Goal: Task Accomplishment & Management: Complete application form

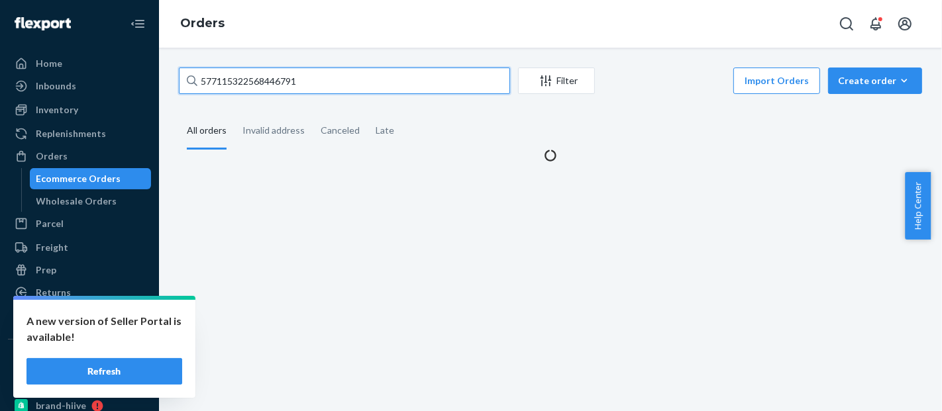
click at [270, 85] on input "577115322568446791" at bounding box center [344, 81] width 331 height 26
type input "#HKXLIQFOLX"
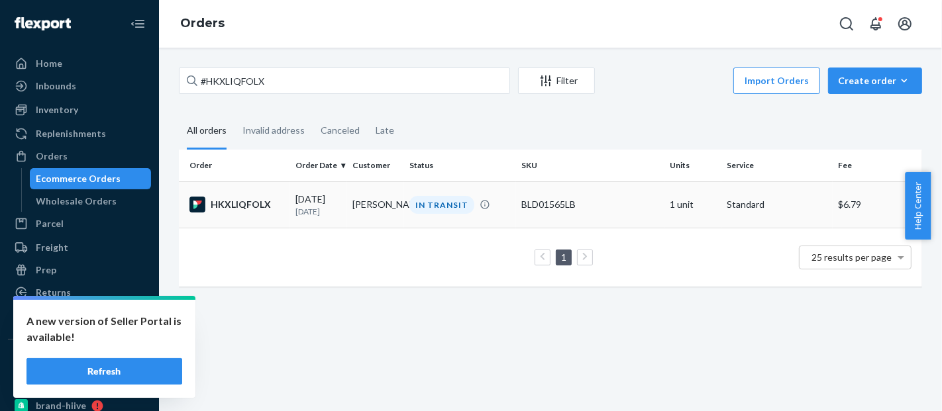
click at [590, 193] on td "BLD01565LB" at bounding box center [590, 205] width 148 height 46
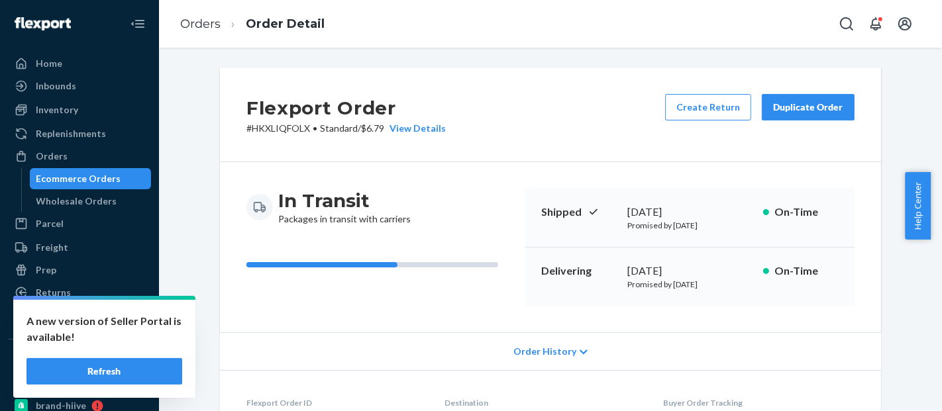
scroll to position [464, 0]
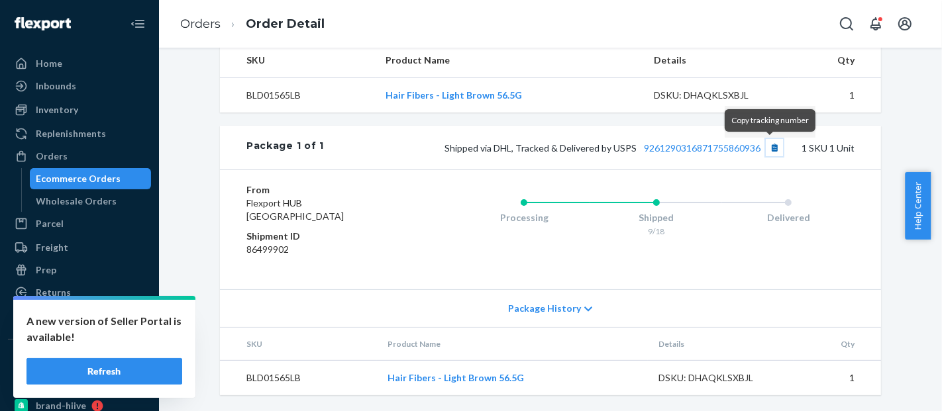
click at [766, 152] on button "Copy tracking number" at bounding box center [774, 147] width 17 height 17
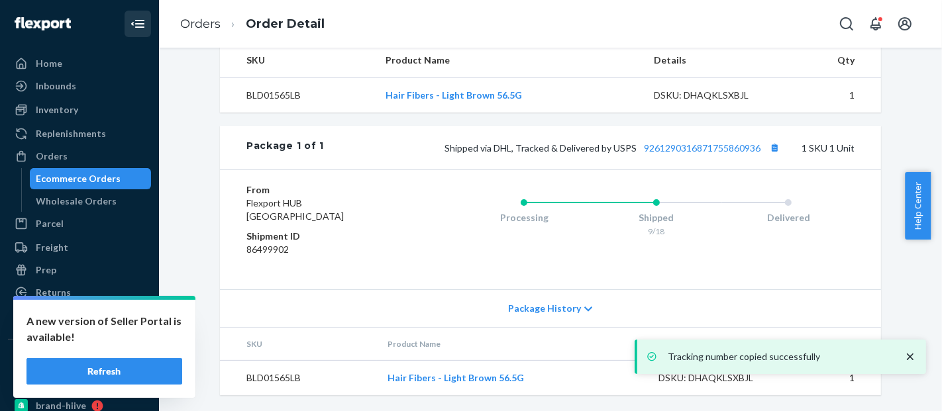
drag, startPoint x: 114, startPoint y: 177, endPoint x: 133, endPoint y: 12, distance: 166.1
click at [115, 177] on div "Ecommerce Orders" at bounding box center [78, 178] width 85 height 13
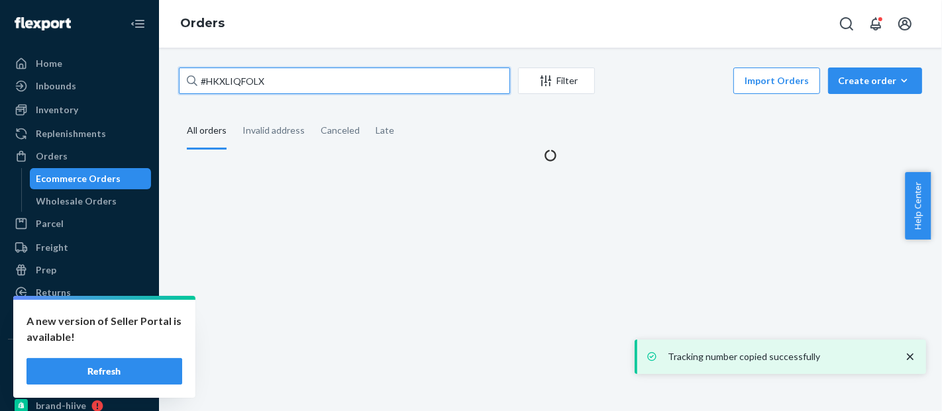
click at [229, 79] on input "#HKXLIQFOLX" at bounding box center [344, 81] width 331 height 26
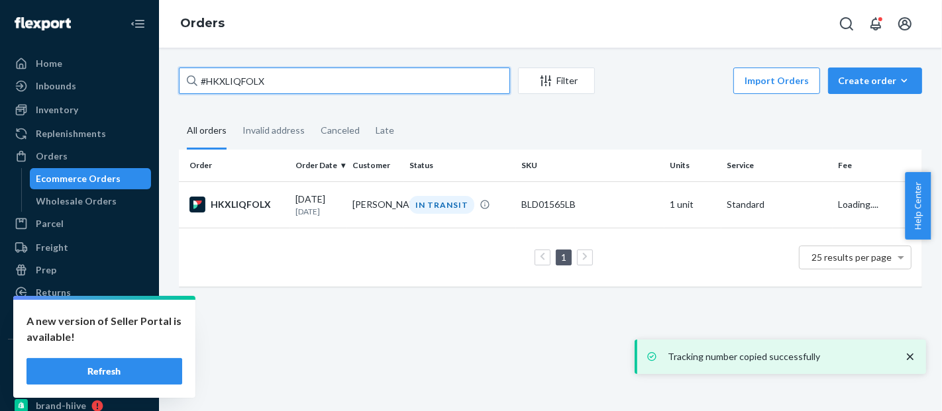
click at [229, 79] on input "#HKXLIQFOLX" at bounding box center [344, 81] width 331 height 26
paste input "R1WNWVJOG"
type input "#R1WNWVJOGX"
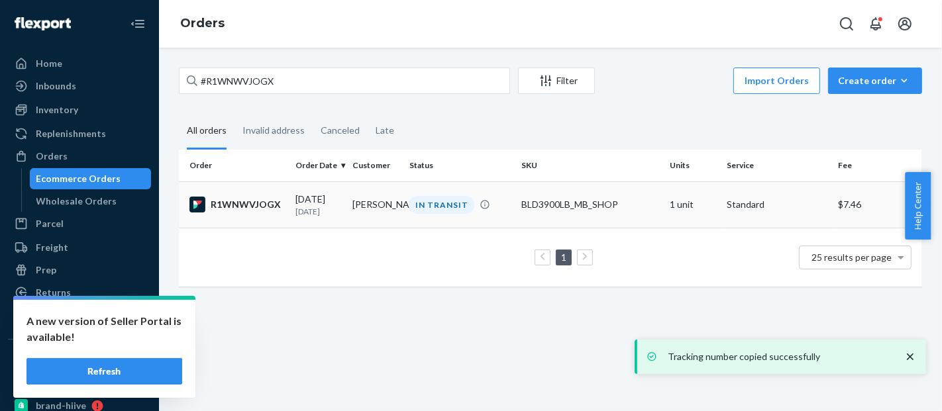
click at [566, 211] on div "BLD3900LB_MB_SHOP" at bounding box center [590, 204] width 138 height 13
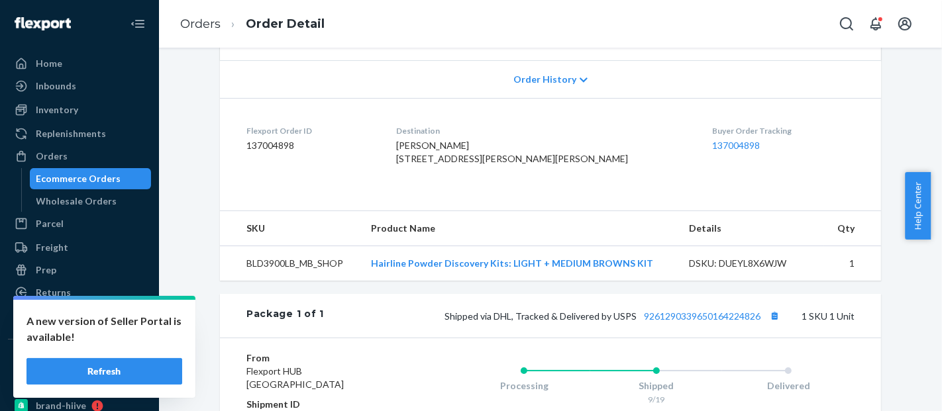
scroll to position [464, 0]
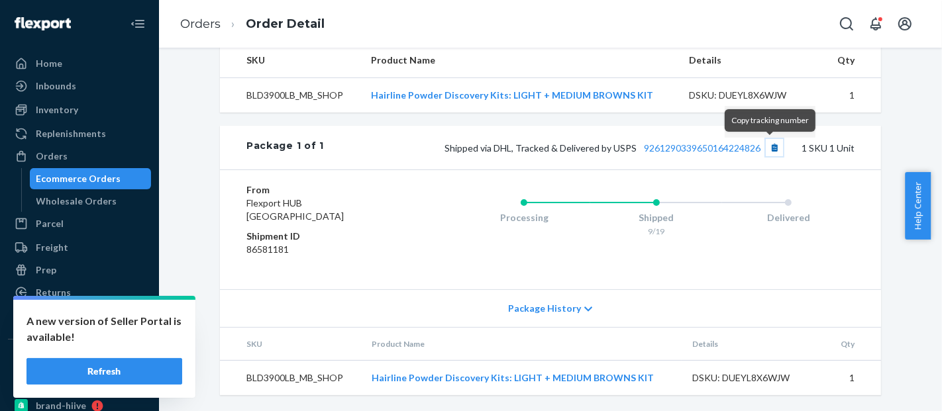
click at [768, 145] on button "Copy tracking number" at bounding box center [774, 147] width 17 height 17
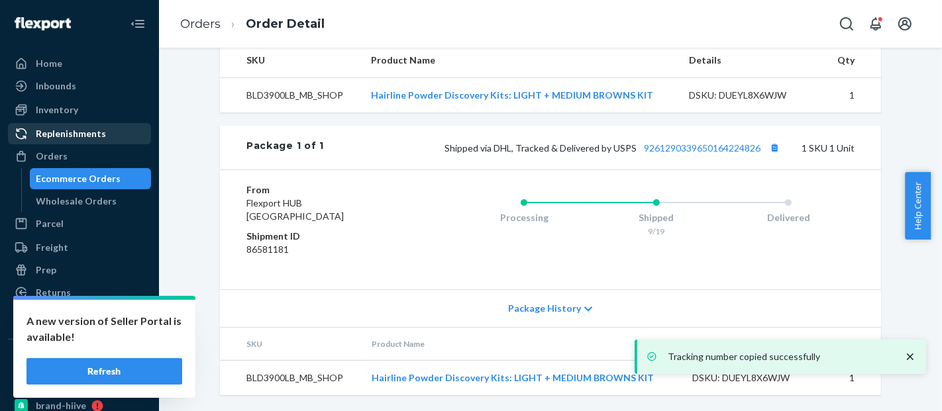
click at [91, 174] on div "Ecommerce Orders" at bounding box center [78, 178] width 85 height 13
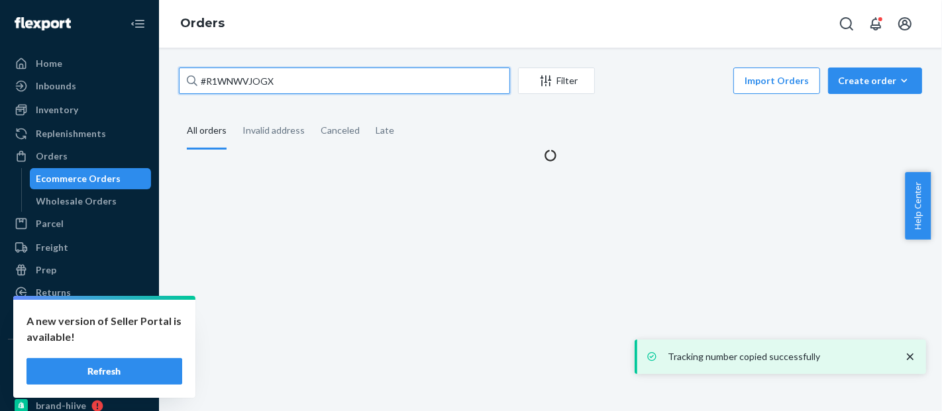
click at [246, 83] on input "#R1WNWVJOGX" at bounding box center [344, 81] width 331 height 26
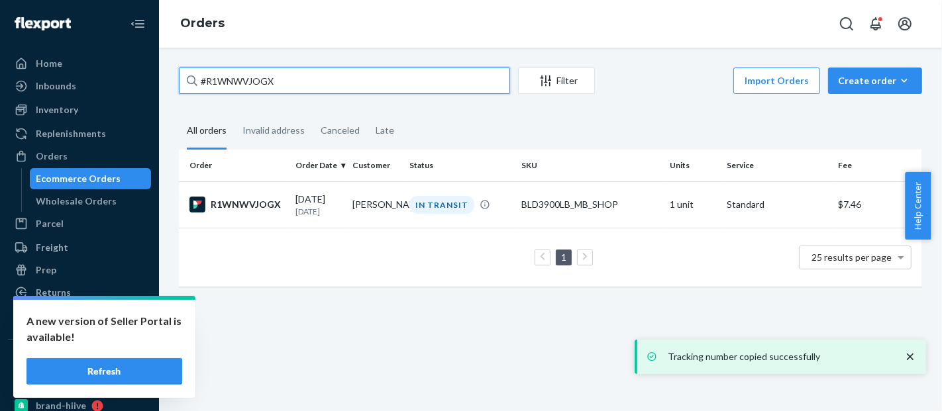
type input "#"
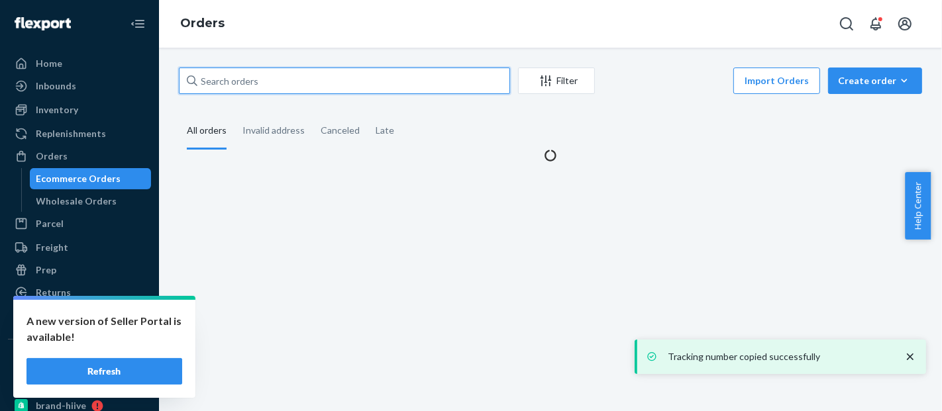
paste input "#BKZUWWJOGX"
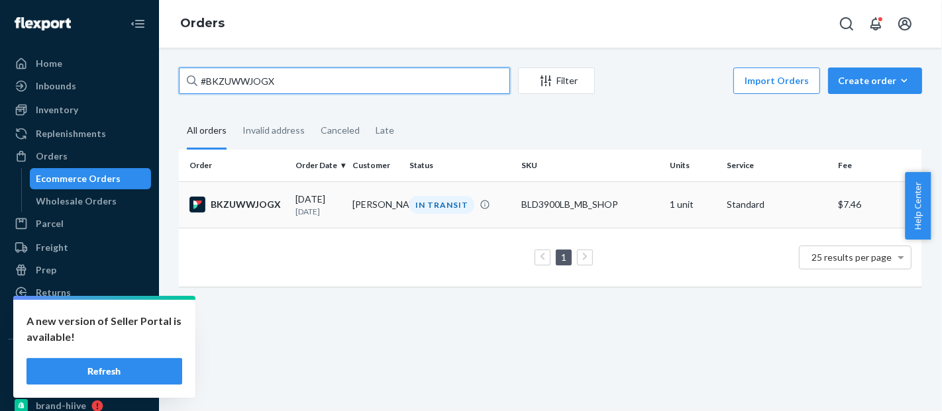
type input "#BKZUWWJOGX"
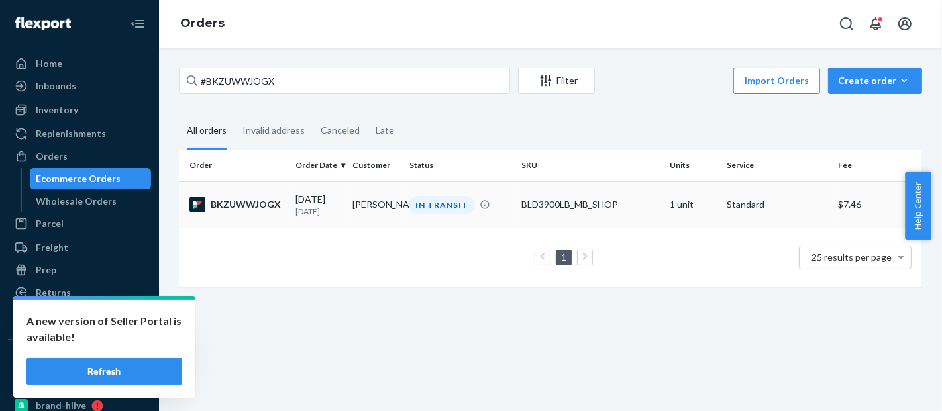
click at [589, 218] on td "BLD3900LB_MB_SHOP" at bounding box center [590, 205] width 148 height 46
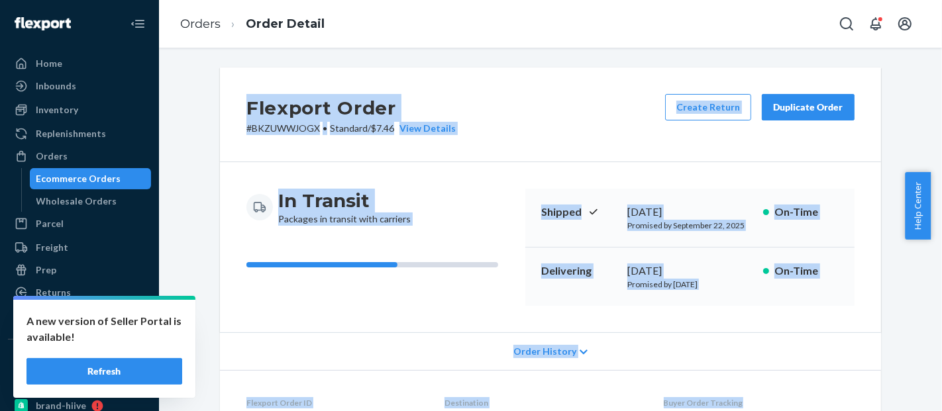
drag, startPoint x: 809, startPoint y: 173, endPoint x: 933, endPoint y: 374, distance: 235.9
click at [933, 374] on div "Flexport Order # BKZUWWJOGX • Standard / $7.46 View Details Create Return Dupli…" at bounding box center [550, 230] width 783 height 364
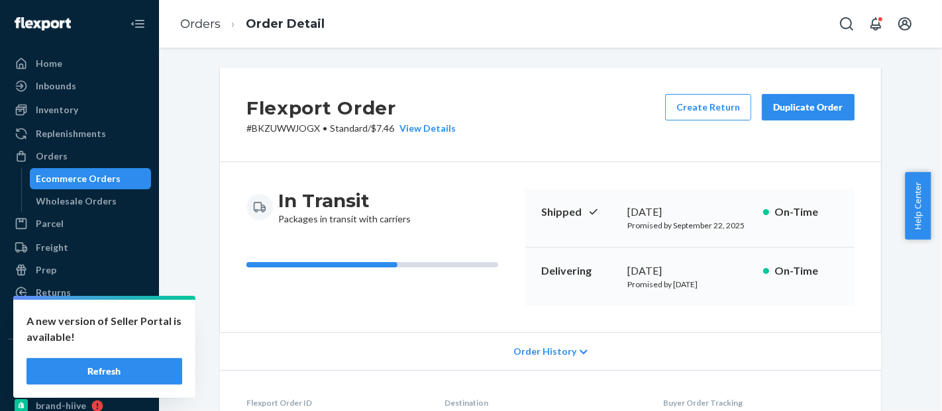
scroll to position [464, 0]
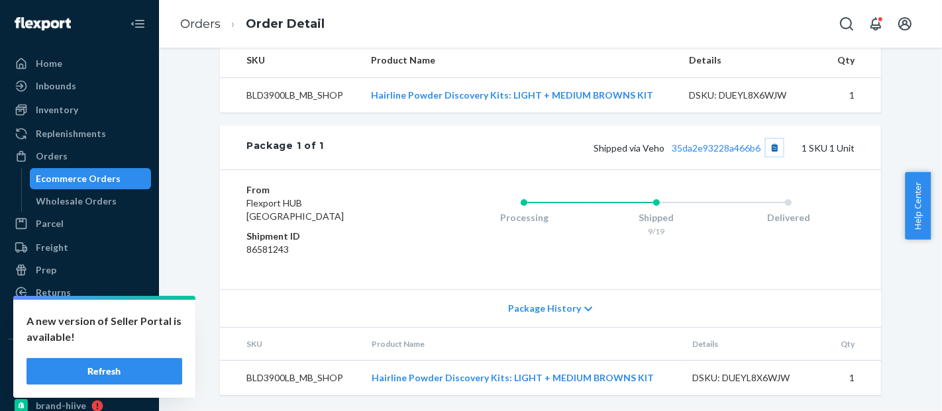
click at [768, 153] on button "Copy tracking number" at bounding box center [774, 147] width 17 height 17
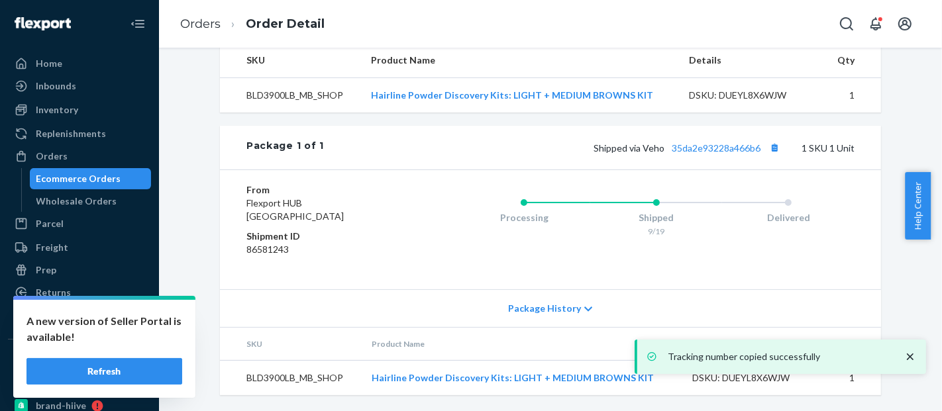
click at [89, 174] on div "Ecommerce Orders" at bounding box center [78, 178] width 85 height 13
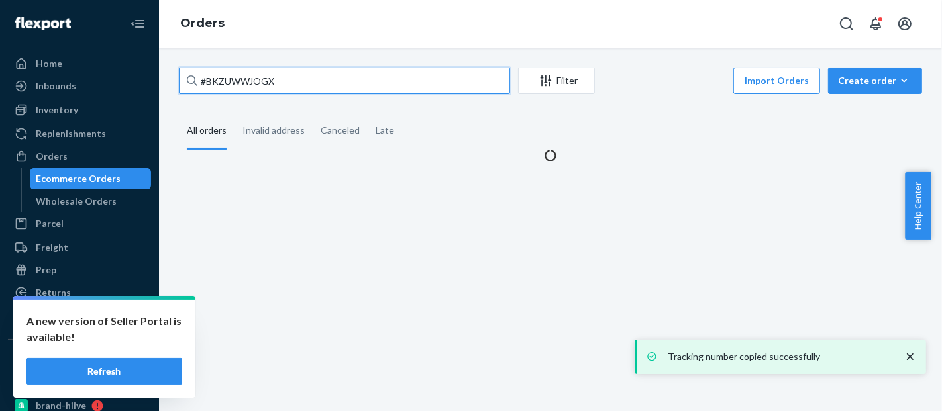
click at [242, 87] on input "#BKZUWWJOGX" at bounding box center [344, 81] width 331 height 26
paste input "577110602693709956"
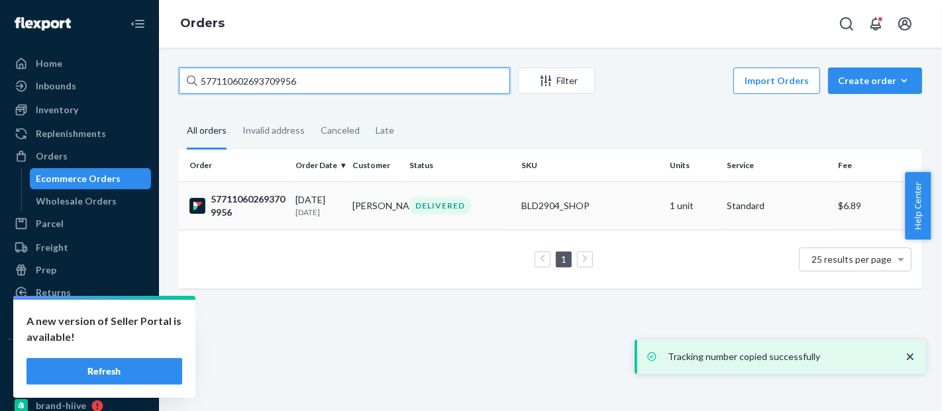
type input "577110602693709956"
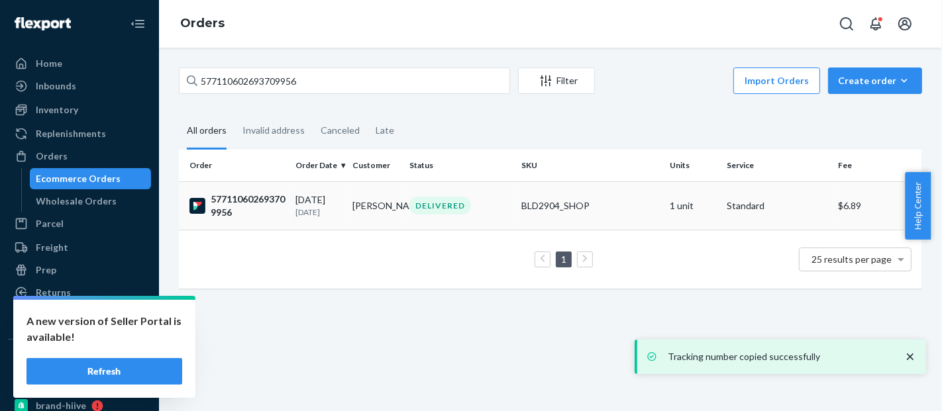
click at [521, 209] on div "BLD2904_SHOP" at bounding box center [590, 205] width 138 height 13
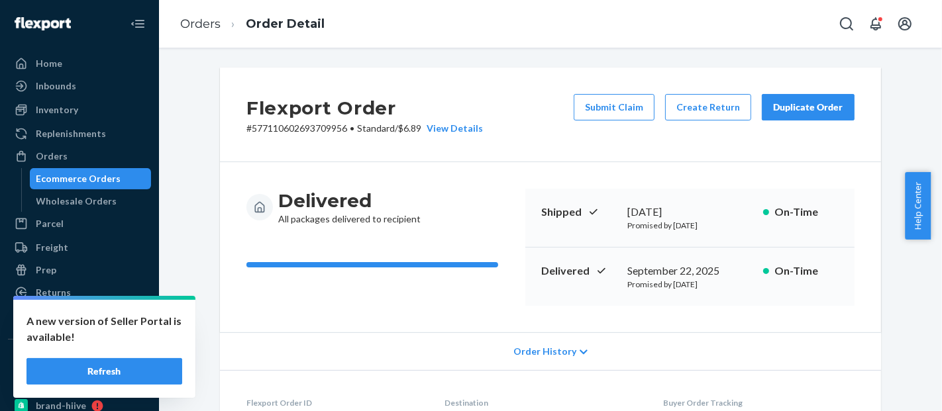
scroll to position [464, 0]
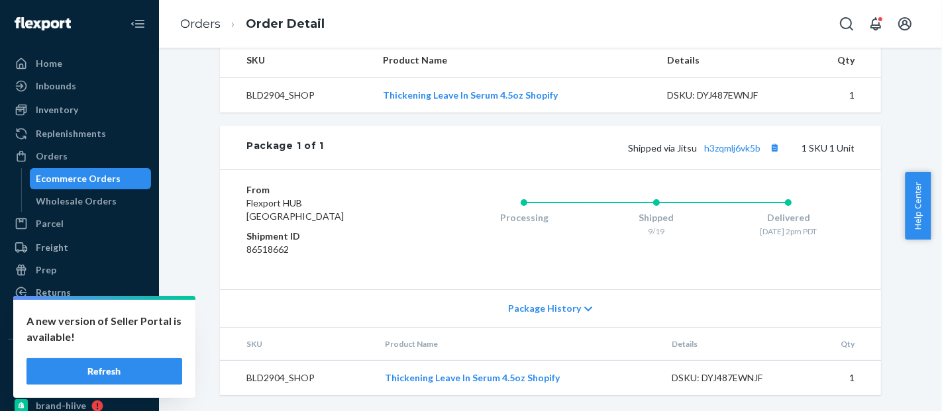
click at [762, 158] on div "Package 1 of 1 Shipped via Jitsu h3zqmlj6vk5b 1 SKU 1 Unit" at bounding box center [550, 148] width 661 height 44
click at [768, 149] on button "Copy tracking number" at bounding box center [774, 147] width 17 height 17
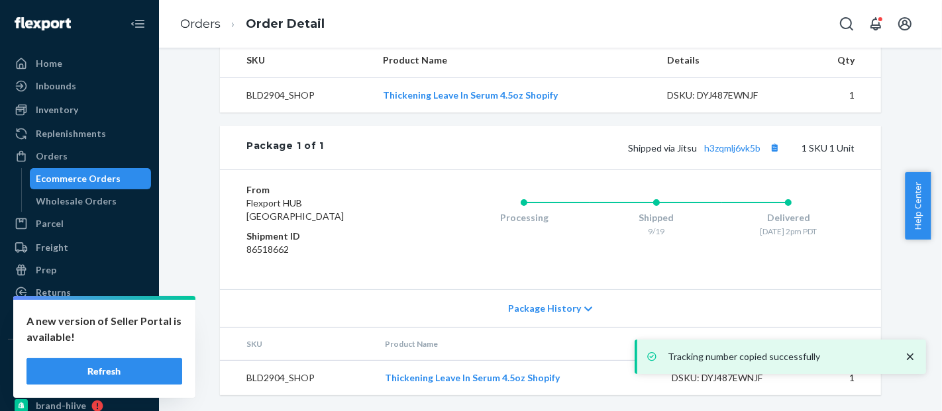
click at [85, 179] on div "Ecommerce Orders" at bounding box center [78, 178] width 85 height 13
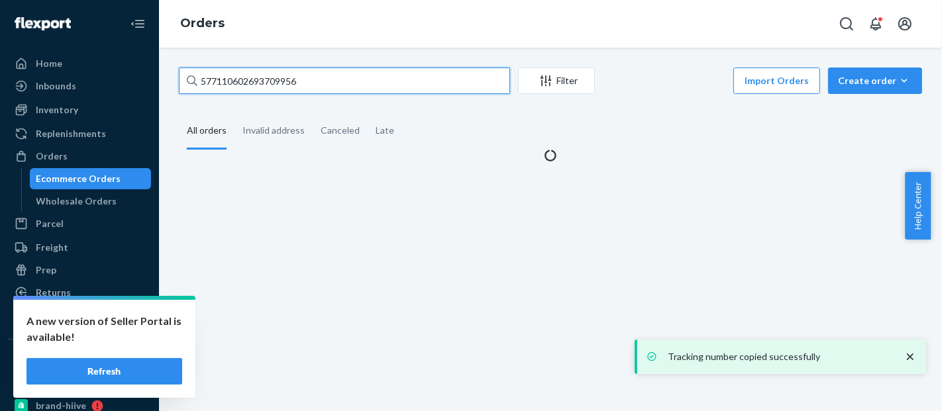
click at [239, 82] on input "577110602693709956" at bounding box center [344, 81] width 331 height 26
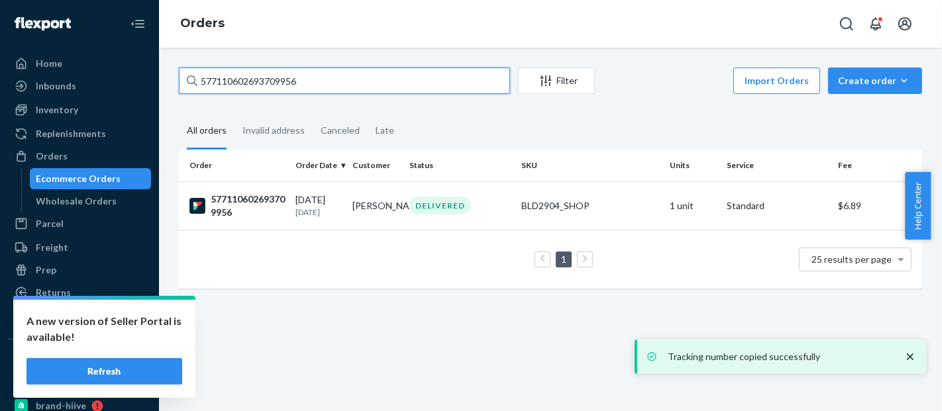
paste input "#SJ_9AYSJEX"
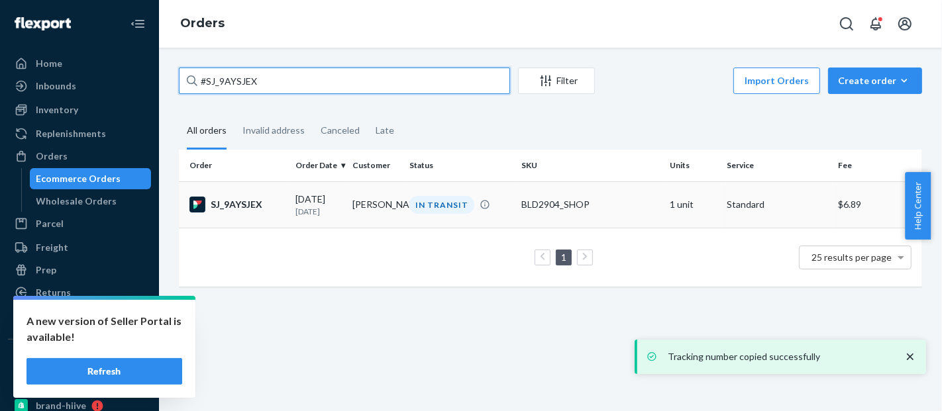
type input "#SJ_9AYSJEX"
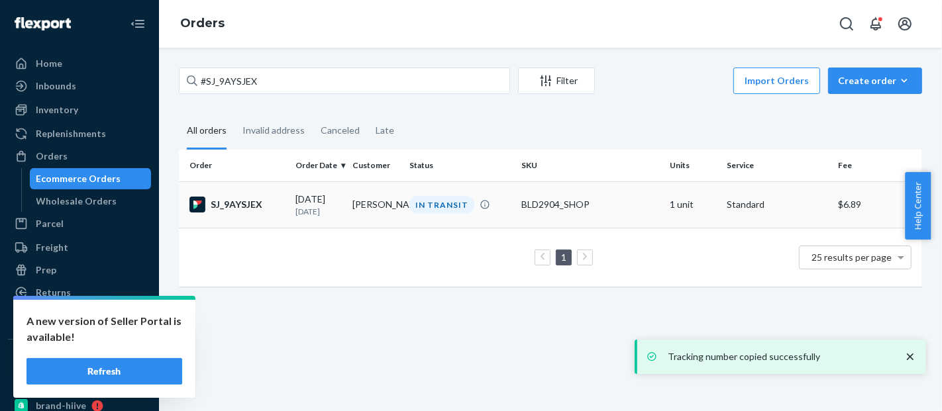
click at [549, 197] on td "BLD2904_SHOP" at bounding box center [590, 205] width 148 height 46
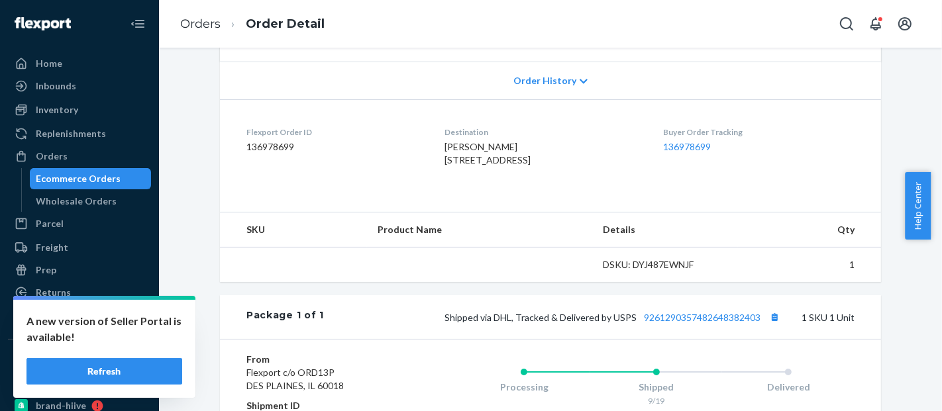
scroll to position [427, 0]
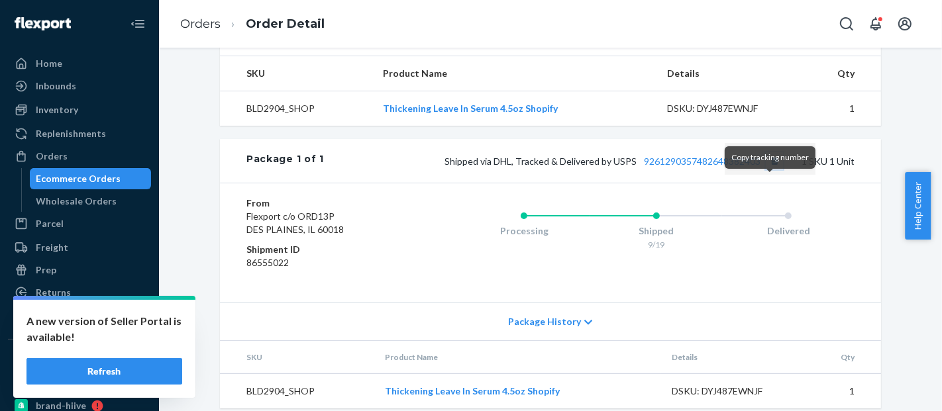
click at [766, 170] on button "Copy tracking number" at bounding box center [774, 160] width 17 height 17
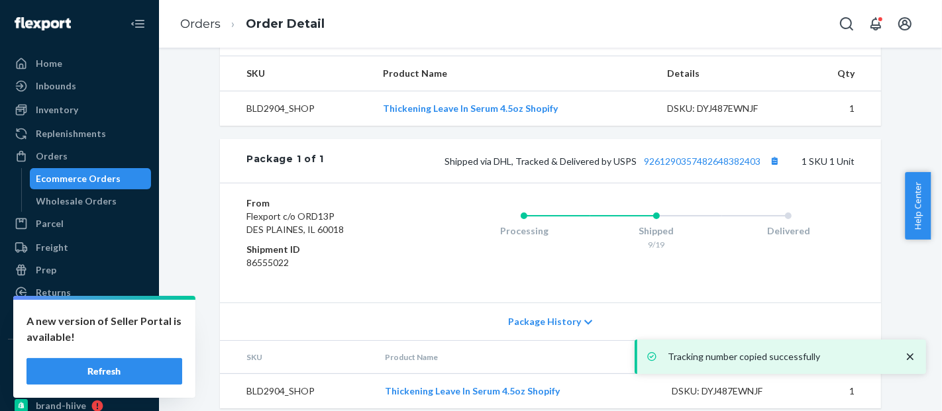
click at [85, 185] on div "Ecommerce Orders" at bounding box center [78, 178] width 85 height 13
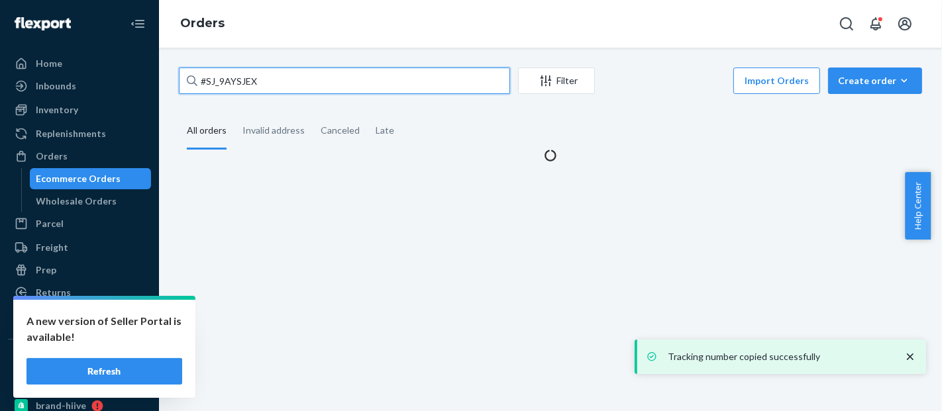
click at [244, 89] on input "#SJ_9AYSJEX" at bounding box center [344, 81] width 331 height 26
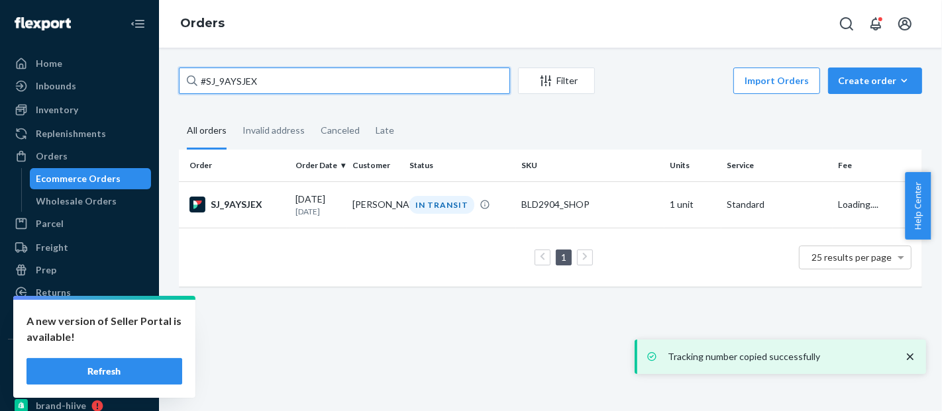
paste input "1DLKEJJLL"
type input "#S1DLKEJJLL"
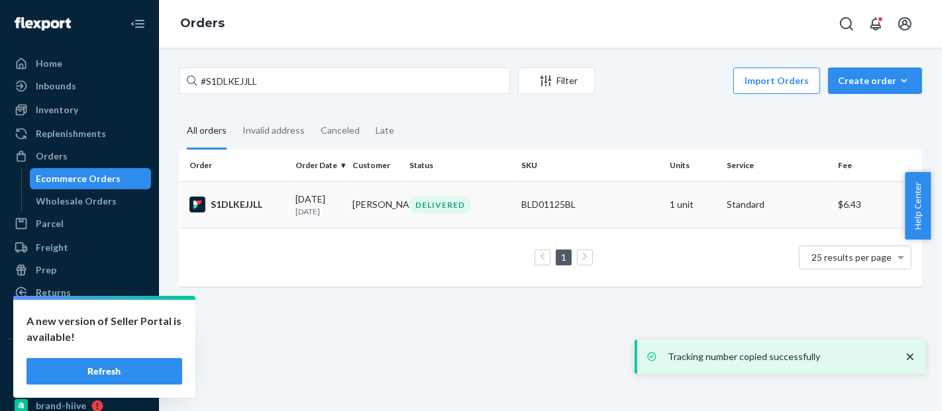
click at [552, 192] on td "BLD01125BL" at bounding box center [590, 205] width 148 height 46
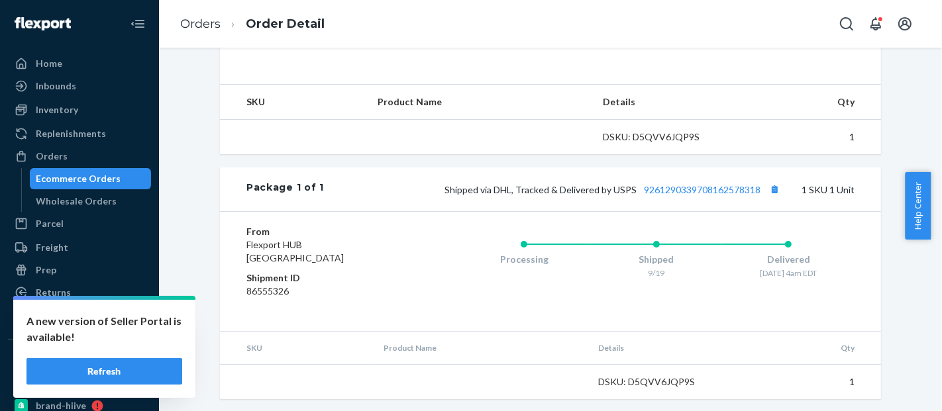
scroll to position [427, 0]
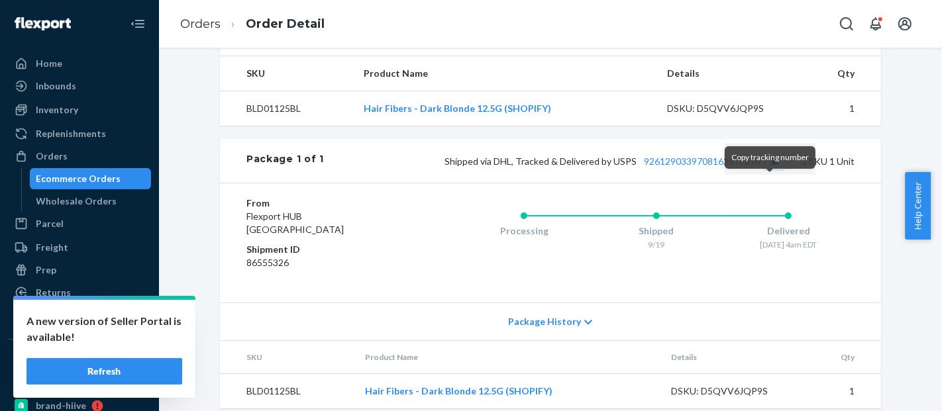
click at [768, 170] on button "Copy tracking number" at bounding box center [774, 160] width 17 height 17
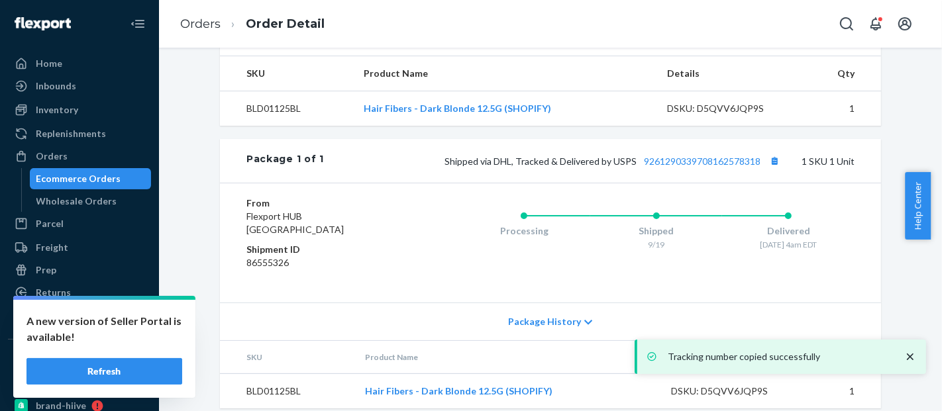
click at [79, 175] on div "Ecommerce Orders" at bounding box center [78, 178] width 85 height 13
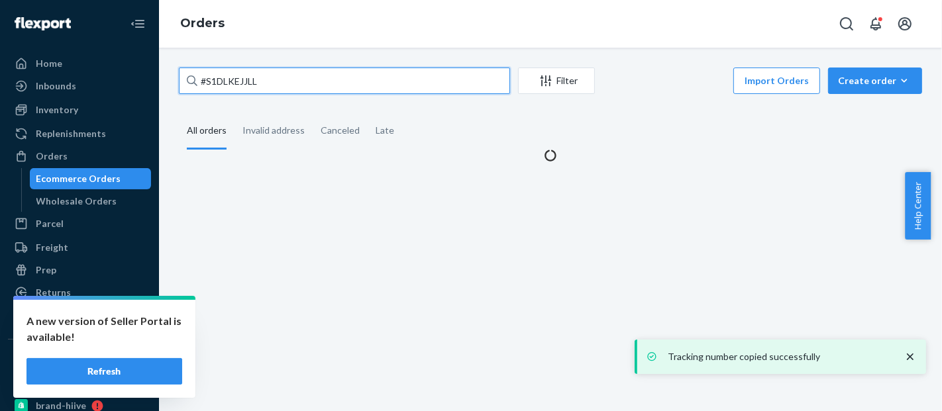
click at [233, 79] on input "#S1DLKEJJLL" at bounding box center [344, 81] width 331 height 26
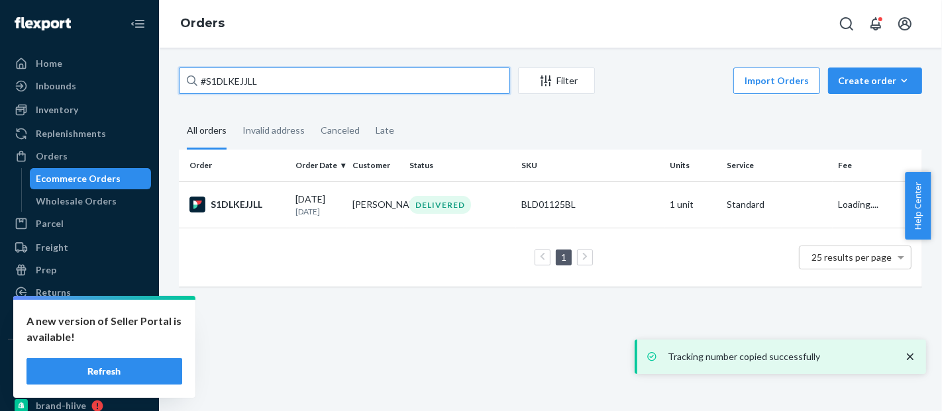
click at [233, 79] on input "#S1DLKEJJLL" at bounding box center [344, 81] width 331 height 26
paste input "KOJZDIJEE"
type input "#SKOJZDIJEE"
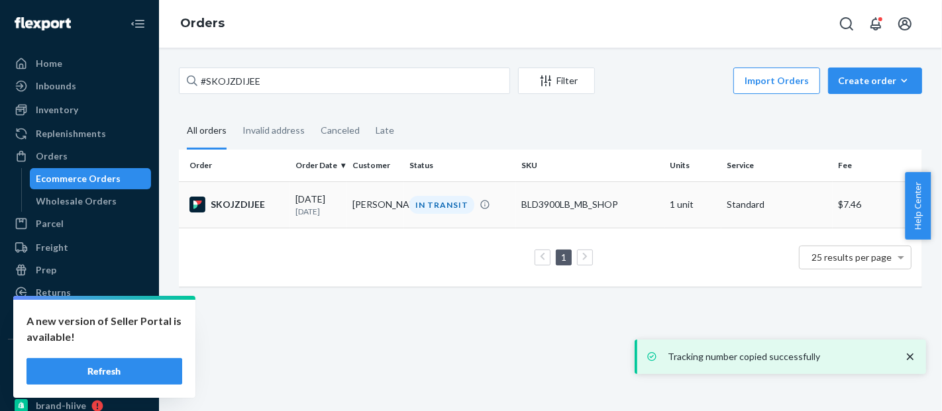
click at [554, 204] on div "BLD3900LB_MB_SHOP" at bounding box center [590, 204] width 138 height 13
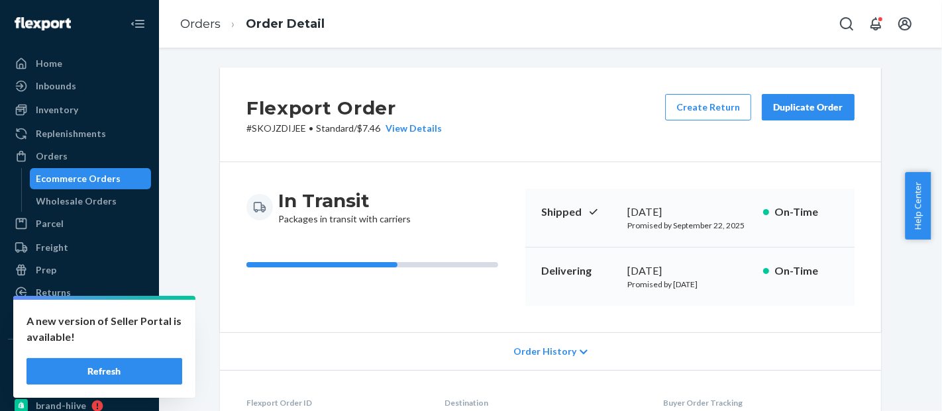
scroll to position [427, 0]
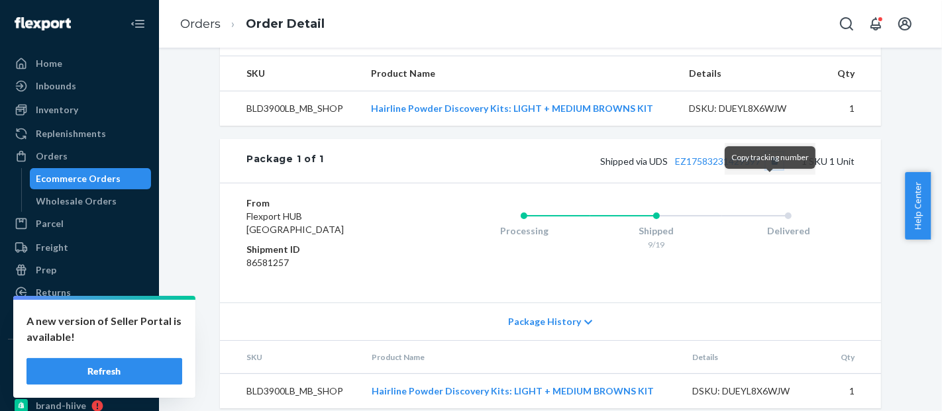
click at [778, 170] on button "Copy tracking number" at bounding box center [774, 160] width 17 height 17
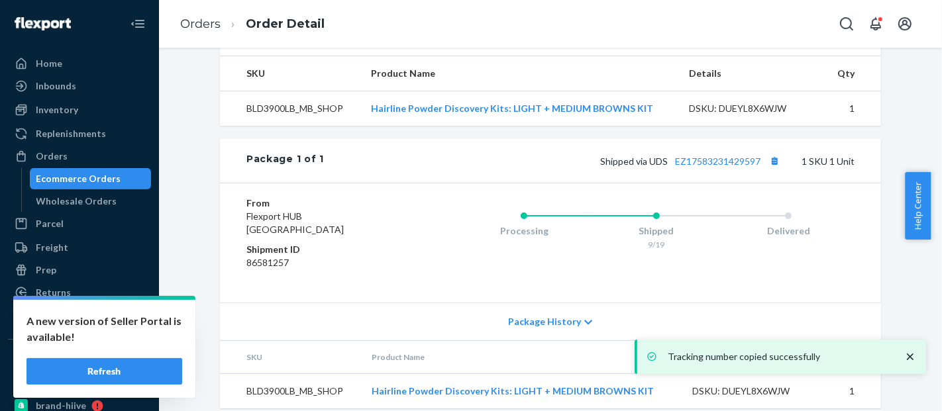
click at [93, 180] on div "Ecommerce Orders" at bounding box center [78, 178] width 85 height 13
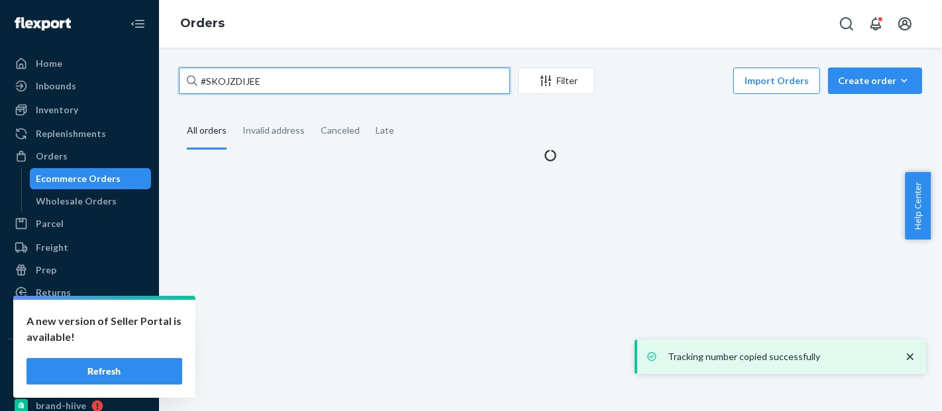
click at [248, 87] on input "#SKOJZDIJEE" at bounding box center [344, 81] width 331 height 26
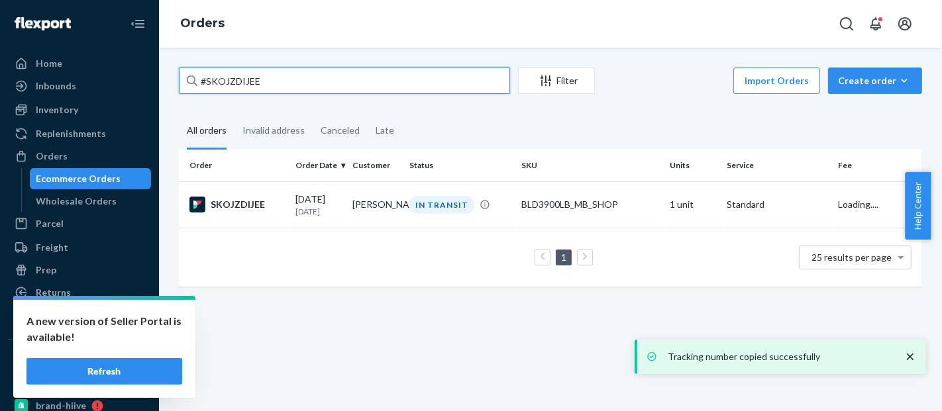
click at [248, 87] on input "#SKOJZDIJEE" at bounding box center [344, 81] width 331 height 26
paste input "B-AJIIGX"
type input "#SKB-AJIIGX"
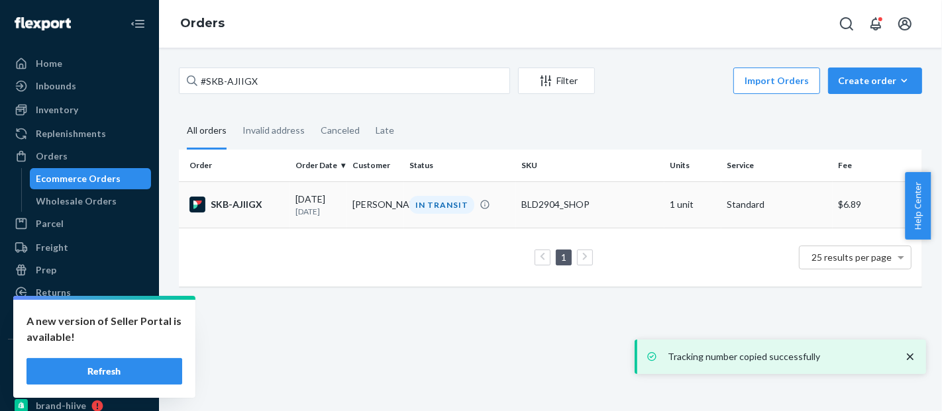
click at [545, 194] on td "BLD2904_SHOP" at bounding box center [590, 205] width 148 height 46
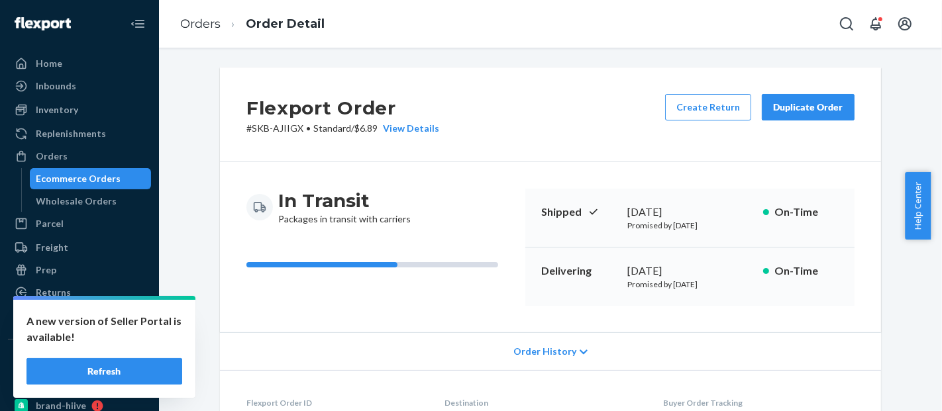
scroll to position [464, 0]
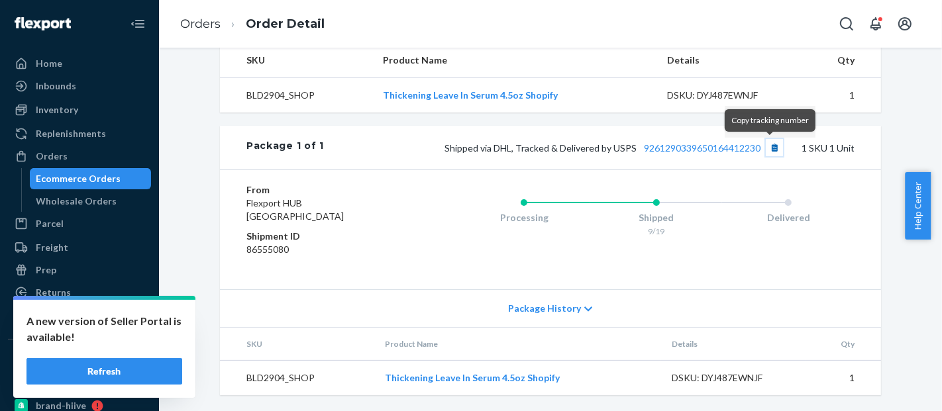
click at [766, 155] on button "Copy tracking number" at bounding box center [774, 147] width 17 height 17
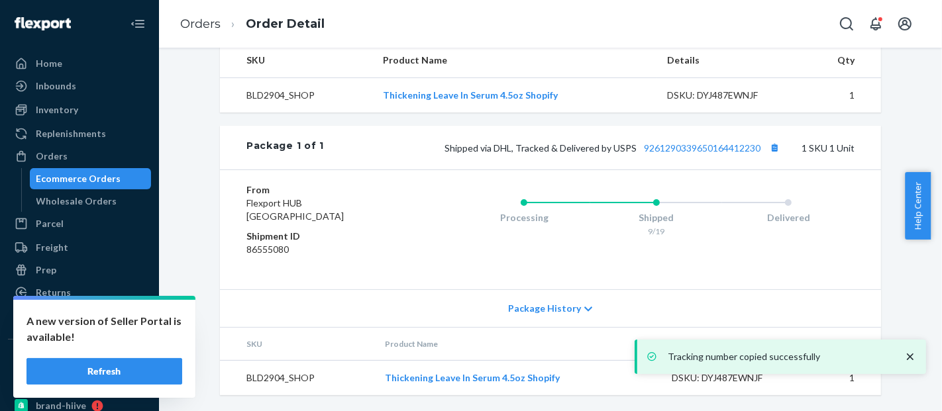
click at [74, 177] on div "Ecommerce Orders" at bounding box center [78, 178] width 85 height 13
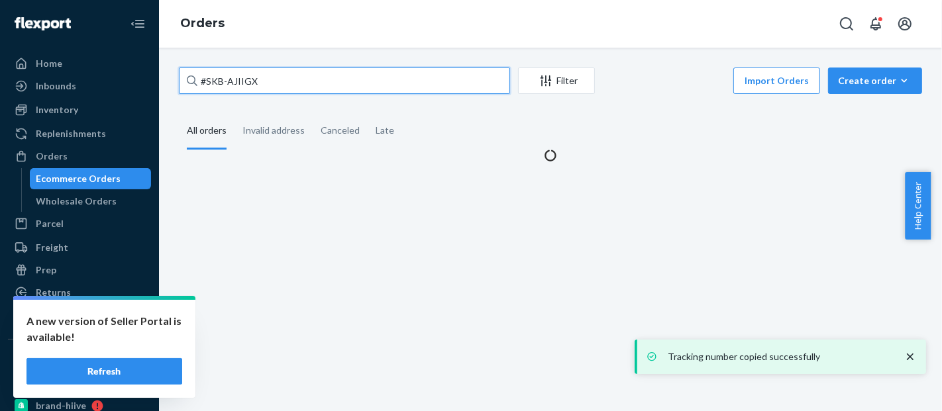
click at [230, 79] on input "#SKB-AJIIGX" at bounding box center [344, 81] width 331 height 26
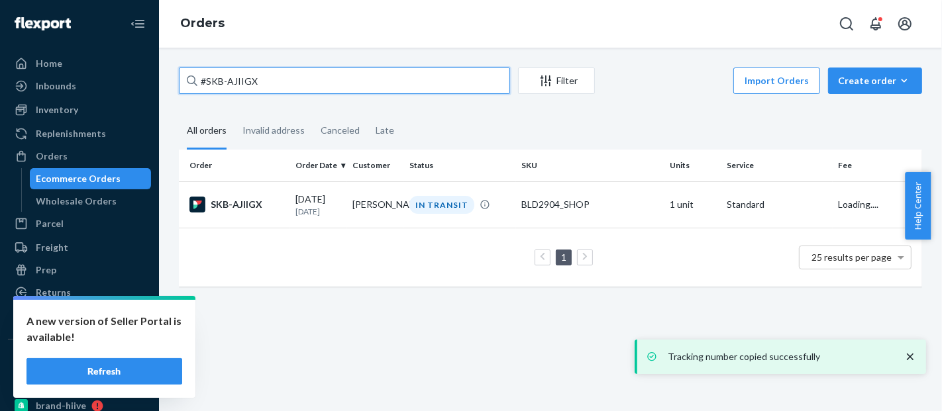
paste input "577110602917187824"
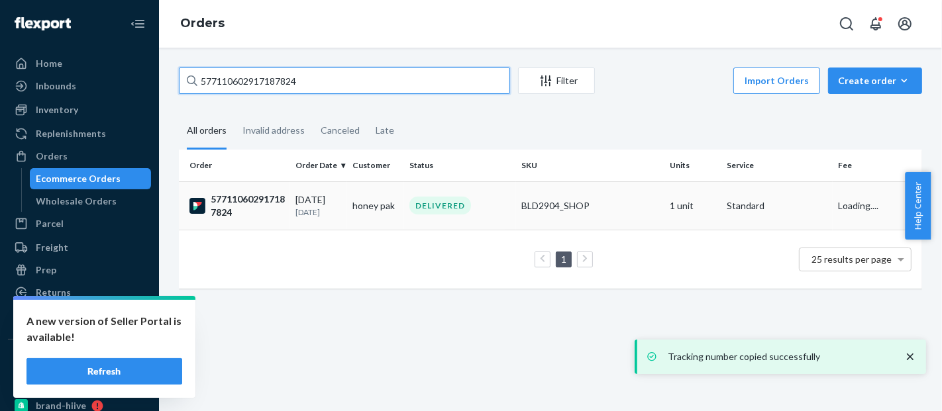
type input "577110602917187824"
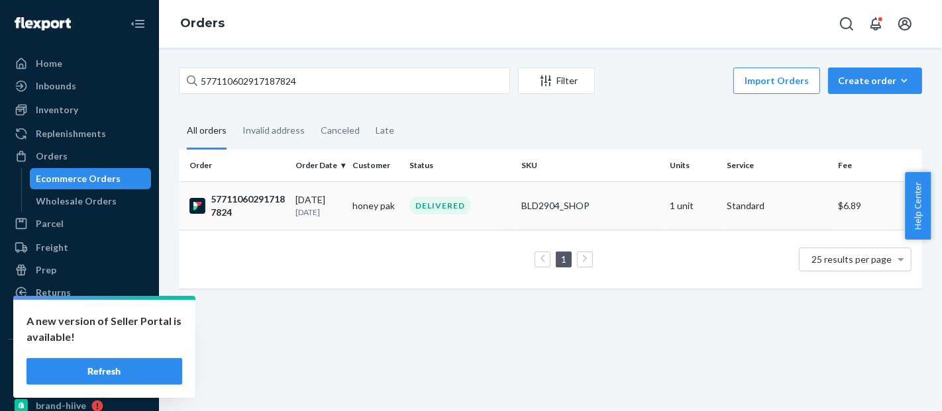
click at [581, 193] on td "BLD2904_SHOP" at bounding box center [590, 206] width 148 height 48
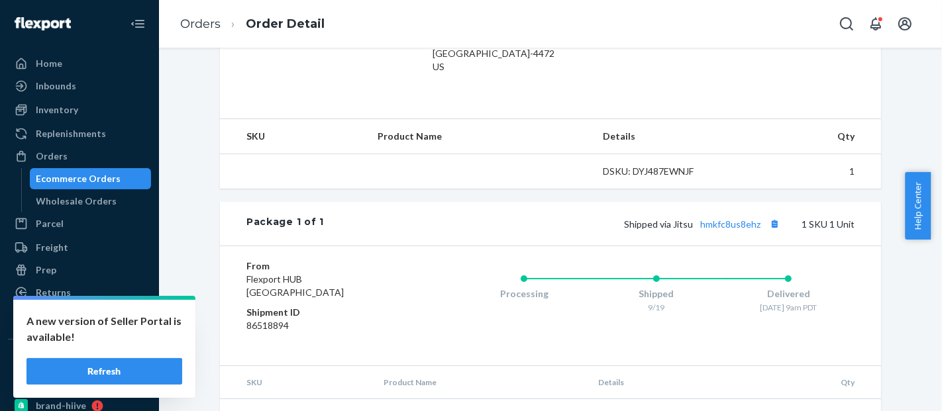
scroll to position [441, 0]
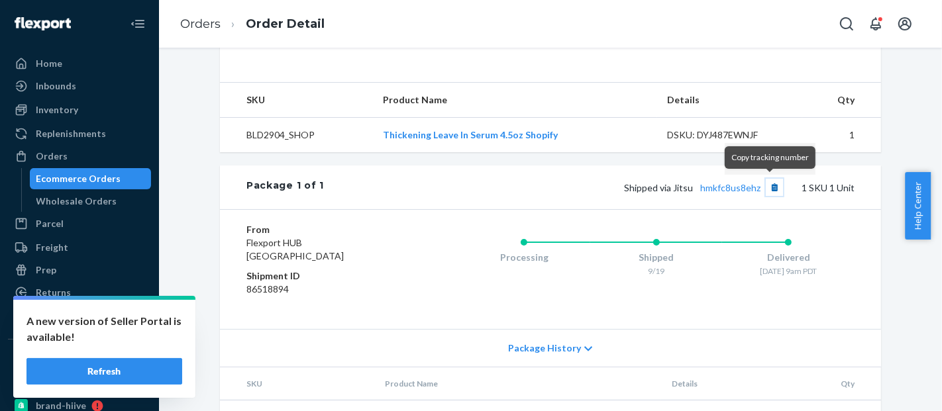
click at [773, 191] on button "Copy tracking number" at bounding box center [774, 187] width 17 height 17
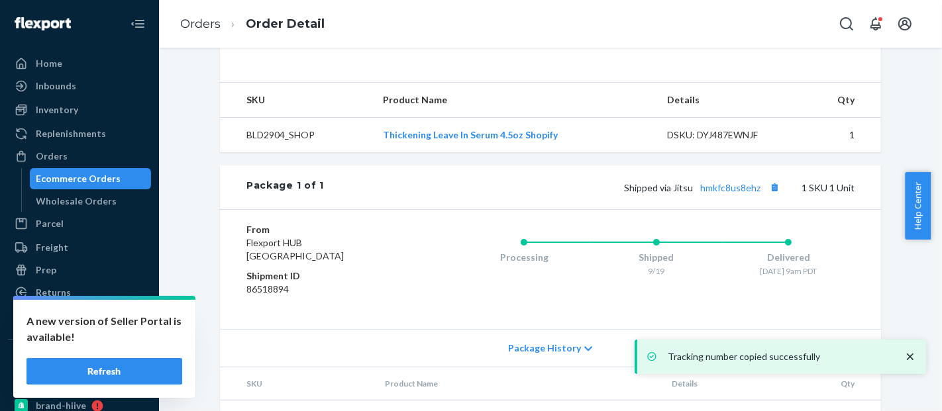
click at [82, 179] on div "Ecommerce Orders" at bounding box center [78, 178] width 85 height 13
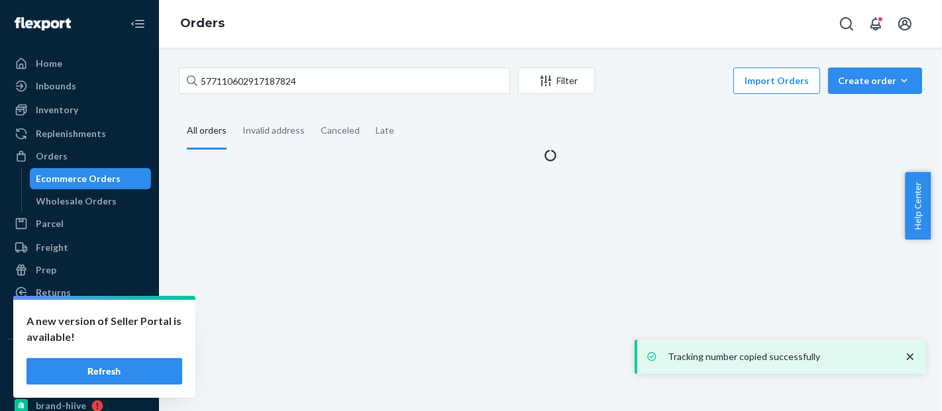
click at [256, 66] on div "577110602917187824 Filter Import Orders Create order Ecommerce order Removal or…" at bounding box center [550, 230] width 783 height 364
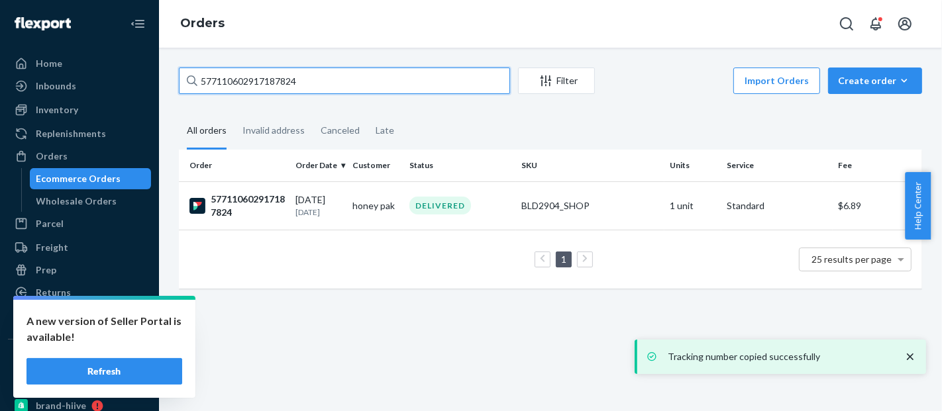
click at [256, 76] on input "577110602917187824" at bounding box center [344, 81] width 331 height 26
paste input "4488937803"
type input "577110604488937803"
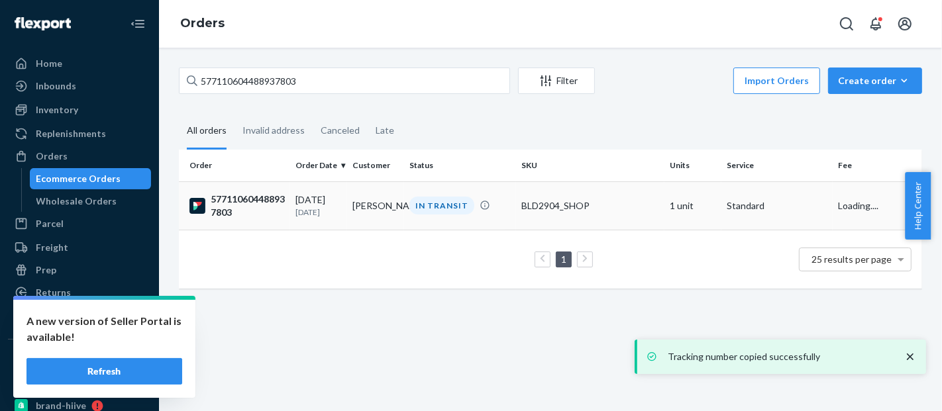
click at [550, 201] on div "BLD2904_SHOP" at bounding box center [590, 205] width 138 height 13
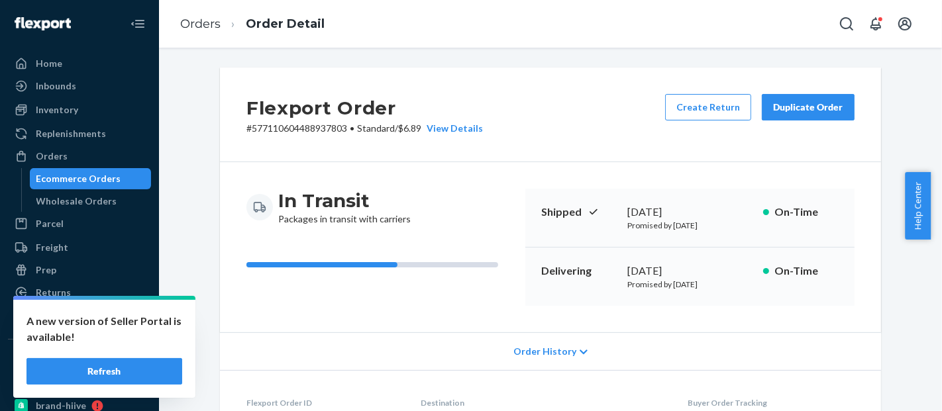
scroll to position [464, 0]
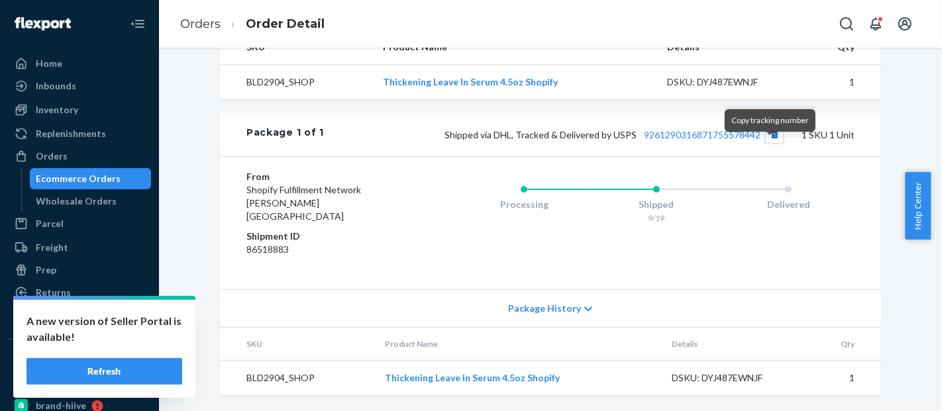
click at [772, 143] on button "Copy tracking number" at bounding box center [774, 134] width 17 height 17
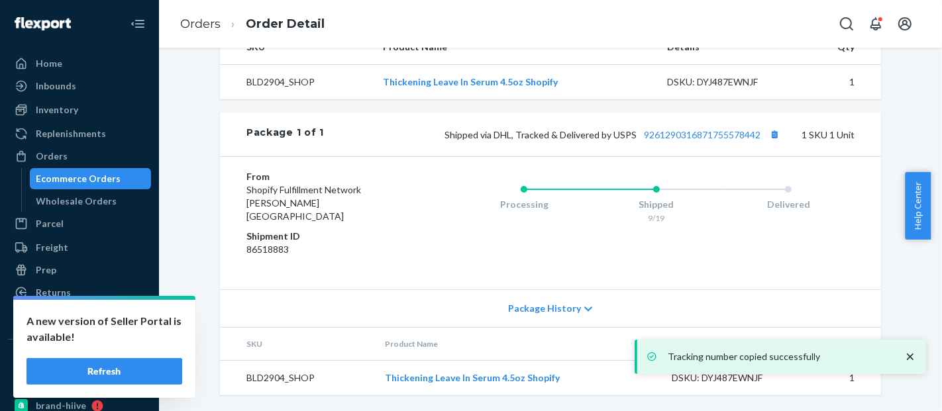
click at [87, 173] on div "Ecommerce Orders" at bounding box center [78, 178] width 85 height 13
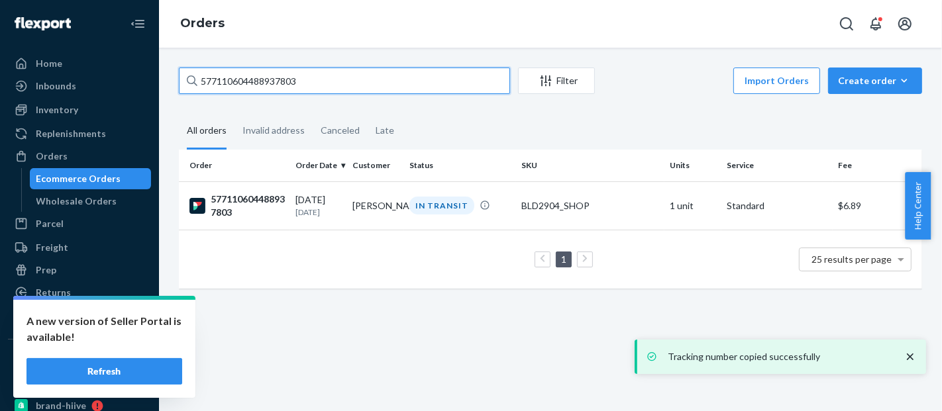
click at [250, 80] on input "577110604488937803" at bounding box center [344, 81] width 331 height 26
paste input "#BYJLP1OIXL"
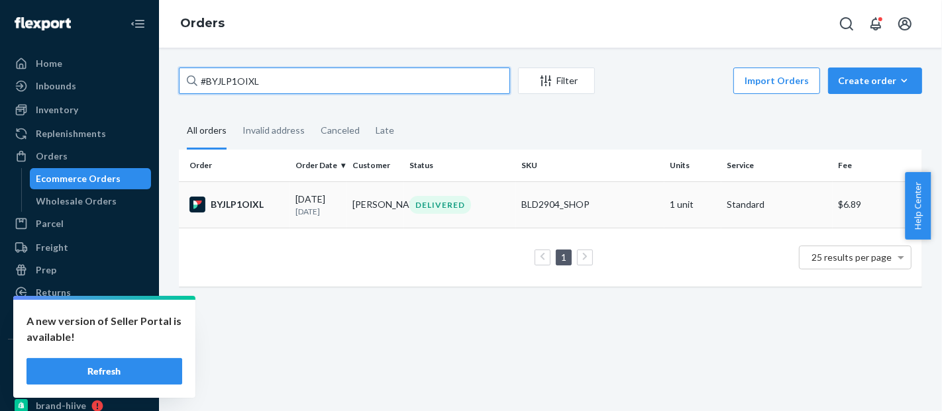
type input "#BYJLP1OIXL"
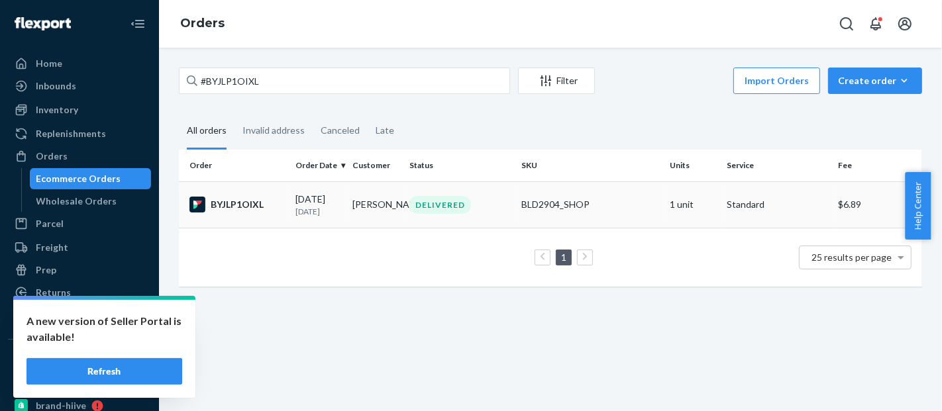
click at [531, 200] on div "BLD2904_SHOP" at bounding box center [590, 204] width 138 height 13
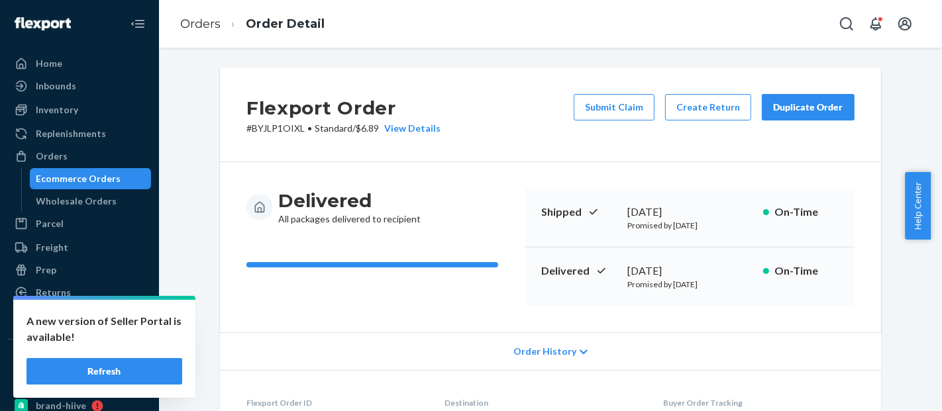
scroll to position [427, 0]
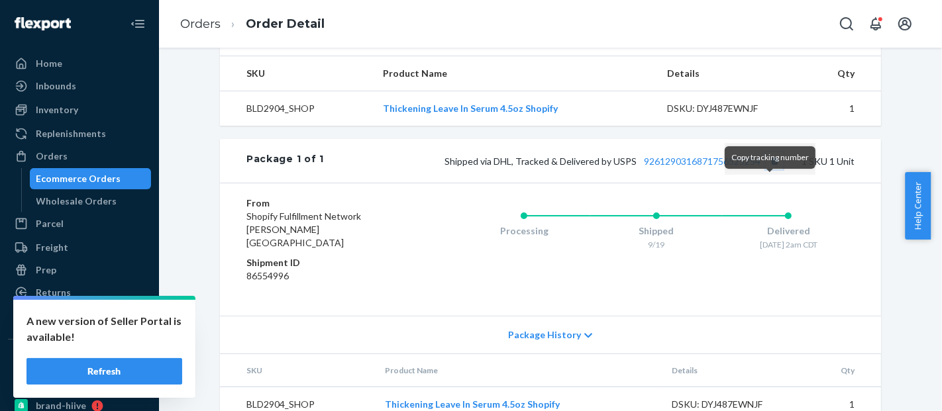
click at [768, 170] on button "Copy tracking number" at bounding box center [774, 160] width 17 height 17
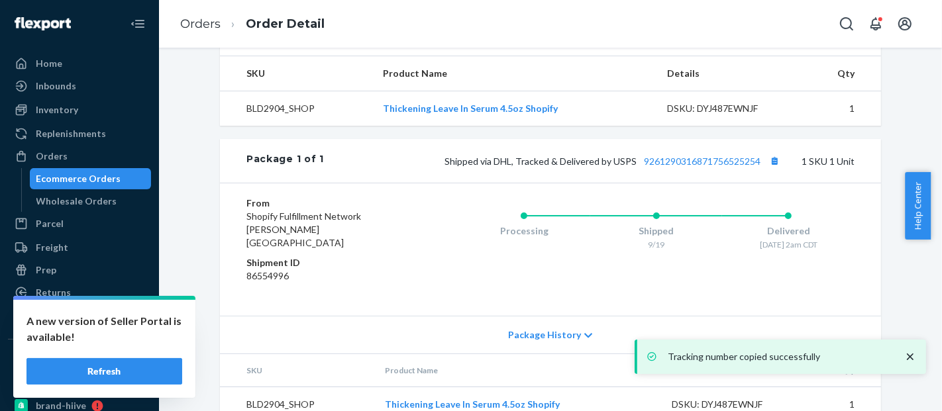
click at [96, 176] on div "Ecommerce Orders" at bounding box center [78, 178] width 85 height 13
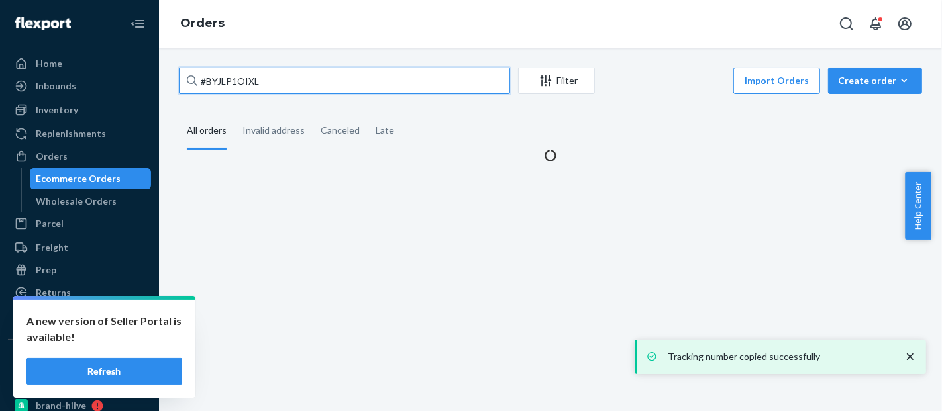
click at [226, 84] on input "#BYJLP1OIXL" at bounding box center [344, 81] width 331 height 26
paste input "XQHKIOEG"
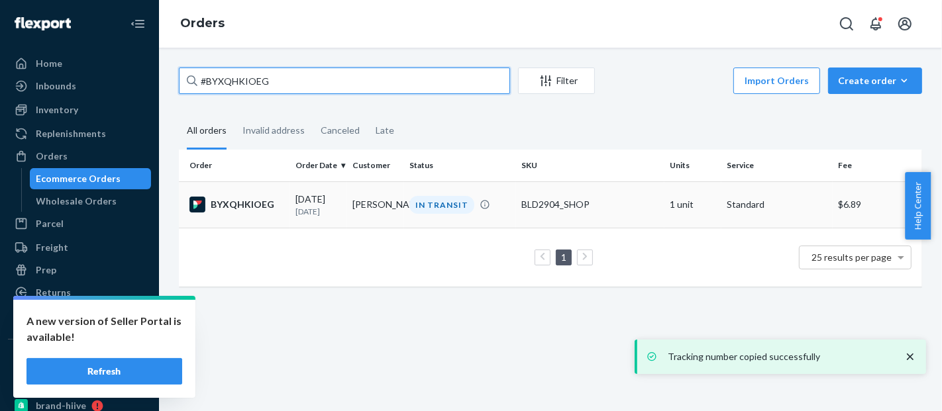
type input "#BYXQHKIOEG"
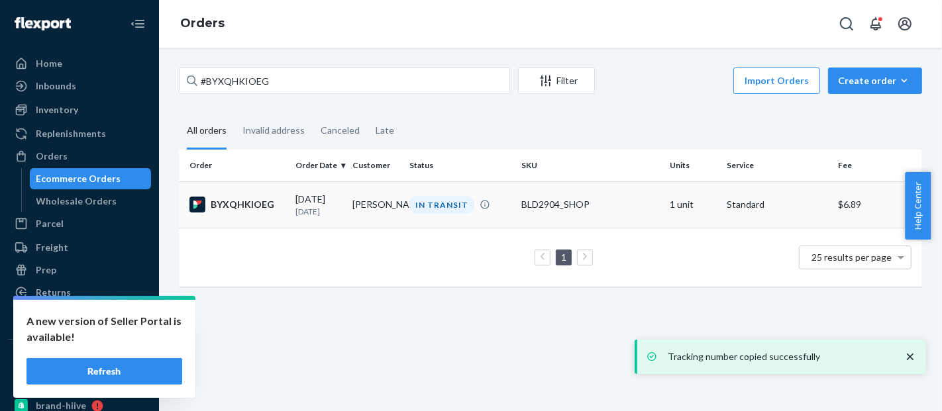
click at [559, 209] on div "BLD2904_SHOP" at bounding box center [590, 204] width 138 height 13
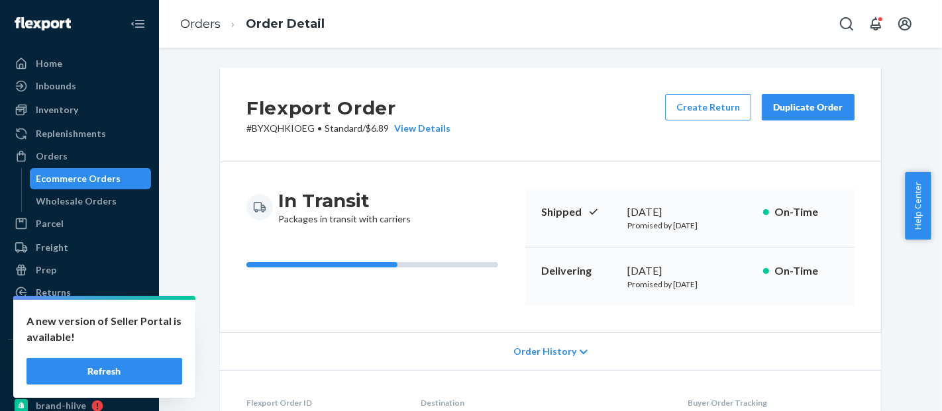
scroll to position [464, 0]
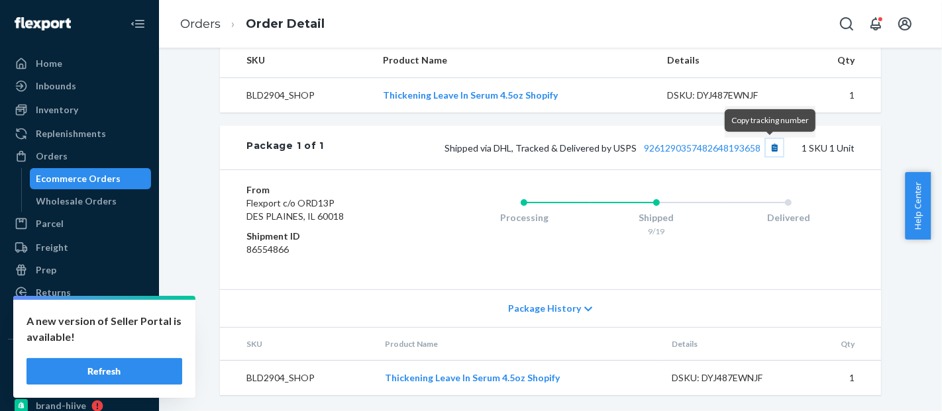
click at [773, 148] on button "Copy tracking number" at bounding box center [774, 147] width 17 height 17
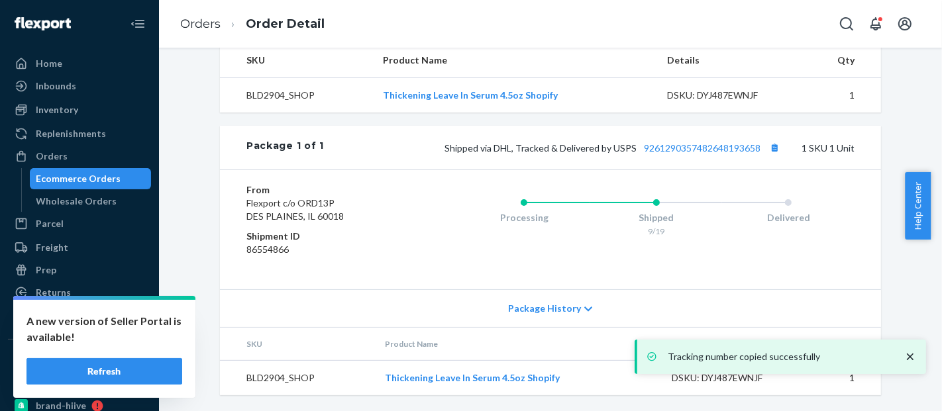
click at [96, 172] on div "Ecommerce Orders" at bounding box center [78, 178] width 85 height 13
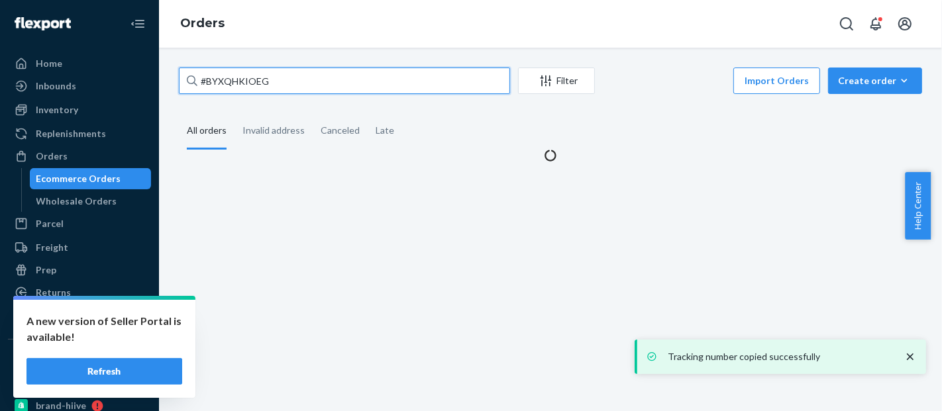
click at [236, 86] on input "#BYXQHKIOEG" at bounding box center [344, 81] width 331 height 26
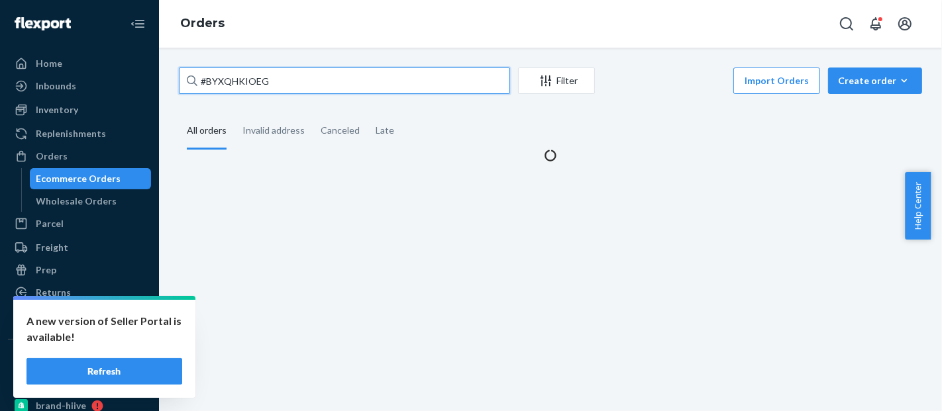
click at [236, 86] on input "#BYXQHKIOEG" at bounding box center [344, 81] width 331 height 26
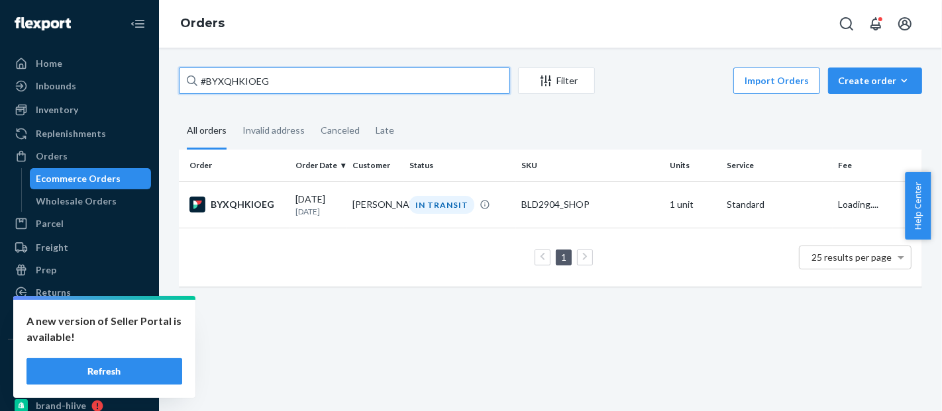
paste input "HKYGAYOIEL"
type input "#HKYGAYOIEL"
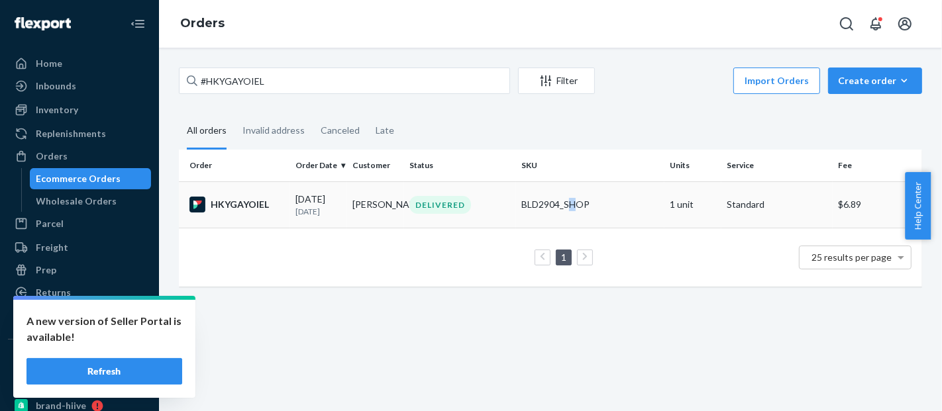
click at [568, 195] on td "BLD2904_SHOP" at bounding box center [590, 205] width 148 height 46
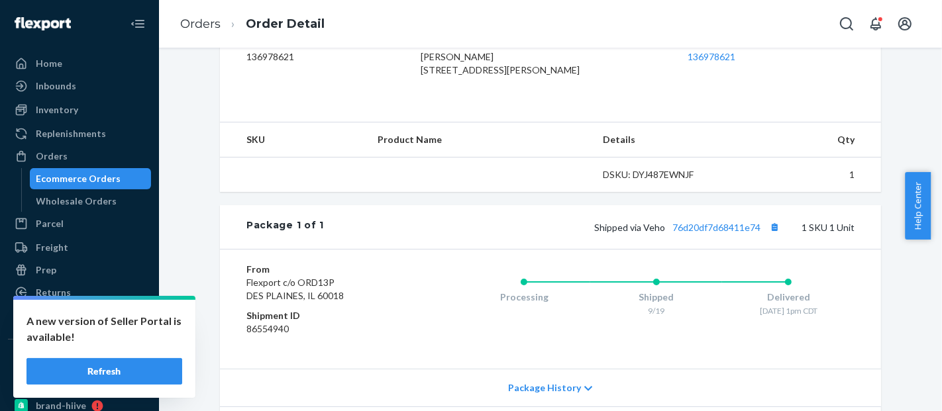
scroll to position [464, 0]
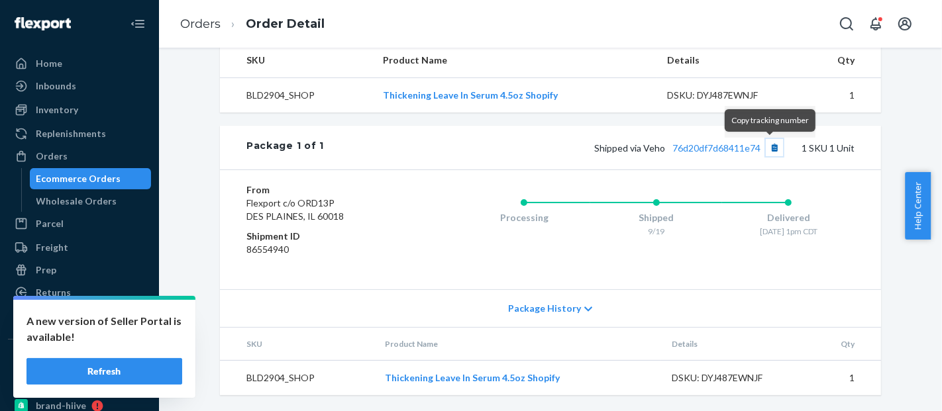
click at [774, 152] on button "Copy tracking number" at bounding box center [774, 147] width 17 height 17
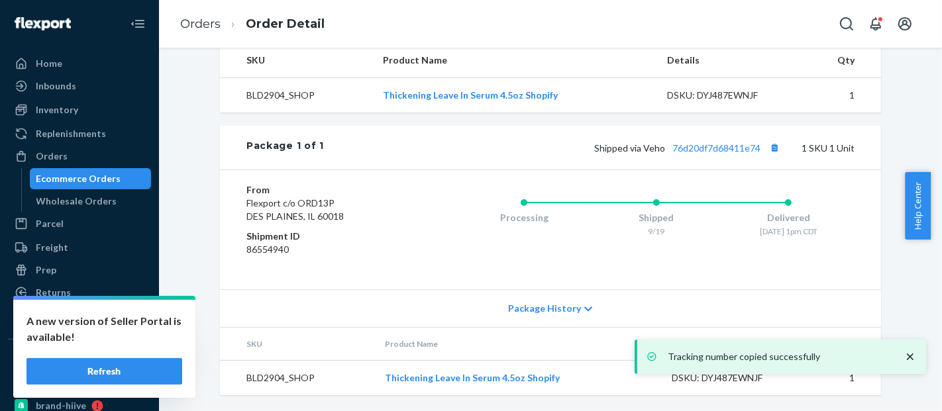
click at [85, 170] on div "Ecommerce Orders" at bounding box center [90, 179] width 119 height 19
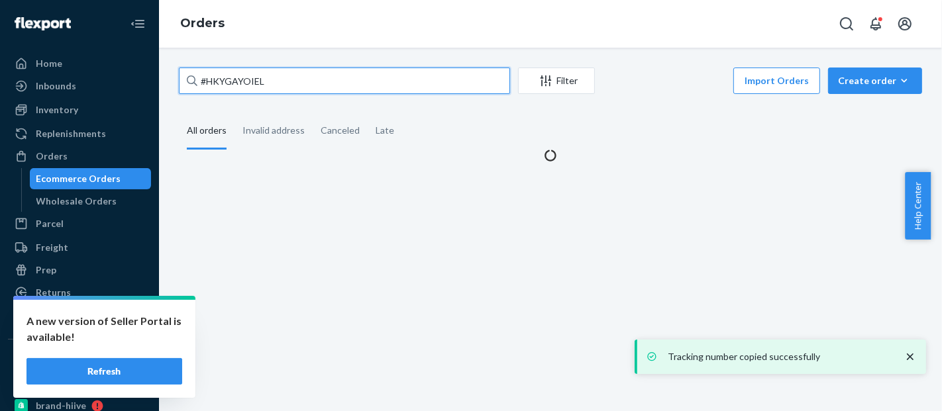
click at [233, 78] on input "#HKYGAYOIEL" at bounding box center [344, 81] width 331 height 26
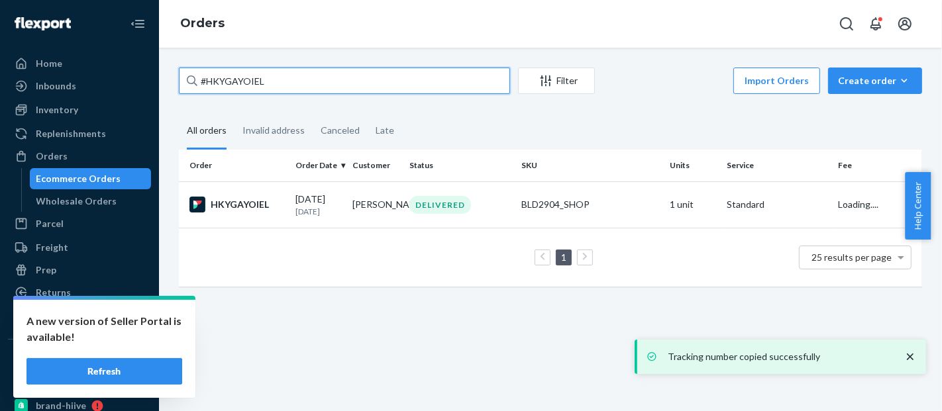
paste input "SJP1YXSJXX"
type input "#SJP1YXSJXX"
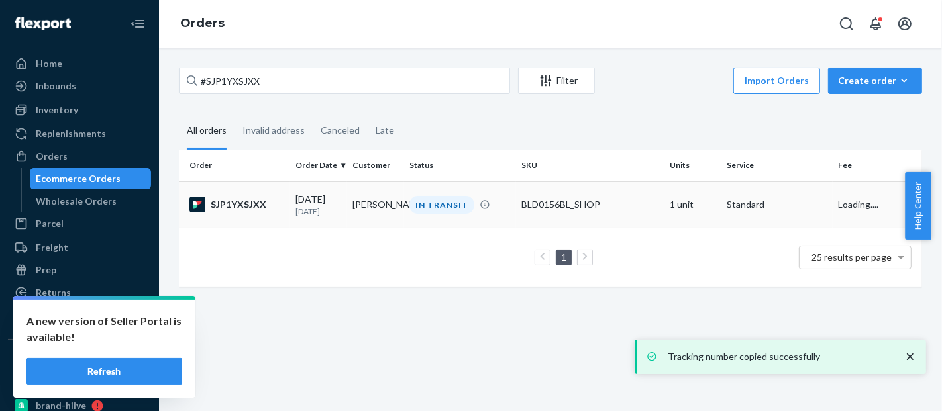
click at [516, 199] on td "BLD0156BL_SHOP" at bounding box center [590, 205] width 148 height 46
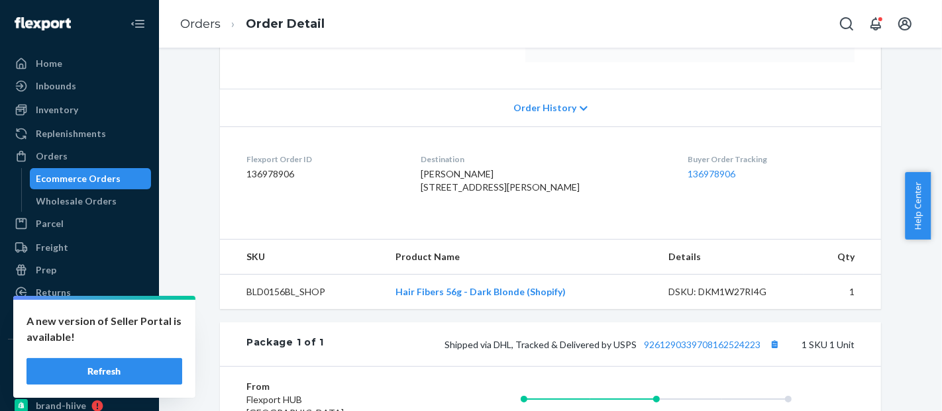
scroll to position [464, 0]
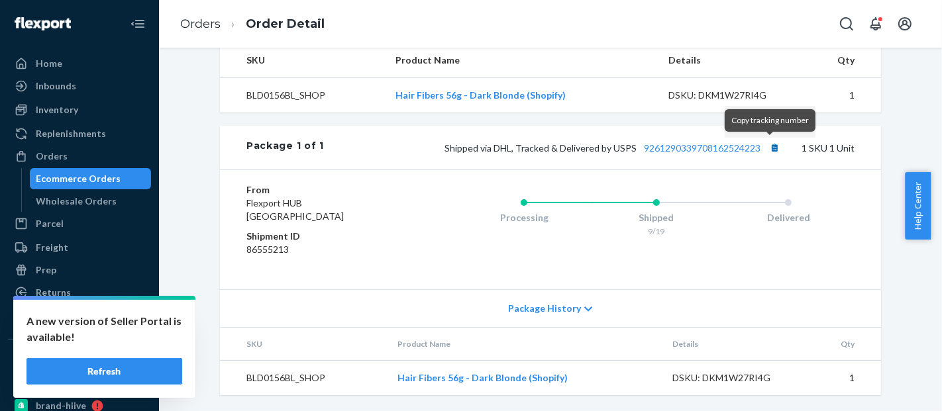
drag, startPoint x: 759, startPoint y: 151, endPoint x: 774, endPoint y: 148, distance: 14.9
click at [772, 148] on span "Shipped via DHL, Tracked & Delivered by USPS 9261290339708162524223" at bounding box center [613, 147] width 339 height 11
click at [774, 148] on button "Copy tracking number" at bounding box center [774, 147] width 17 height 17
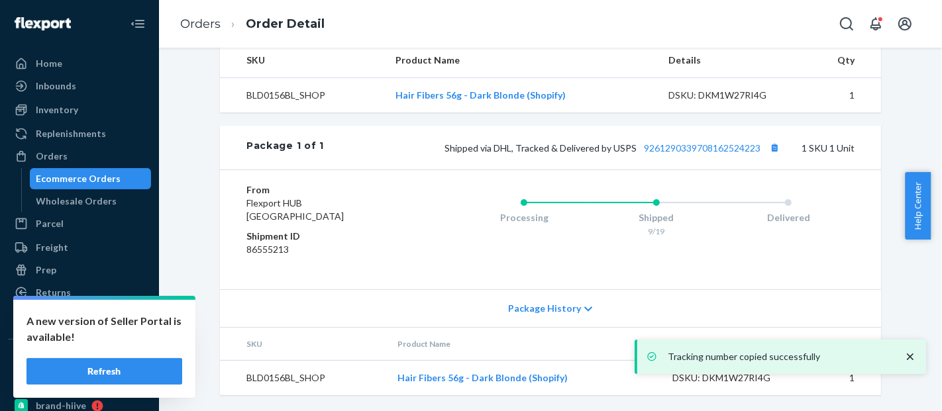
click at [84, 174] on div "Ecommerce Orders" at bounding box center [78, 178] width 85 height 13
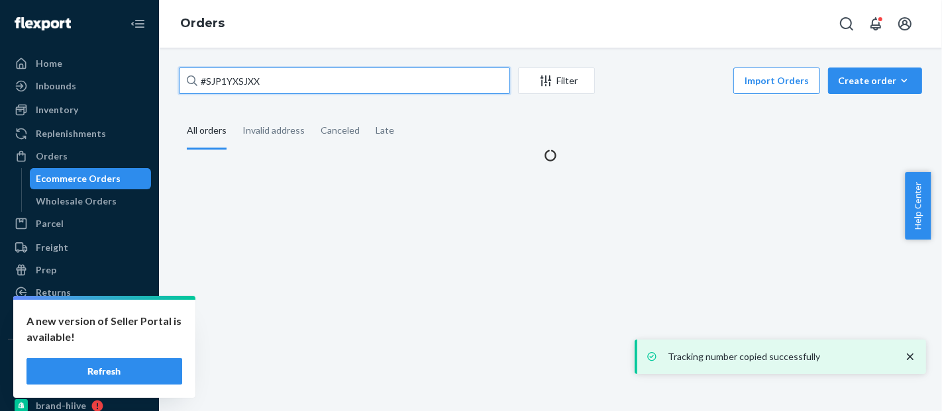
click at [231, 79] on input "#SJP1YXSJXX" at bounding box center [344, 81] width 331 height 26
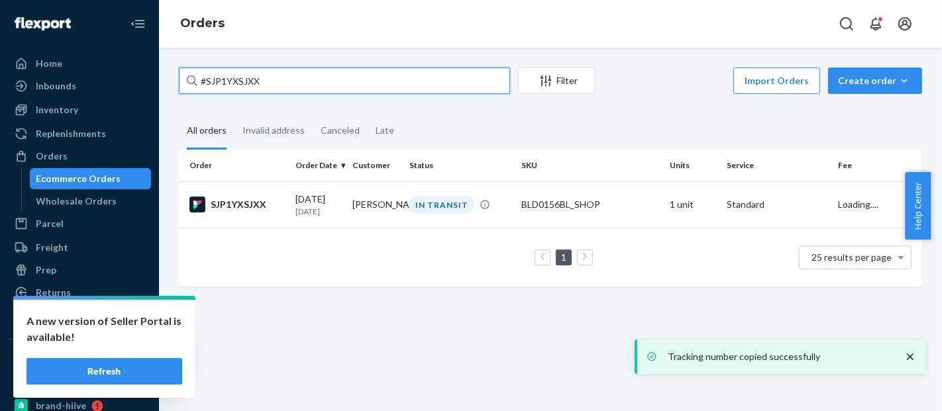
paste input "BY-BZFPSIGG"
type input "#BY-BZFPSIGG"
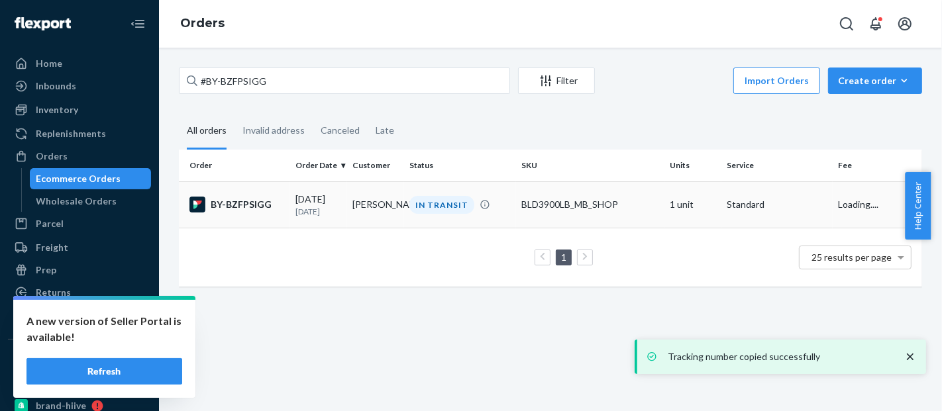
click at [526, 195] on td "BLD3900LB_MB_SHOP" at bounding box center [590, 205] width 148 height 46
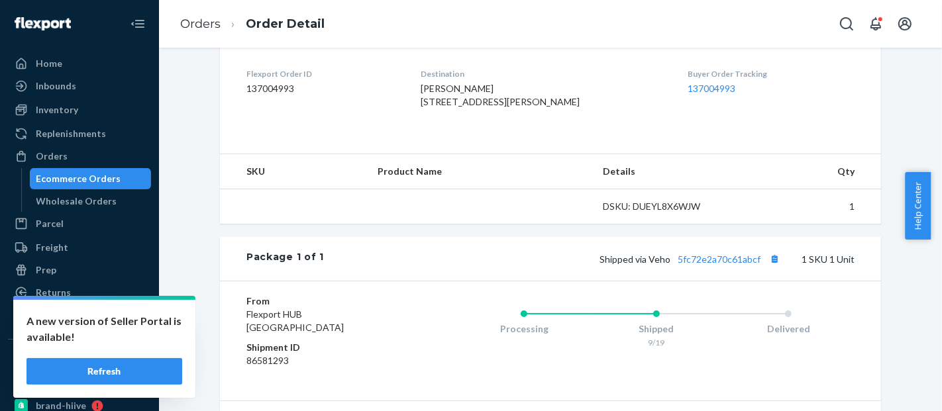
scroll to position [464, 0]
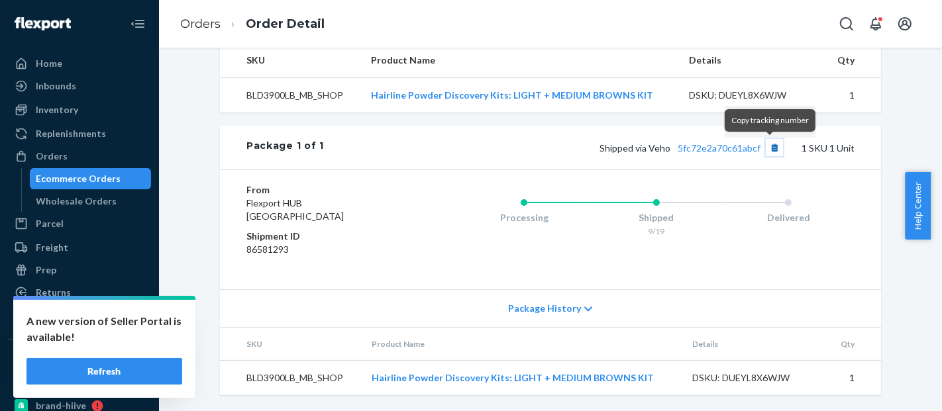
click at [769, 151] on button "Copy tracking number" at bounding box center [774, 147] width 17 height 17
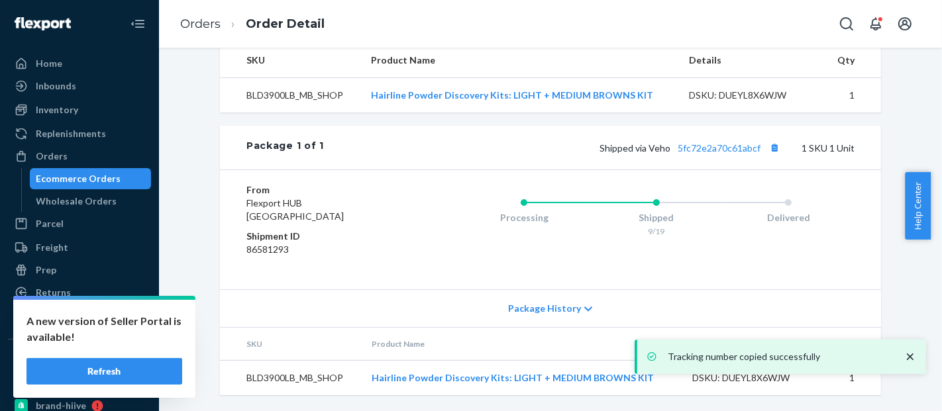
click at [87, 173] on div "Ecommerce Orders" at bounding box center [78, 178] width 85 height 13
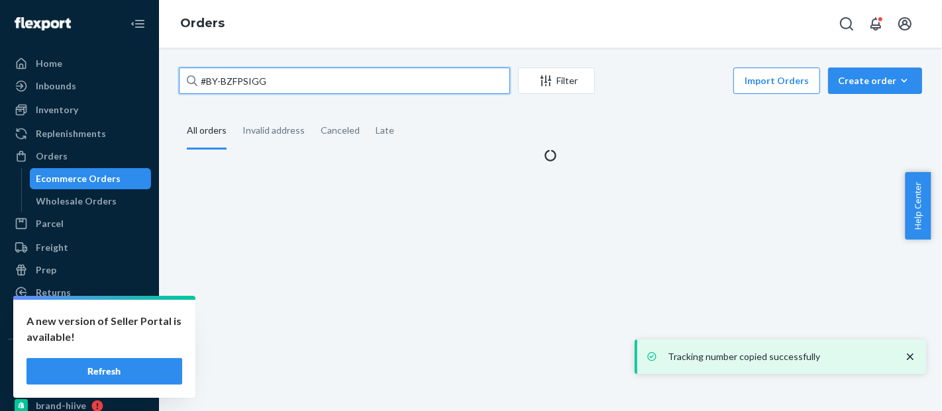
click at [248, 74] on input "#BY-BZFPSIGG" at bounding box center [344, 81] width 331 height 26
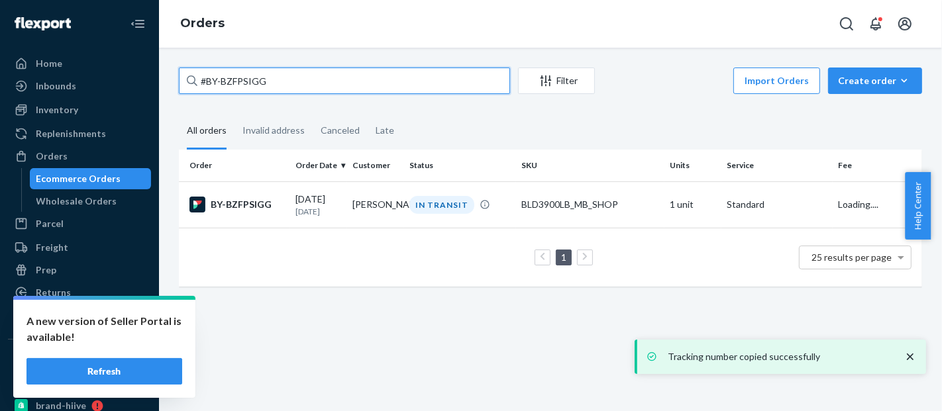
click at [248, 74] on input "#BY-BZFPSIGG" at bounding box center [344, 81] width 331 height 26
paste input "577112045998150531"
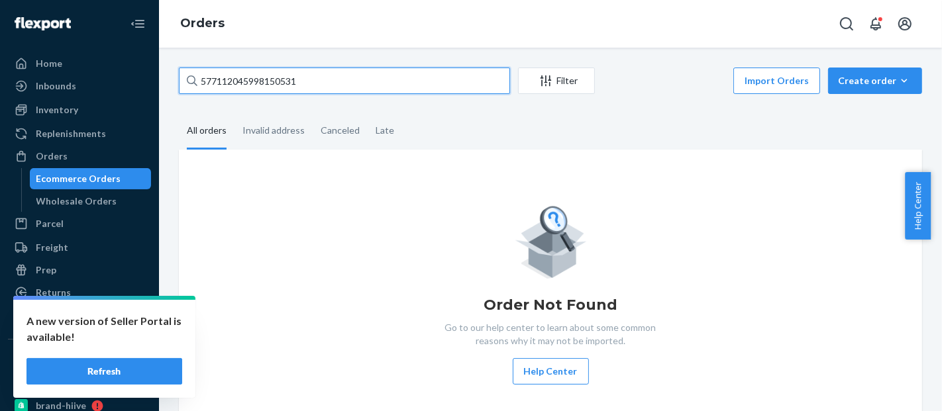
click at [229, 78] on input "577112045998150531" at bounding box center [344, 81] width 331 height 26
paste input "[PERSON_NAME]"
type input "[PERSON_NAME]"
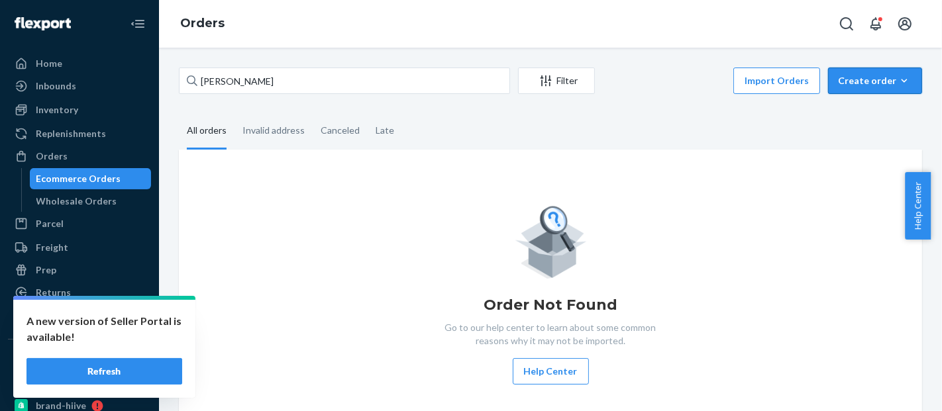
click at [874, 83] on div "Create order" at bounding box center [875, 80] width 74 height 13
click at [878, 115] on span "Ecommerce order" at bounding box center [883, 112] width 82 height 9
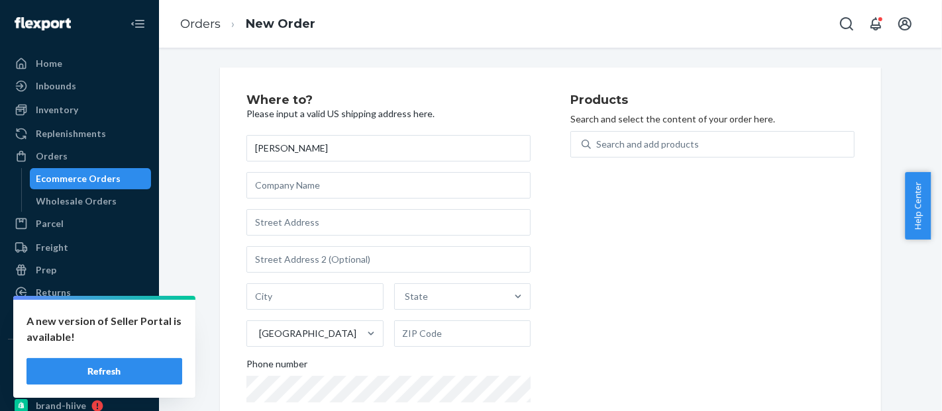
type input "[PERSON_NAME]"
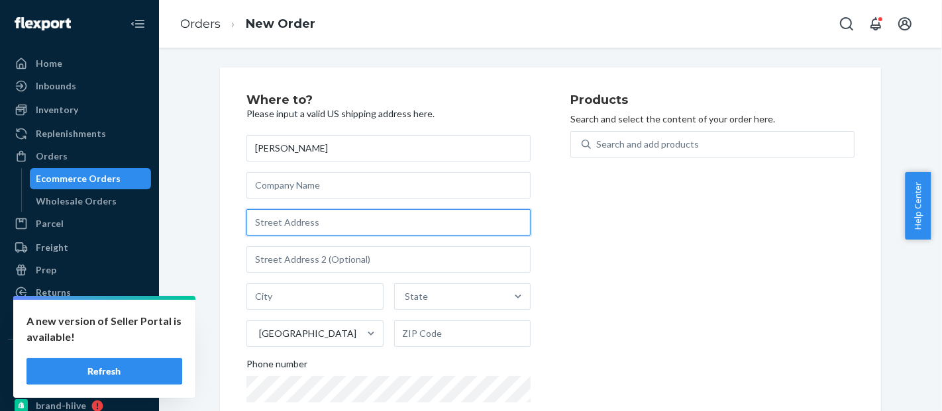
paste input "[STREET_ADDRESS]"
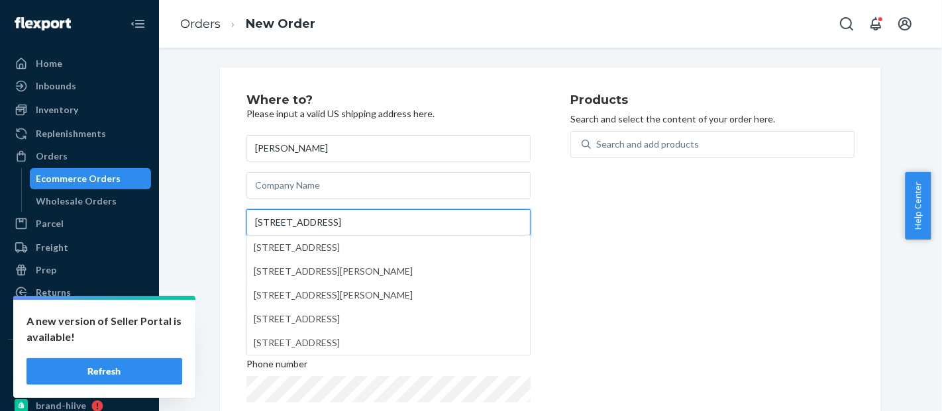
click at [363, 223] on input "[STREET_ADDRESS]" at bounding box center [388, 222] width 284 height 26
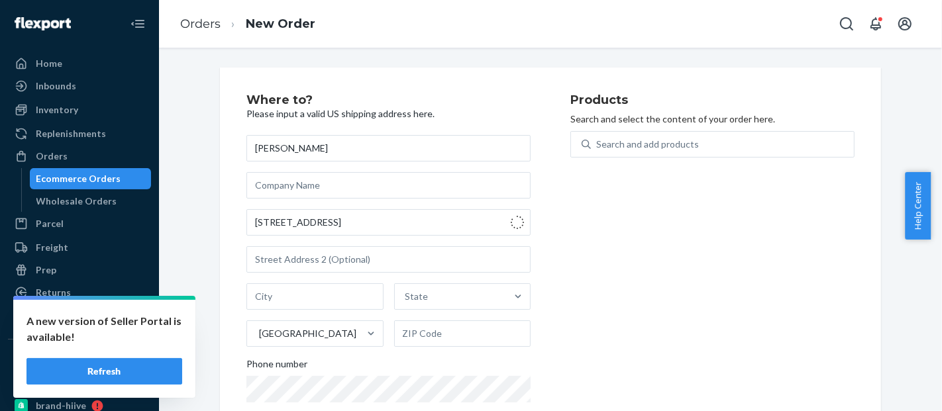
type input "[STREET_ADDRESS]"
type input "[GEOGRAPHIC_DATA]"
type input "57201"
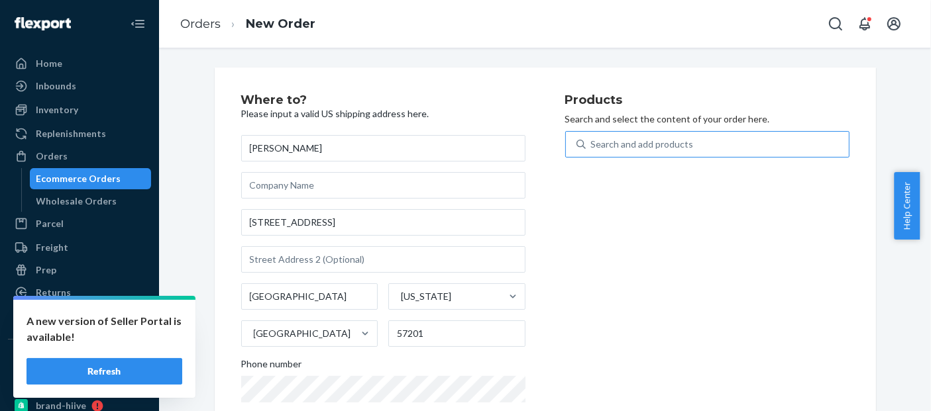
click at [688, 141] on div "Search and add products" at bounding box center [717, 144] width 263 height 24
click at [592, 141] on input "Search and add products" at bounding box center [591, 144] width 1 height 13
paste input "BLD3900LB_MB_SHOP"
type input "BLD3900LB_MB_SHOP"
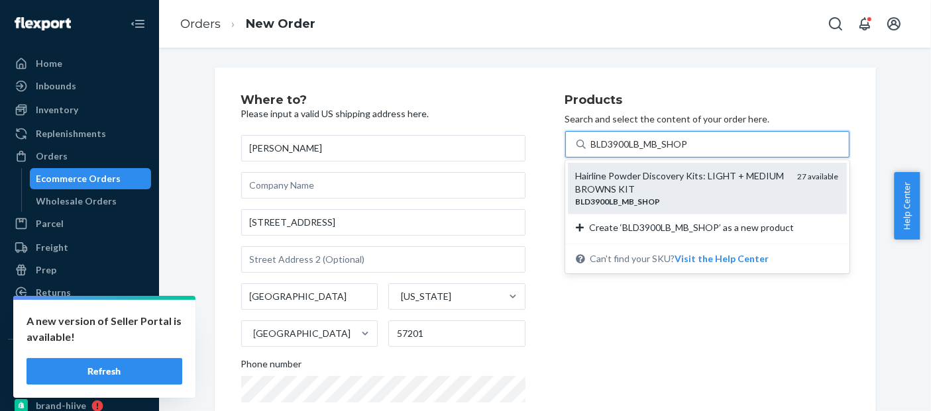
click at [624, 183] on div "Hairline Powder Discovery Kits:​ LIGHT + MEDIUM BROWNS KIT" at bounding box center [681, 183] width 211 height 26
click at [624, 151] on input "BLD3900LB_MB_SHOP" at bounding box center [640, 144] width 98 height 13
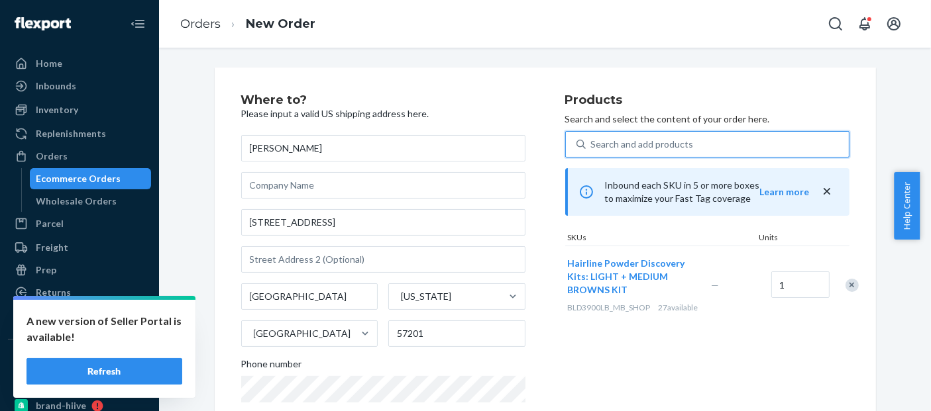
scroll to position [257, 0]
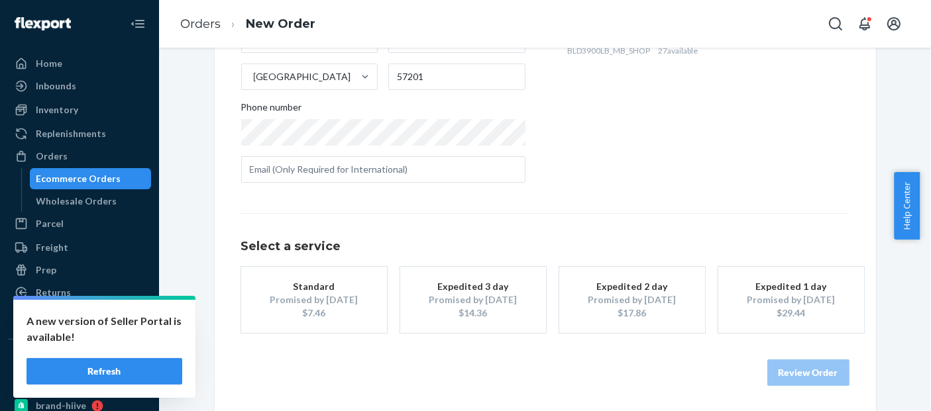
click at [360, 311] on div "$7.46" at bounding box center [314, 313] width 106 height 13
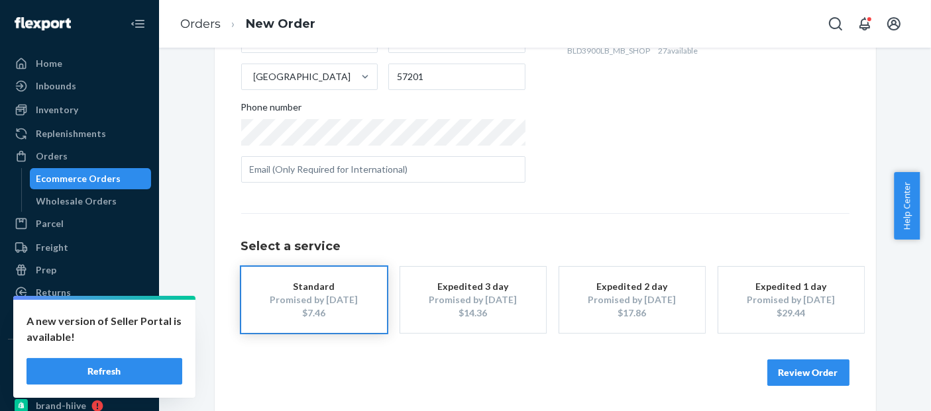
click at [806, 366] on button "Review Order" at bounding box center [808, 373] width 82 height 26
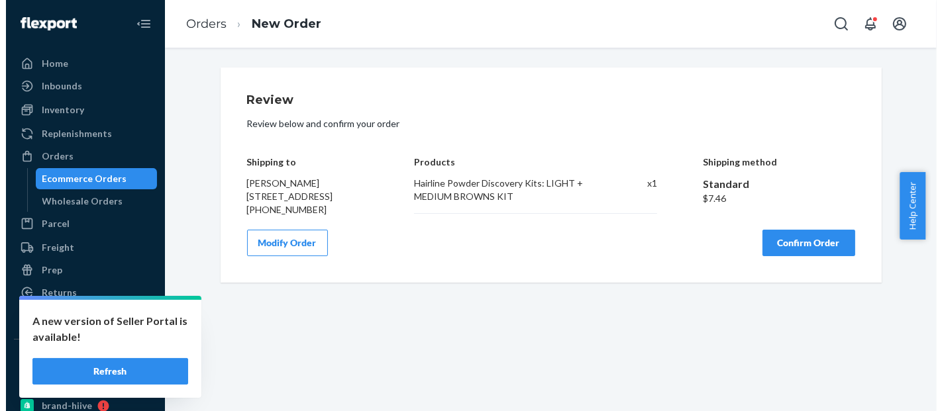
scroll to position [0, 0]
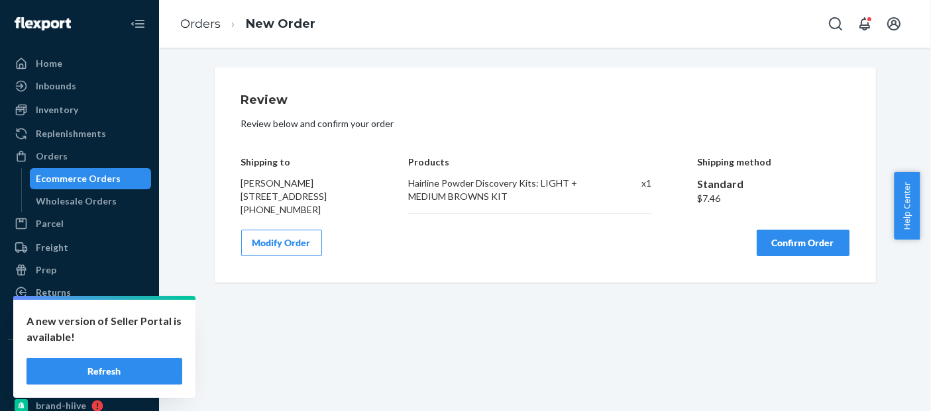
click at [821, 256] on button "Confirm Order" at bounding box center [803, 243] width 93 height 26
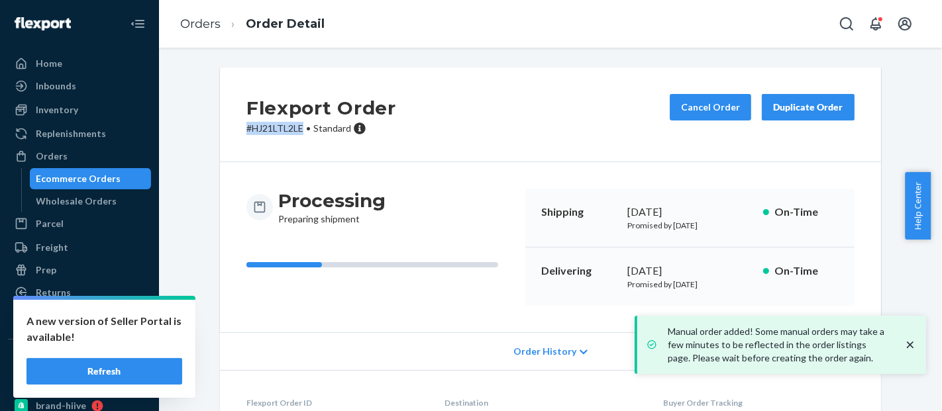
drag, startPoint x: 302, startPoint y: 128, endPoint x: 230, endPoint y: 136, distance: 72.7
click at [230, 136] on div "Flexport Order # HJ21LTL2LE • Standard Cancel Order Duplicate Order" at bounding box center [550, 115] width 661 height 95
copy p "# HJ21LTL2LE"
click at [85, 177] on div "Ecommerce Orders" at bounding box center [78, 178] width 85 height 13
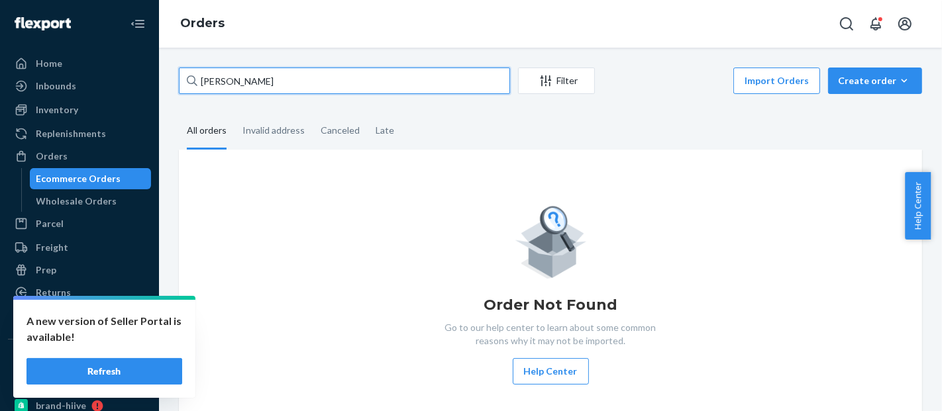
click at [226, 82] on input "[PERSON_NAME]" at bounding box center [344, 81] width 331 height 26
paste input "577112045998150531"
click at [234, 73] on input "577112045998150531" at bounding box center [344, 81] width 331 height 26
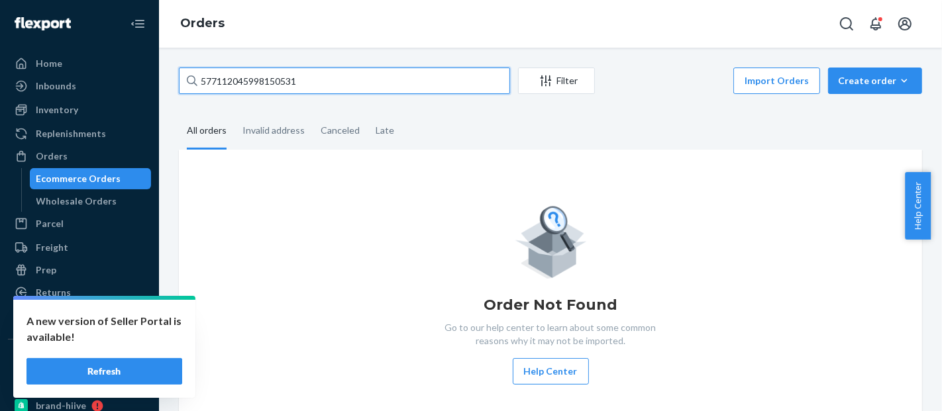
click at [234, 73] on input "577112045998150531" at bounding box center [344, 81] width 331 height 26
paste input "#HJEDNN1NLE"
type input "#HJEDNN1NLE"
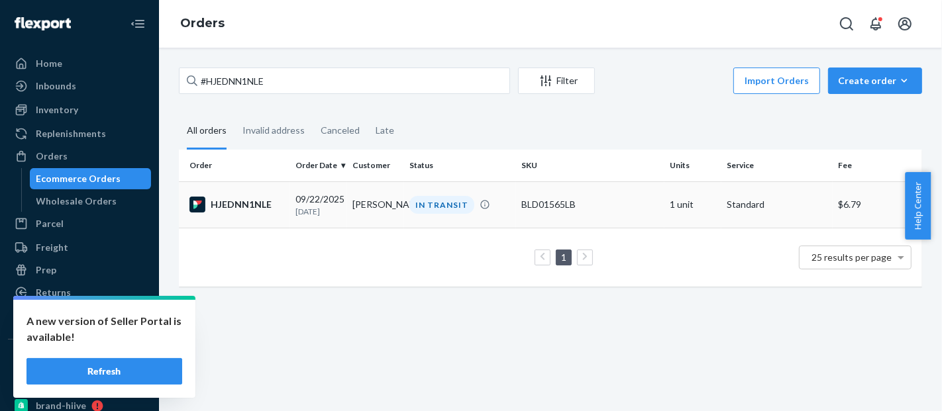
click at [545, 191] on td "BLD01565LB" at bounding box center [590, 205] width 148 height 46
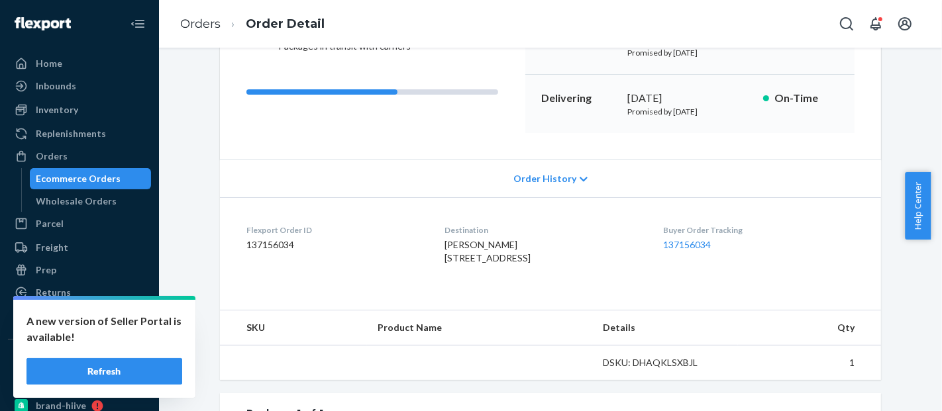
scroll to position [427, 0]
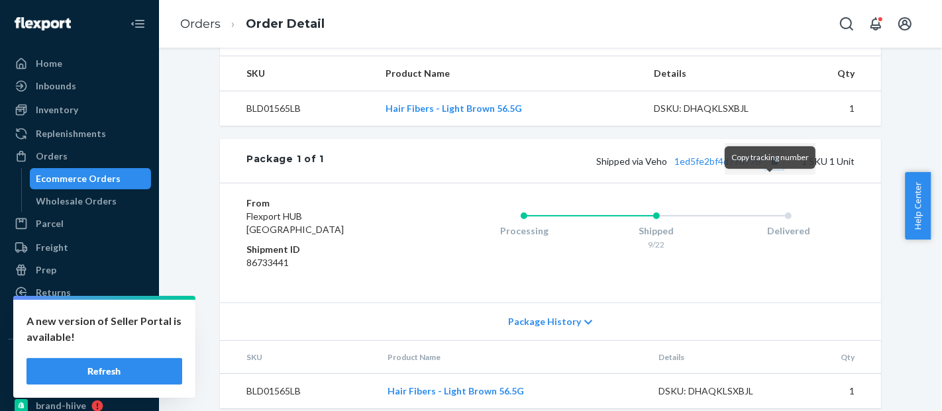
click at [766, 170] on button "Copy tracking number" at bounding box center [774, 160] width 17 height 17
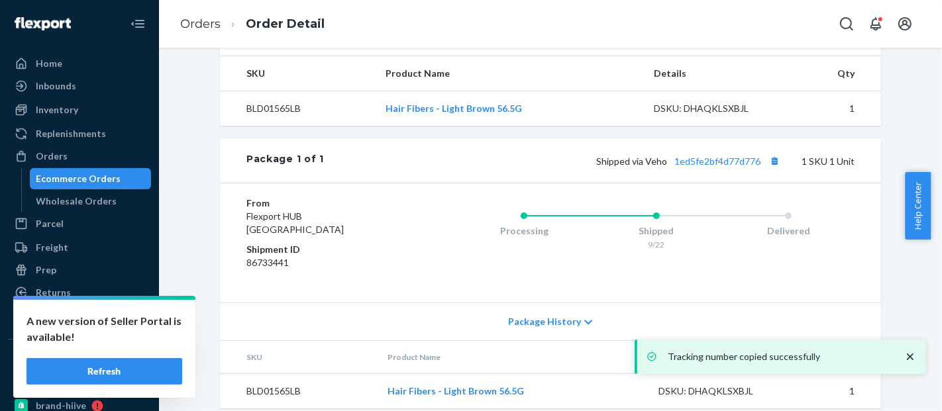
click at [78, 175] on div "Ecommerce Orders" at bounding box center [78, 178] width 85 height 13
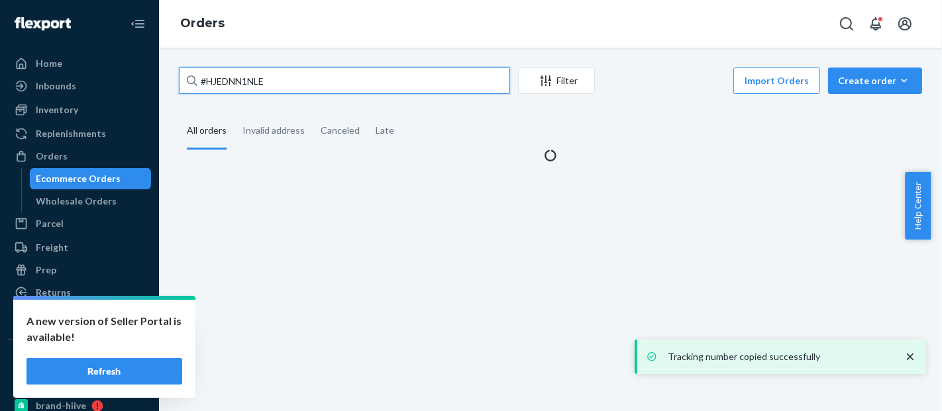
click at [242, 86] on input "#HJEDNN1NLE" at bounding box center [344, 81] width 331 height 26
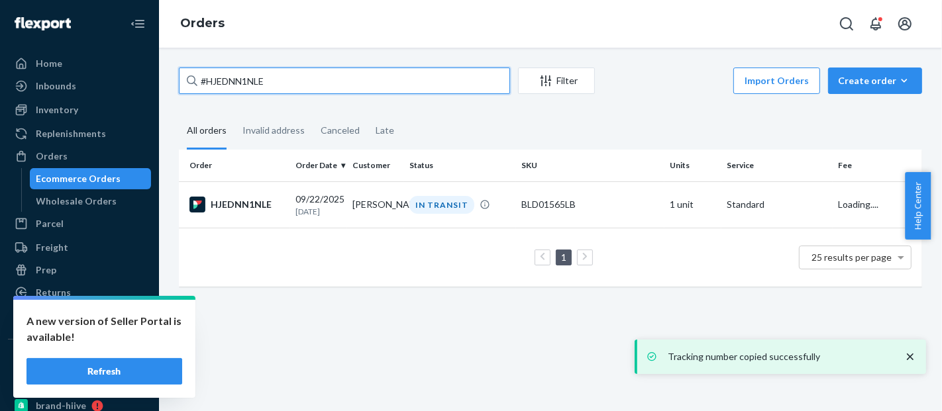
paste input "577112322168426860"
click at [254, 84] on input "577112322168426860" at bounding box center [344, 81] width 331 height 26
paste input "045998150531"
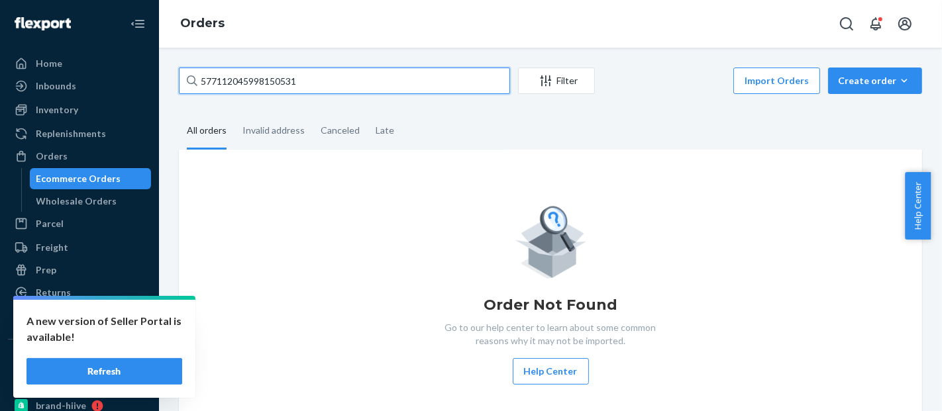
click at [250, 82] on input "577112045998150531" at bounding box center [344, 81] width 331 height 26
paste input "322168426860"
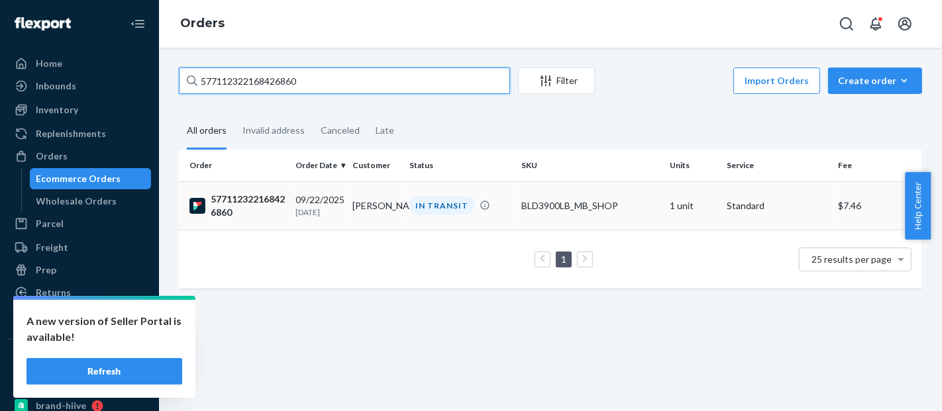
type input "577112322168426860"
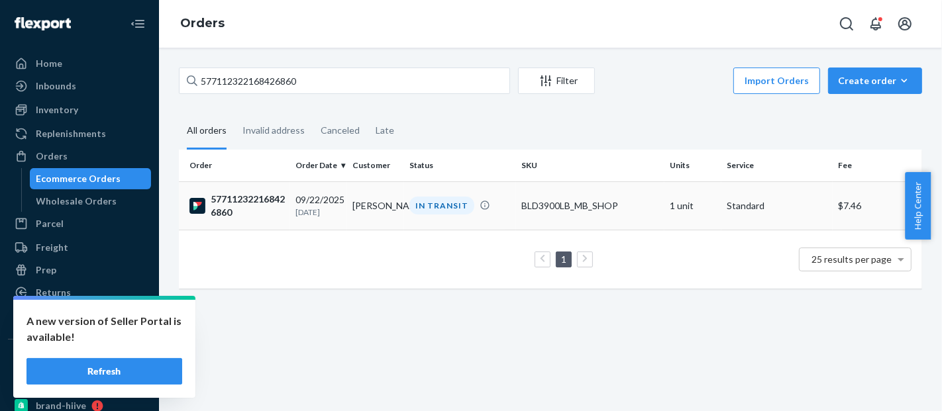
click at [568, 199] on div "BLD3900LB_MB_SHOP" at bounding box center [590, 205] width 138 height 13
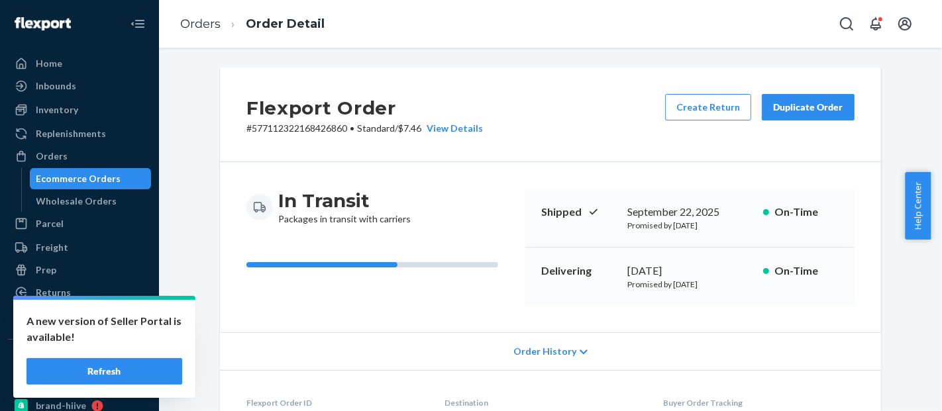
scroll to position [464, 0]
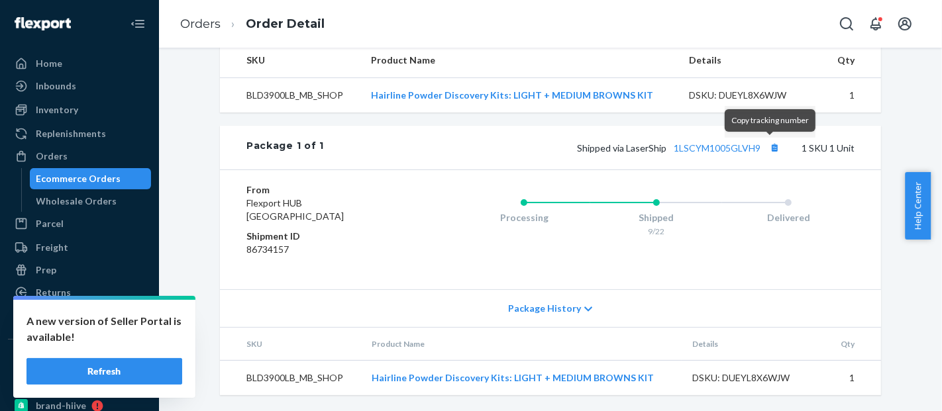
click at [768, 136] on div "Copy tracking number" at bounding box center [770, 122] width 91 height 32
click at [770, 146] on button "Copy tracking number" at bounding box center [774, 147] width 17 height 17
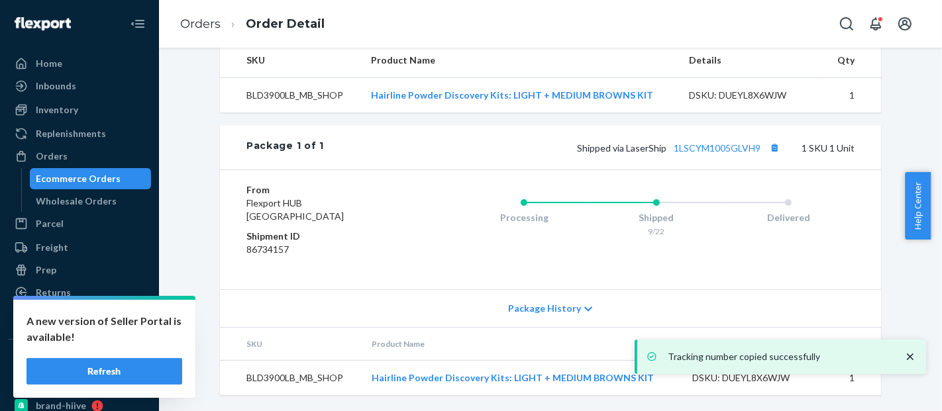
click at [78, 173] on div "Ecommerce Orders" at bounding box center [78, 178] width 85 height 13
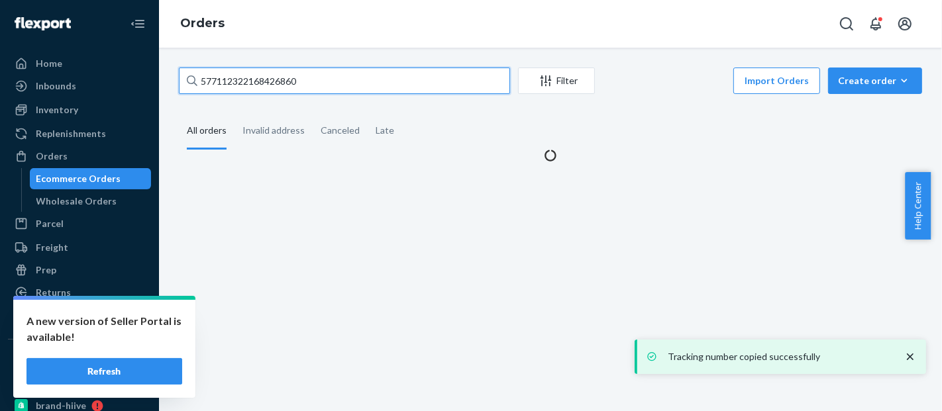
click at [261, 86] on input "577112322168426860" at bounding box center [344, 81] width 331 height 26
paste input "#BK82GEKHXE"
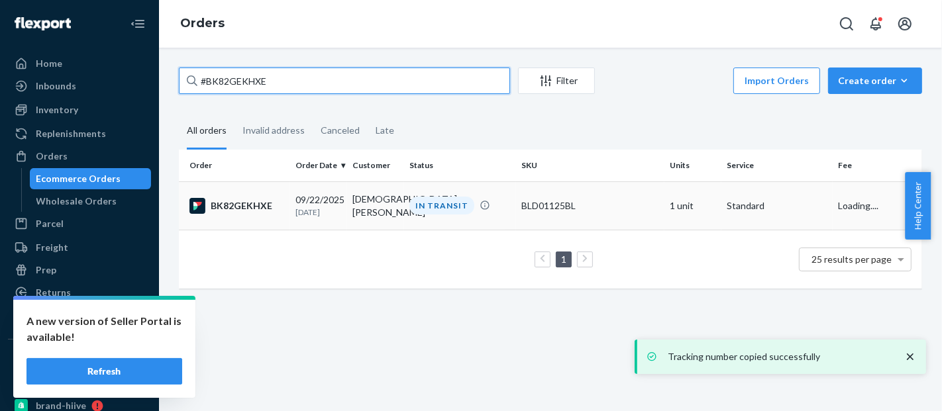
type input "#BK82GEKHXE"
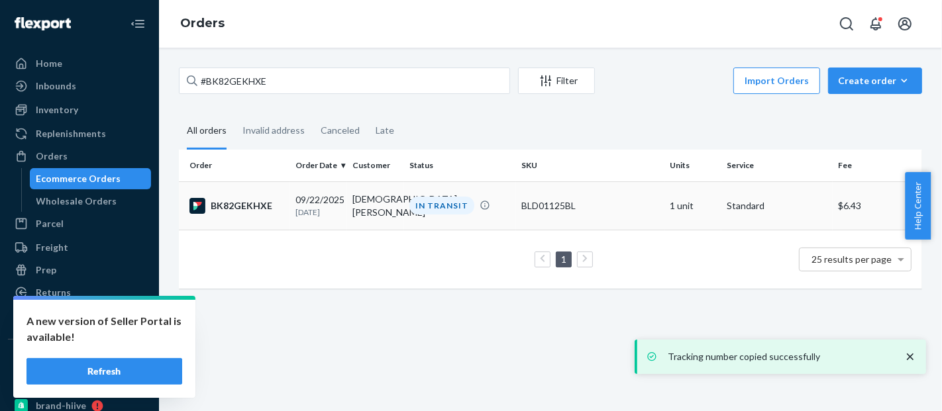
click at [521, 197] on td "BLD01125BL" at bounding box center [590, 206] width 148 height 48
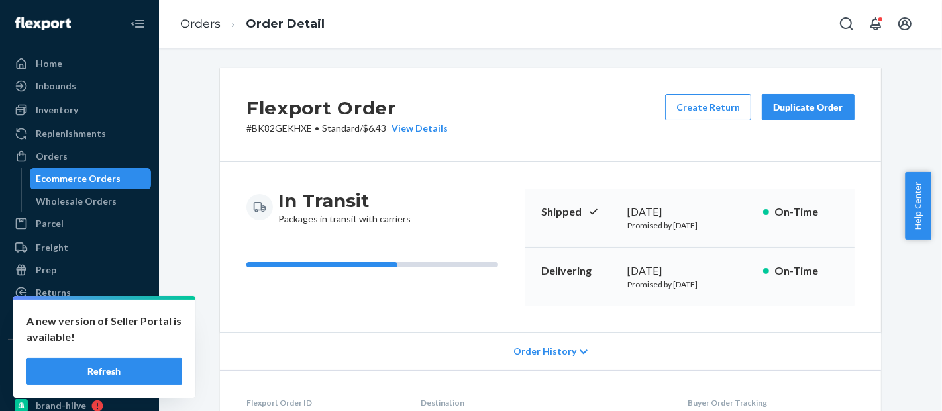
scroll to position [427, 0]
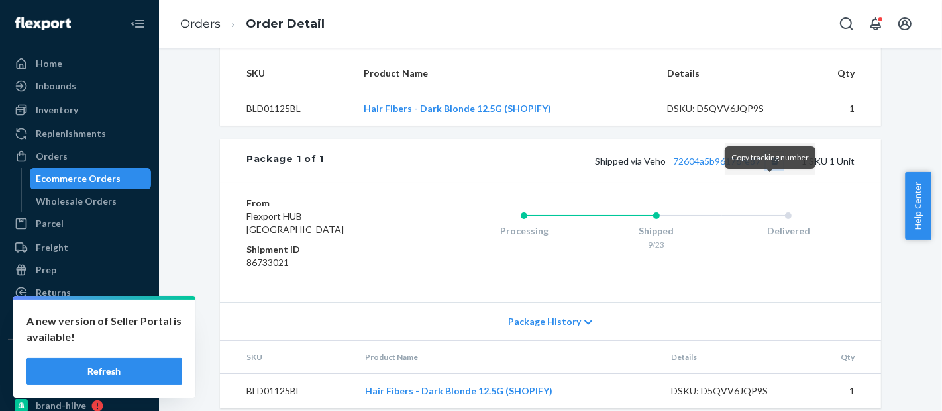
click at [767, 170] on button "Copy tracking number" at bounding box center [774, 160] width 17 height 17
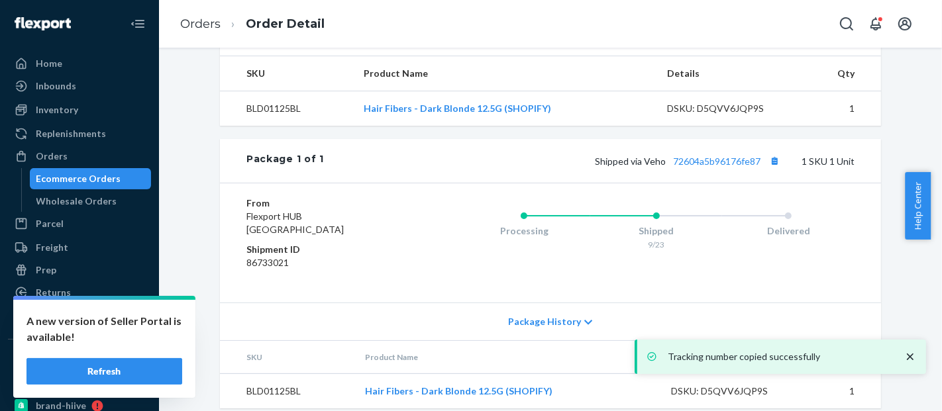
click at [99, 179] on div "Ecommerce Orders" at bounding box center [78, 178] width 85 height 13
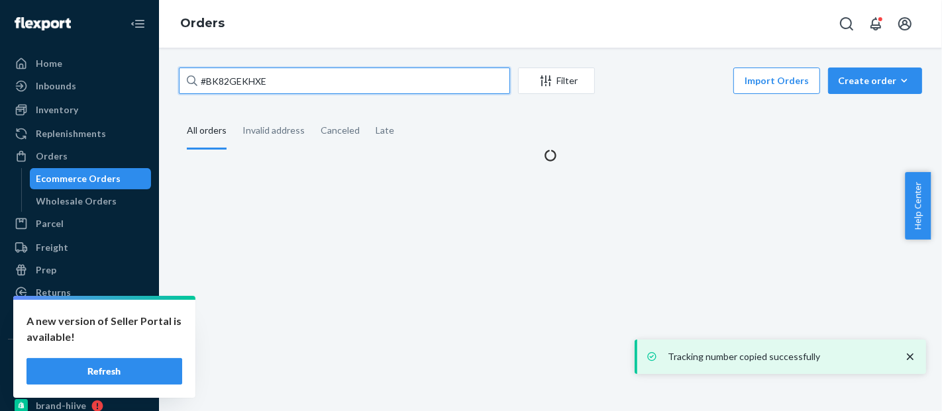
click at [238, 82] on input "#BK82GEKHXE" at bounding box center [344, 81] width 331 height 26
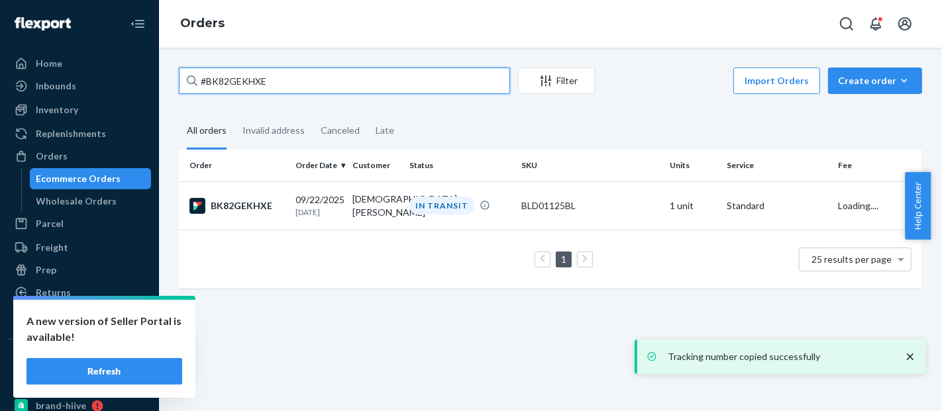
click at [238, 82] on input "#BK82GEKHXE" at bounding box center [344, 81] width 331 height 26
paste input "577112389704257569"
type input "577112389704257569"
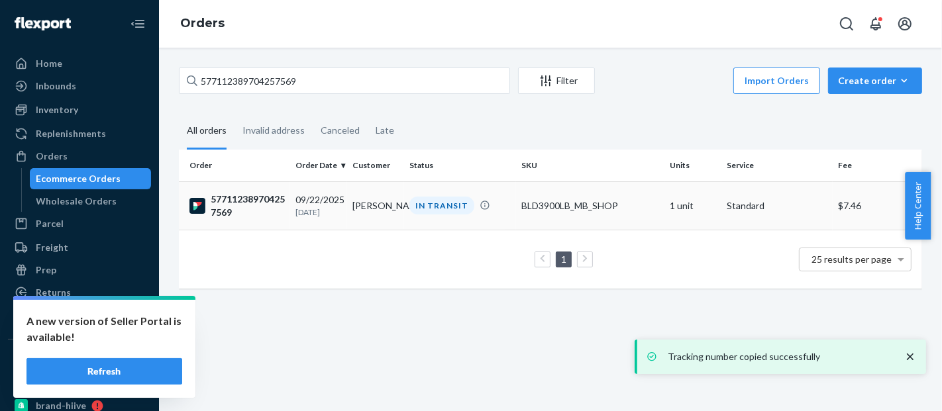
click at [550, 191] on td "BLD3900LB_MB_SHOP" at bounding box center [590, 206] width 148 height 48
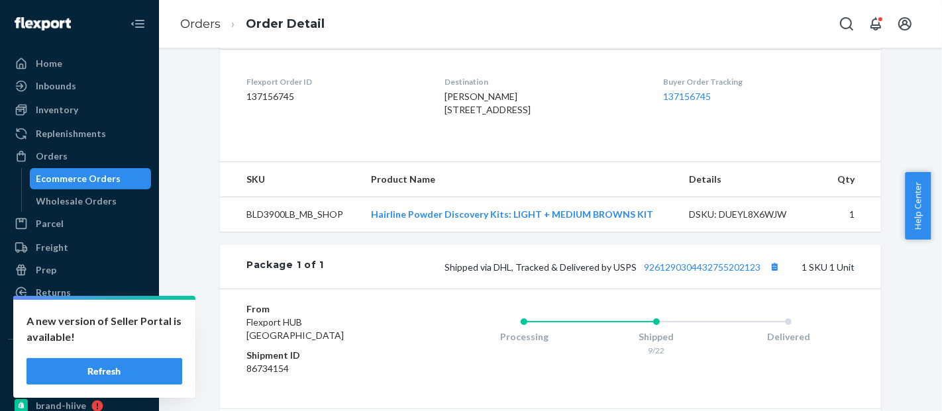
scroll to position [464, 0]
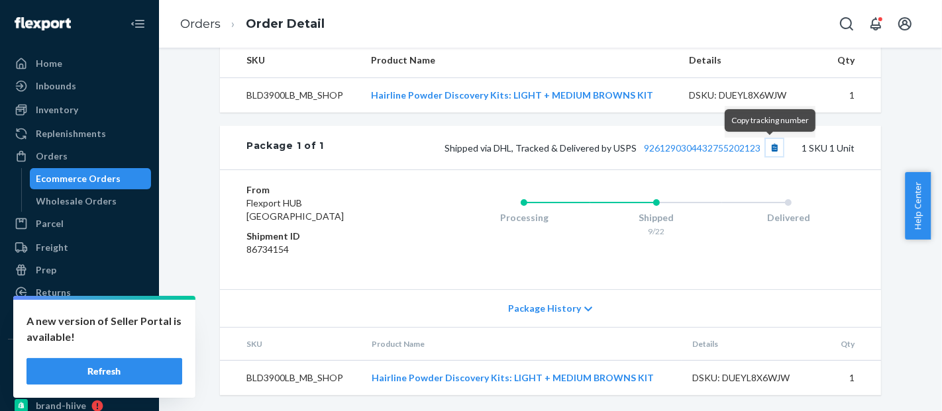
click at [772, 144] on button "Copy tracking number" at bounding box center [774, 147] width 17 height 17
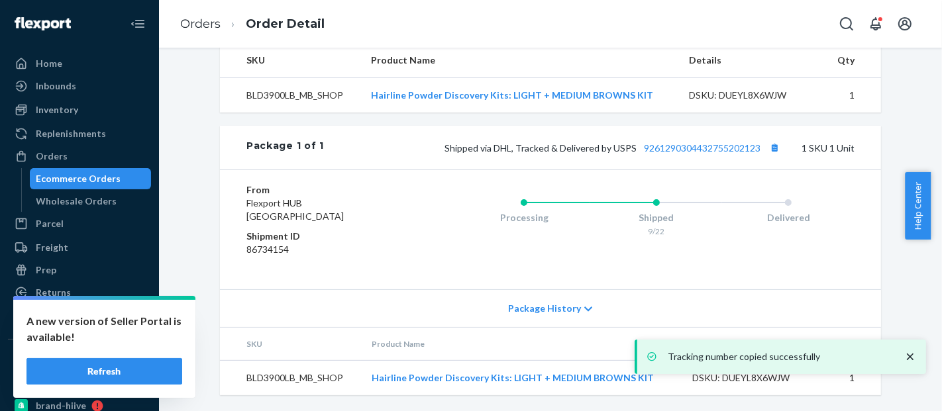
click at [74, 178] on div "Ecommerce Orders" at bounding box center [78, 178] width 85 height 13
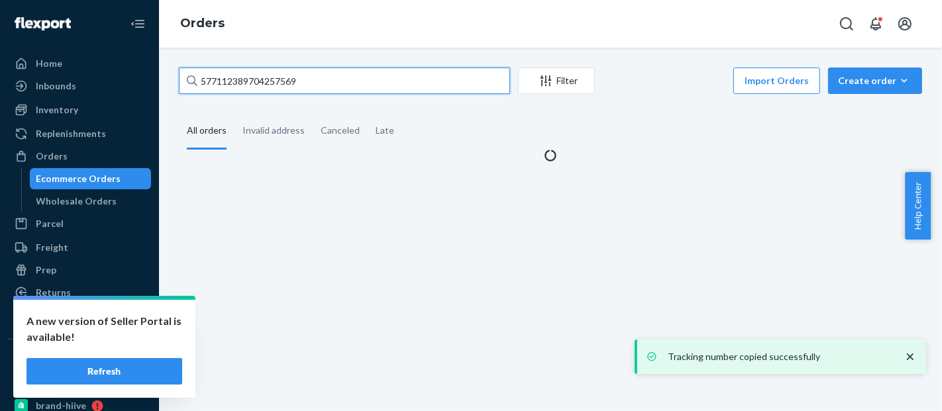
click at [240, 83] on input "577112389704257569" at bounding box center [344, 81] width 331 height 26
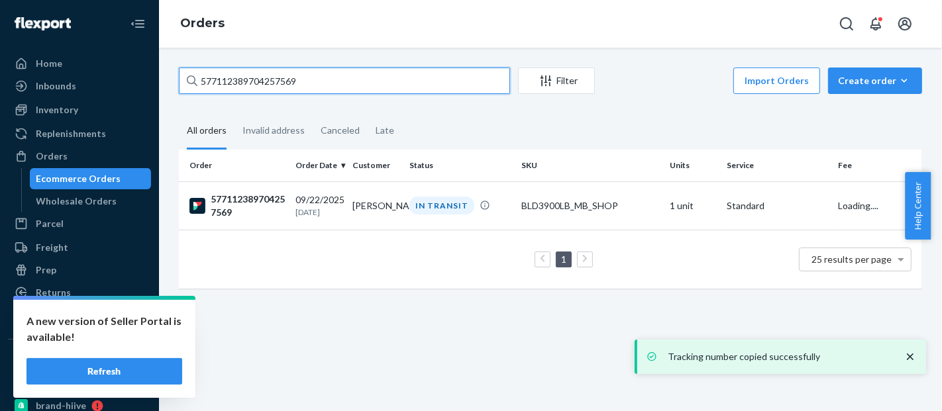
click at [240, 83] on input "577112389704257569" at bounding box center [344, 81] width 331 height 26
paste input "409599414736"
type input "577112409599414736"
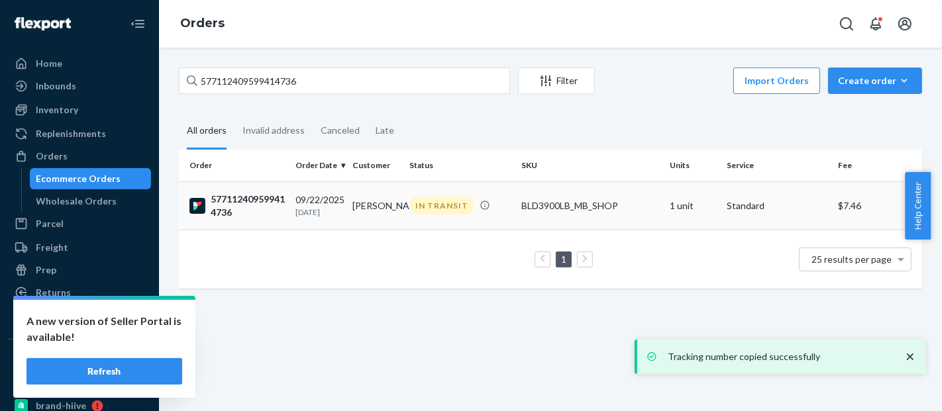
click at [568, 196] on td "BLD3900LB_MB_SHOP" at bounding box center [590, 206] width 148 height 48
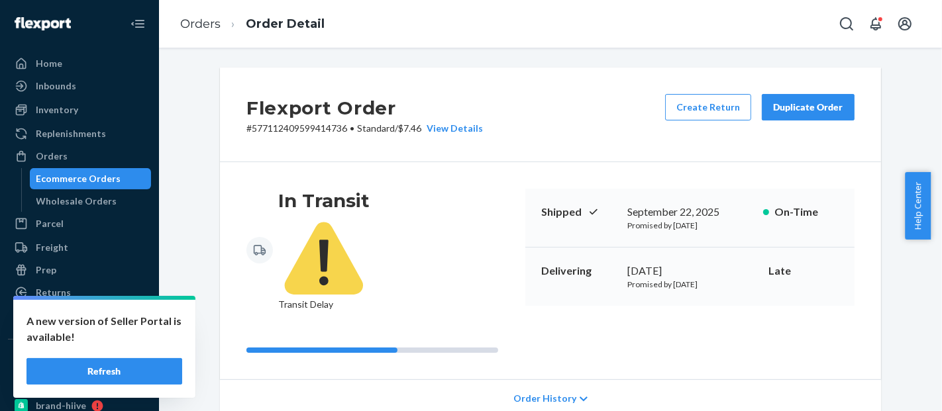
scroll to position [441, 0]
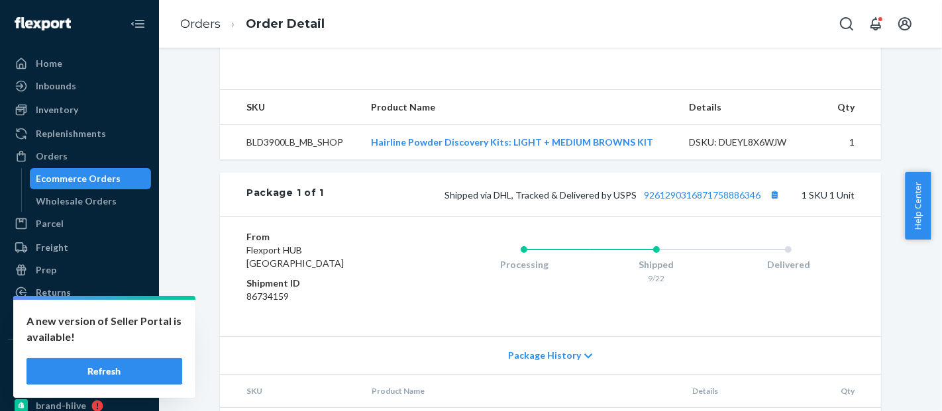
click at [774, 196] on div "Package 1 of 1 Shipped via DHL, Tracked & Delivered by USPS 9261290316871758886…" at bounding box center [550, 195] width 661 height 44
click at [772, 191] on button "Copy tracking number" at bounding box center [774, 194] width 17 height 17
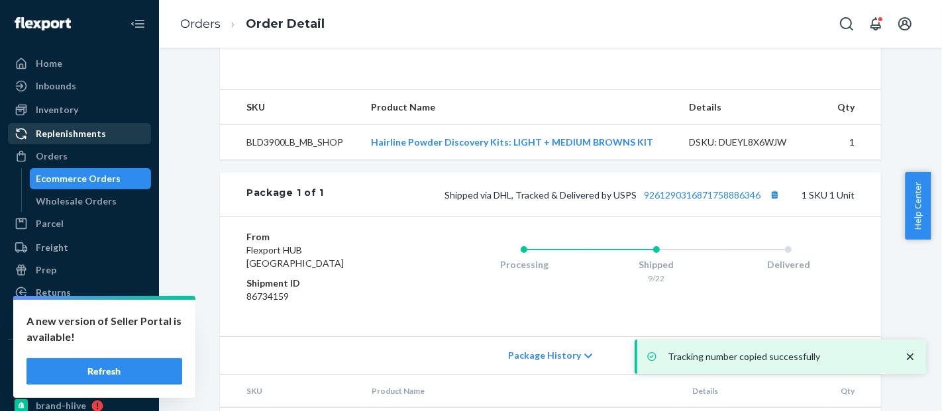
click at [97, 175] on div "Ecommerce Orders" at bounding box center [78, 178] width 85 height 13
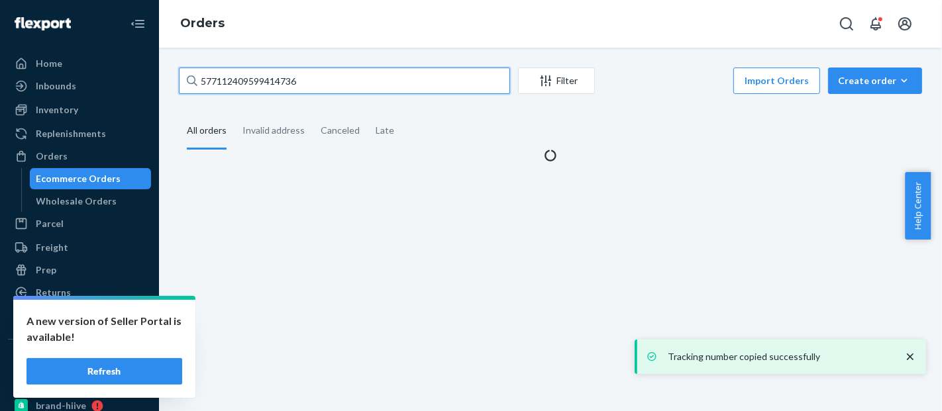
click at [242, 87] on input "577112409599414736" at bounding box center [344, 81] width 331 height 26
paste input "616519307433"
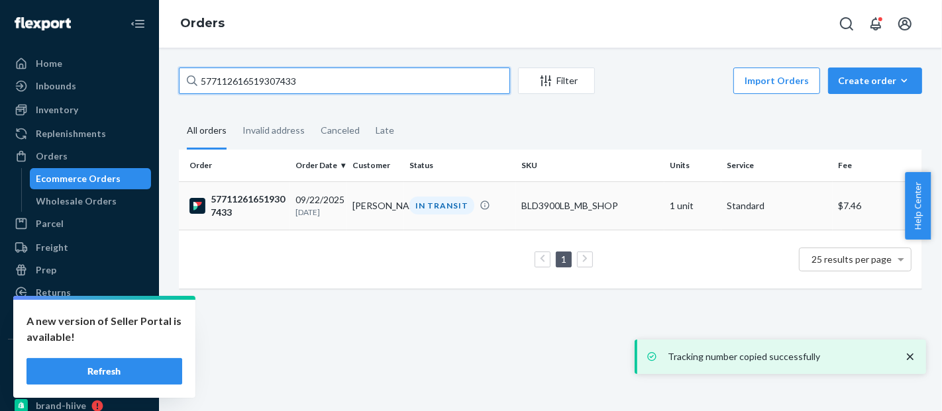
type input "577112616519307433"
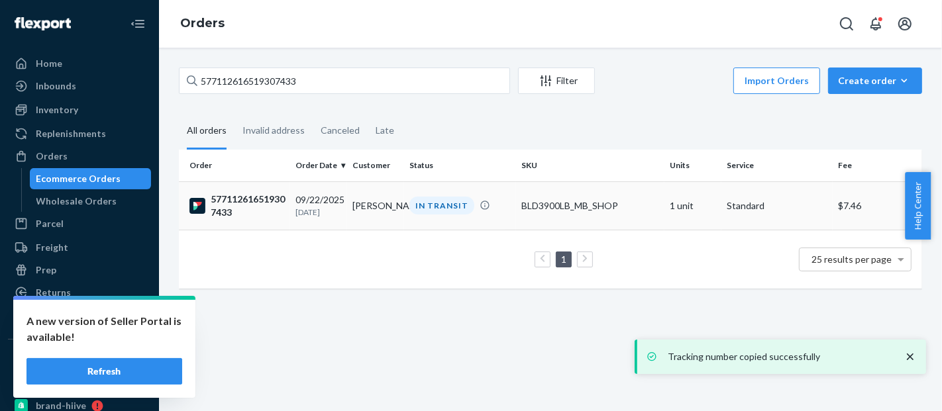
click at [603, 197] on td "BLD3900LB_MB_SHOP" at bounding box center [590, 206] width 148 height 48
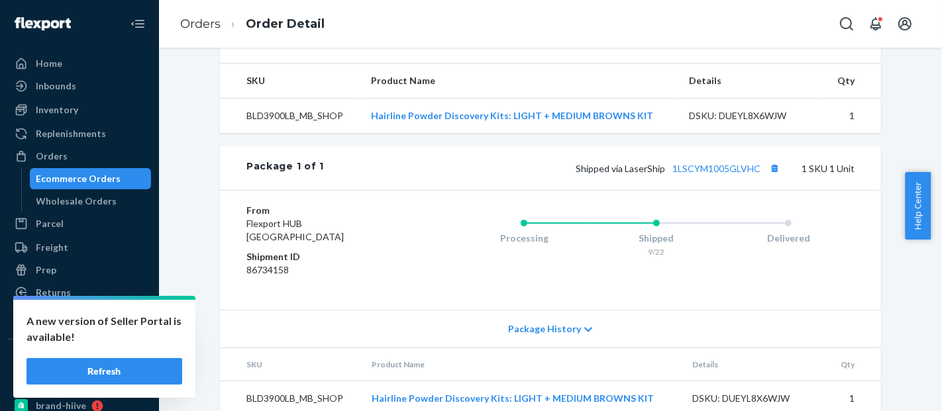
scroll to position [464, 0]
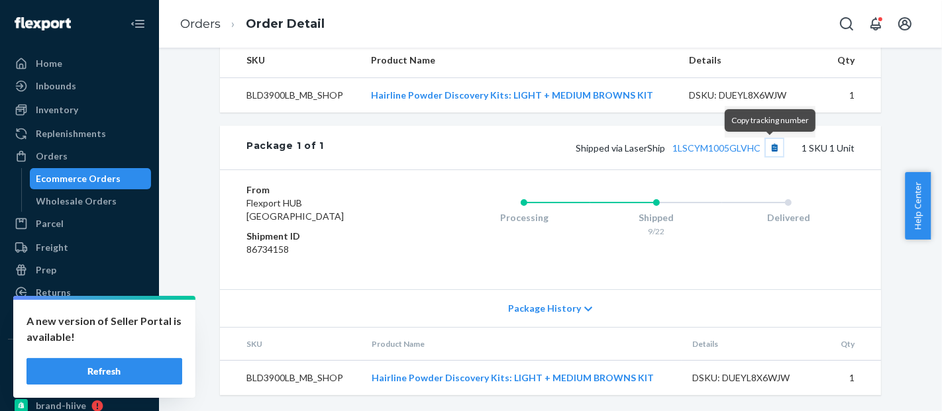
click at [766, 153] on button "Copy tracking number" at bounding box center [774, 147] width 17 height 17
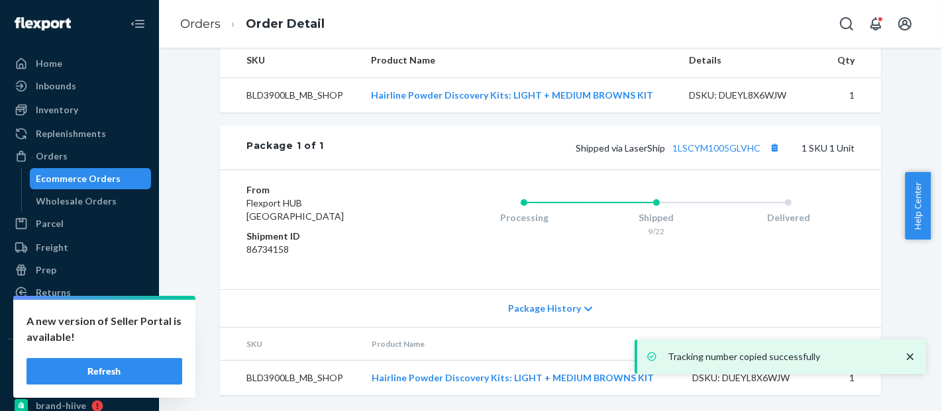
click at [93, 176] on div "Ecommerce Orders" at bounding box center [78, 178] width 85 height 13
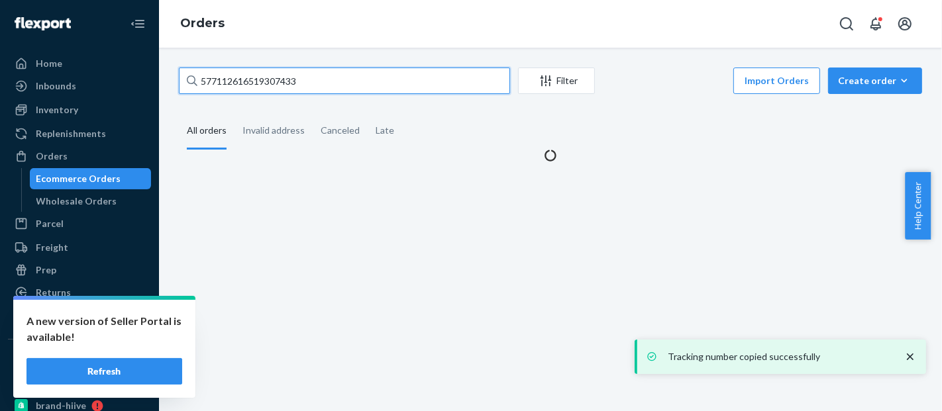
click at [244, 87] on input "577112616519307433" at bounding box center [344, 81] width 331 height 26
paste input "#HJH-GSKNGX"
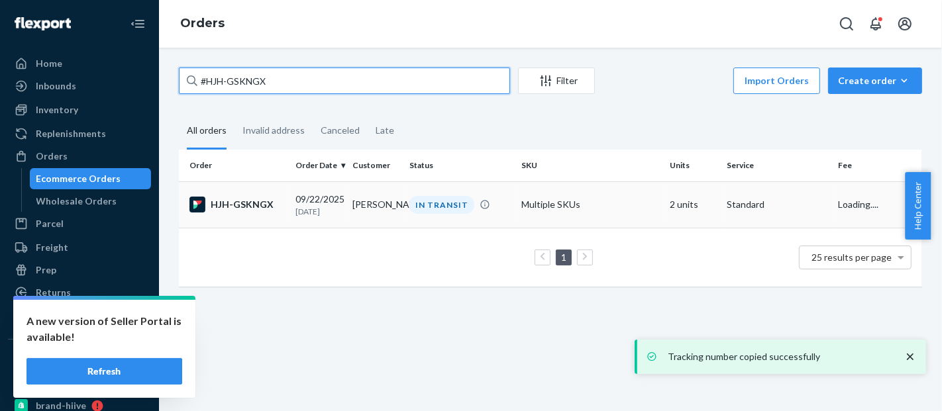
type input "#HJH-GSKNGX"
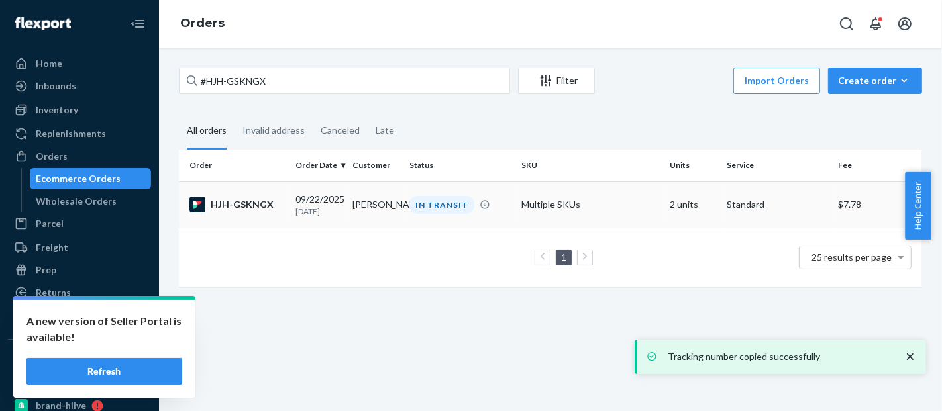
click at [530, 193] on td "Multiple SKUs" at bounding box center [590, 205] width 148 height 46
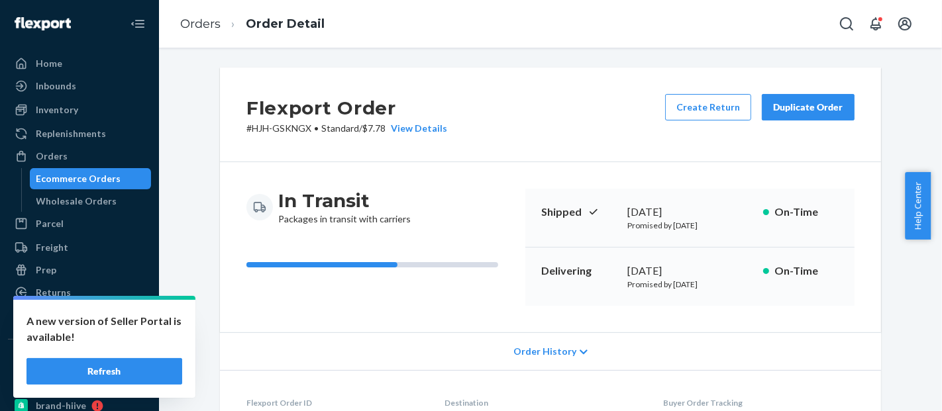
scroll to position [522, 0]
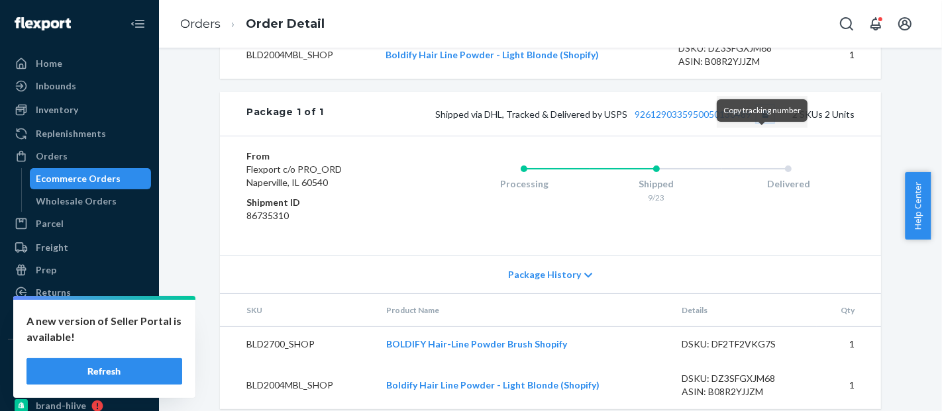
click at [763, 123] on button "Copy tracking number" at bounding box center [765, 113] width 17 height 17
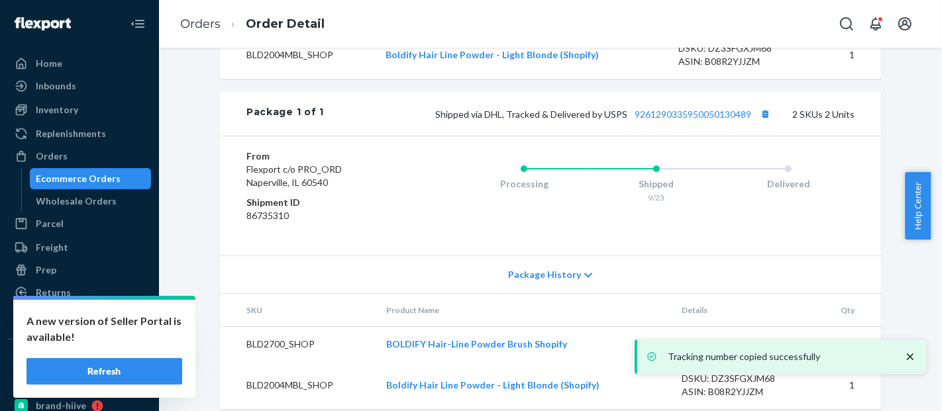
click at [89, 179] on div "Ecommerce Orders" at bounding box center [78, 178] width 85 height 13
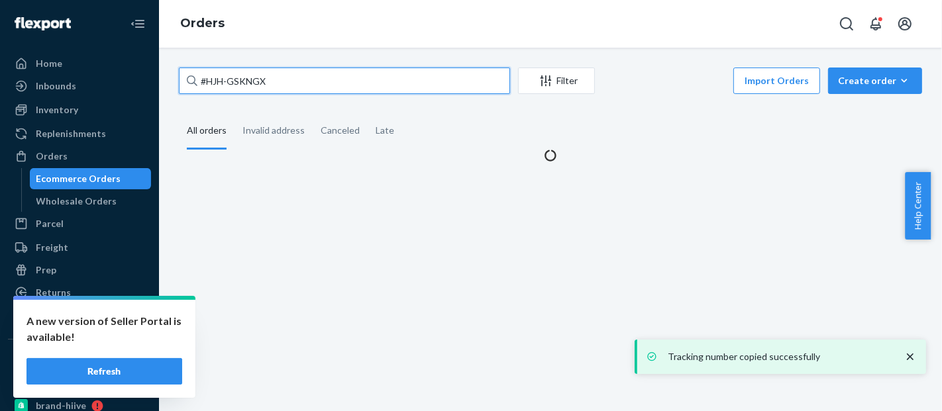
click at [250, 91] on input "#HJH-GSKNGX" at bounding box center [344, 81] width 331 height 26
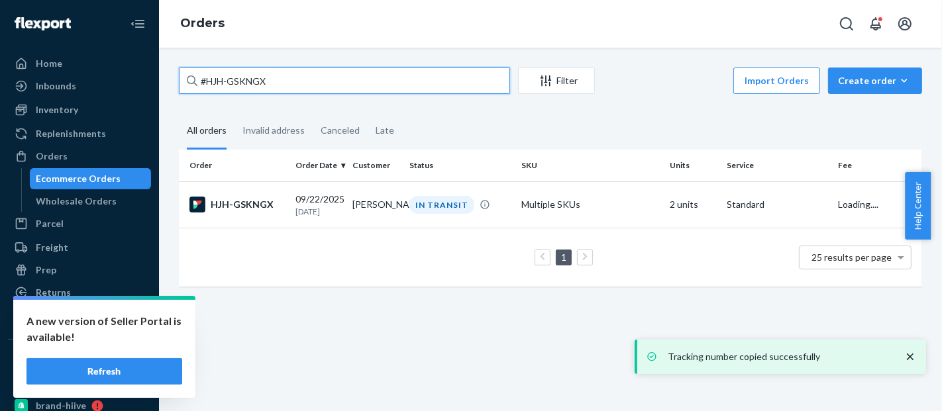
paste input "577113030120084337"
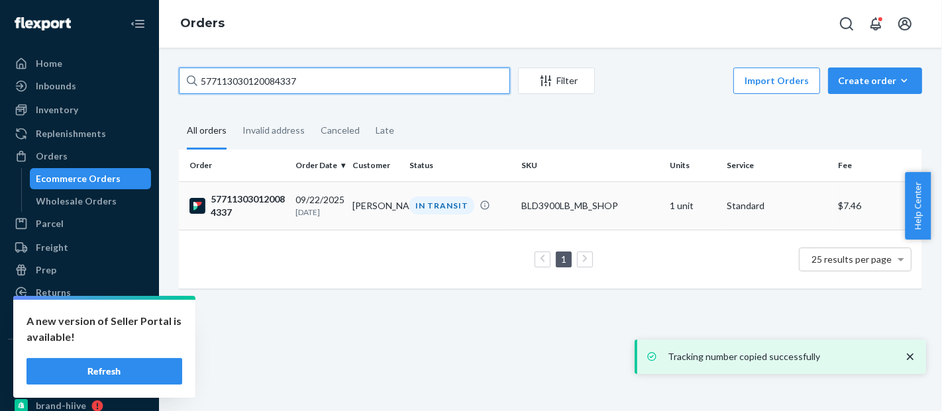
type input "577113030120084337"
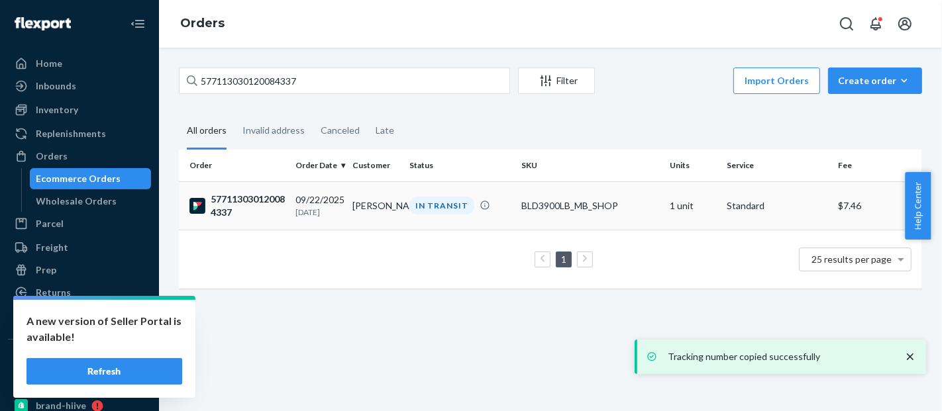
click at [537, 199] on div "BLD3900LB_MB_SHOP" at bounding box center [590, 205] width 138 height 13
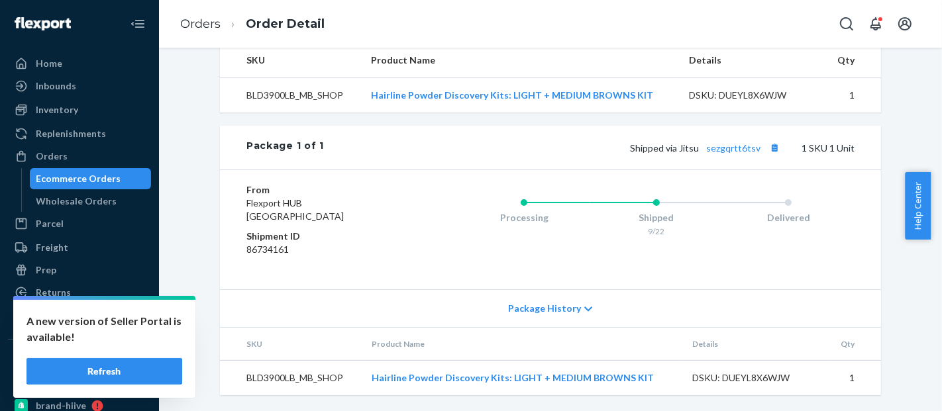
scroll to position [464, 0]
click at [770, 146] on button "Copy tracking number" at bounding box center [774, 147] width 17 height 17
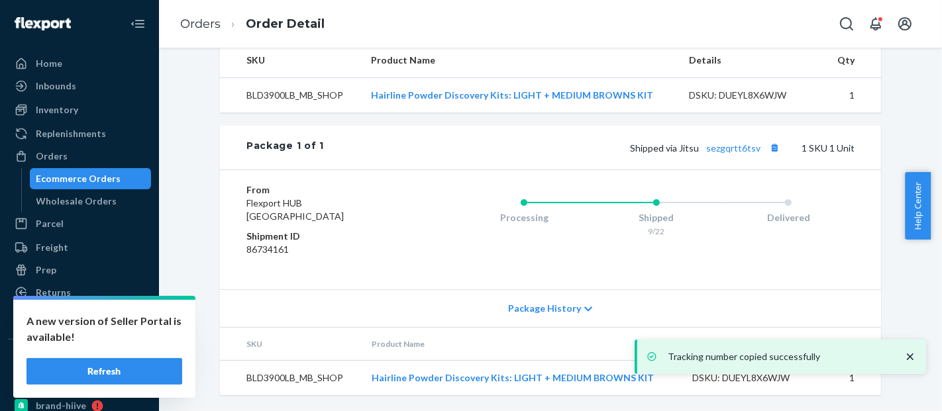
click at [89, 180] on div "Ecommerce Orders" at bounding box center [78, 178] width 85 height 13
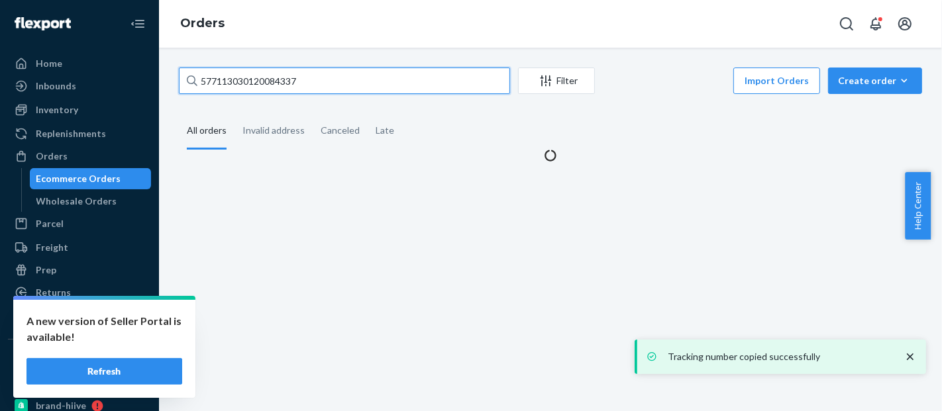
click at [260, 78] on input "577113030120084337" at bounding box center [344, 81] width 331 height 26
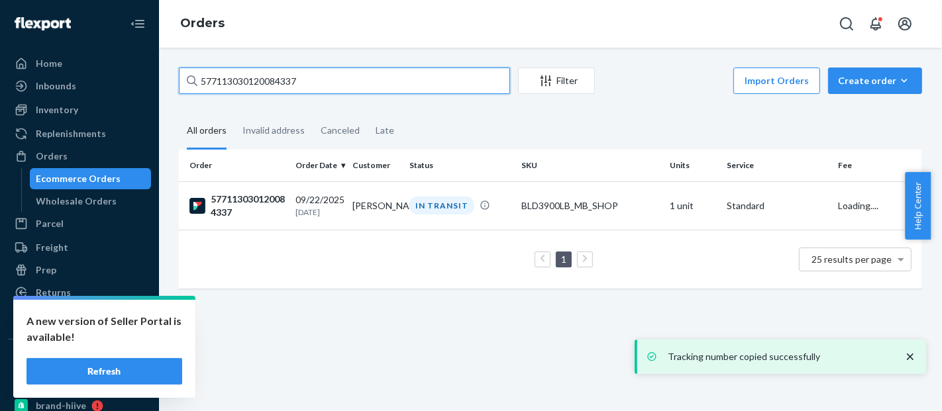
click at [260, 78] on input "577113030120084337" at bounding box center [344, 81] width 331 height 26
paste input "#HJ43YH1NGE"
type input "#HJ43YH1NGE"
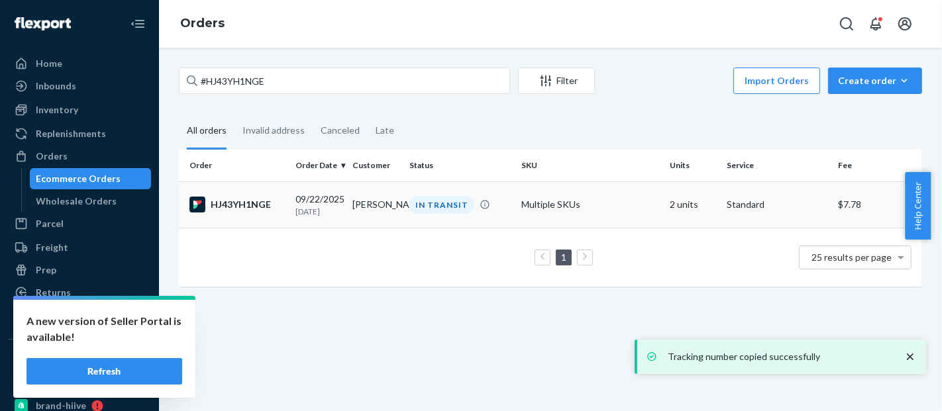
click at [532, 195] on td "Multiple SKUs" at bounding box center [590, 205] width 148 height 46
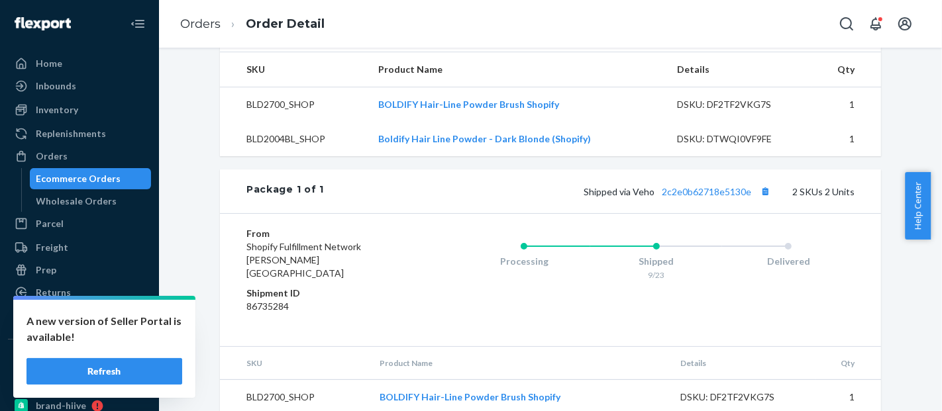
scroll to position [489, 0]
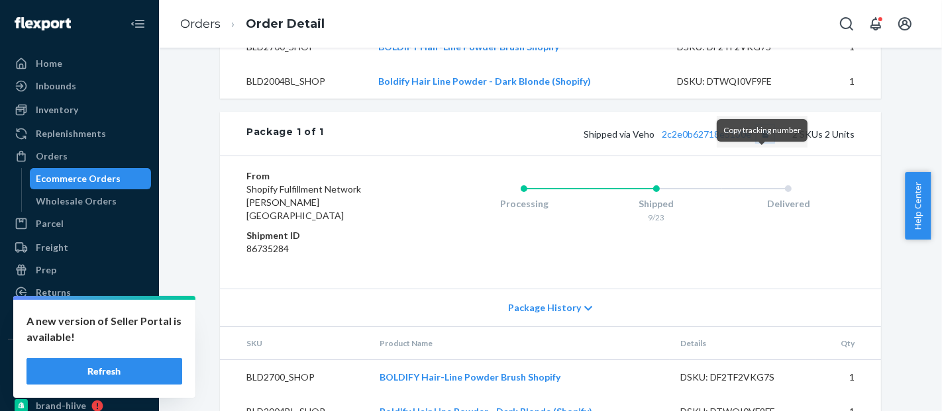
click at [764, 142] on button "Copy tracking number" at bounding box center [765, 133] width 17 height 17
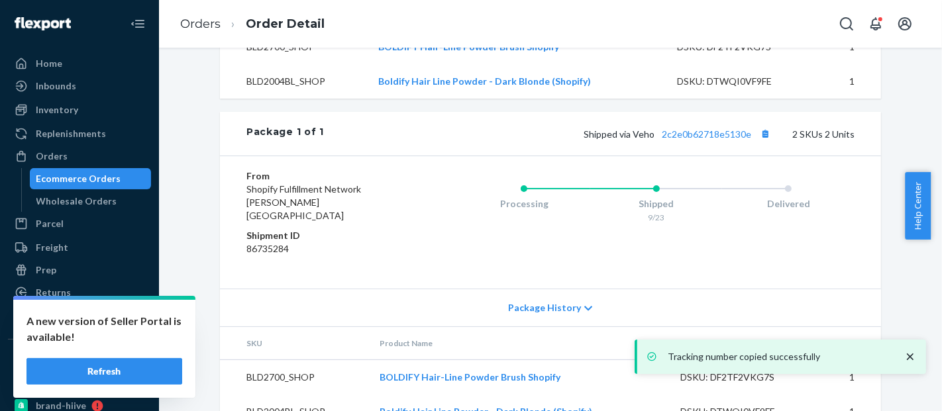
click at [74, 177] on div "Ecommerce Orders" at bounding box center [78, 178] width 85 height 13
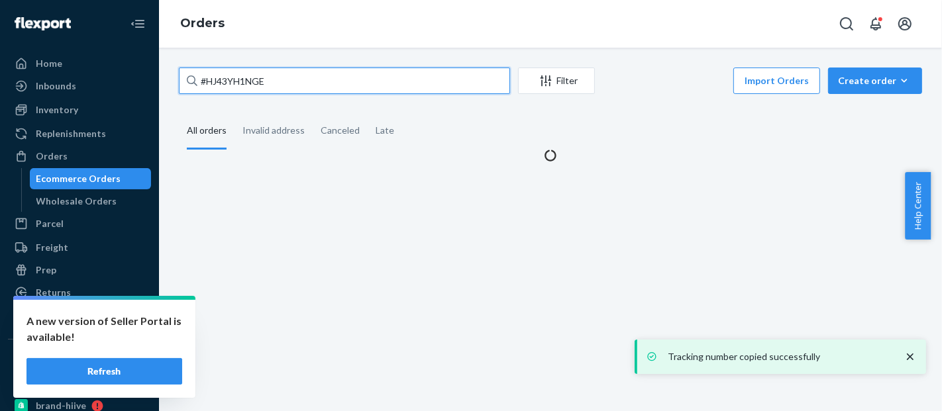
click at [228, 79] on input "#HJ43YH1NGE" at bounding box center [344, 81] width 331 height 26
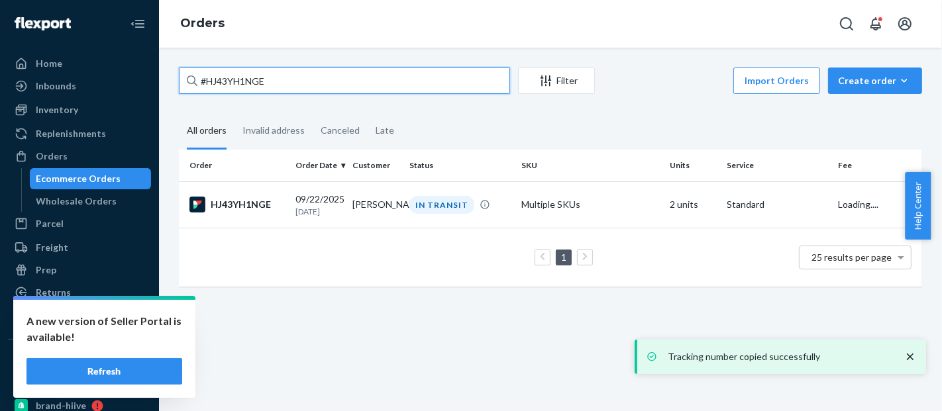
click at [228, 79] on input "#HJ43YH1NGE" at bounding box center [344, 81] width 331 height 26
paste input "577113313536610760"
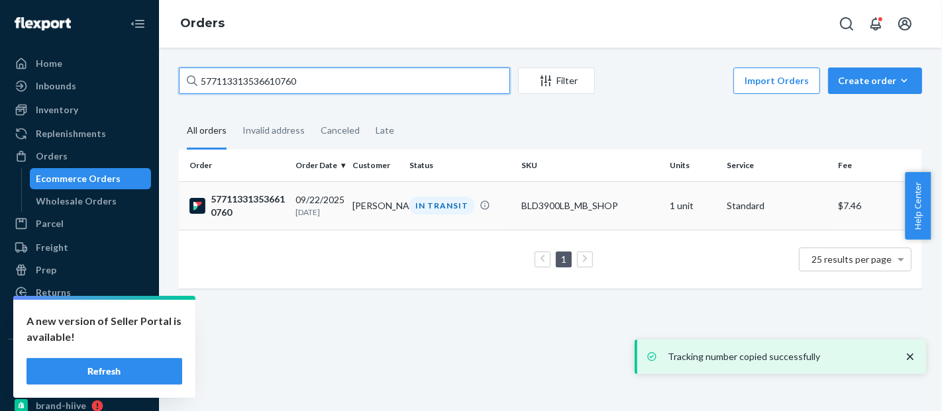
type input "577113313536610760"
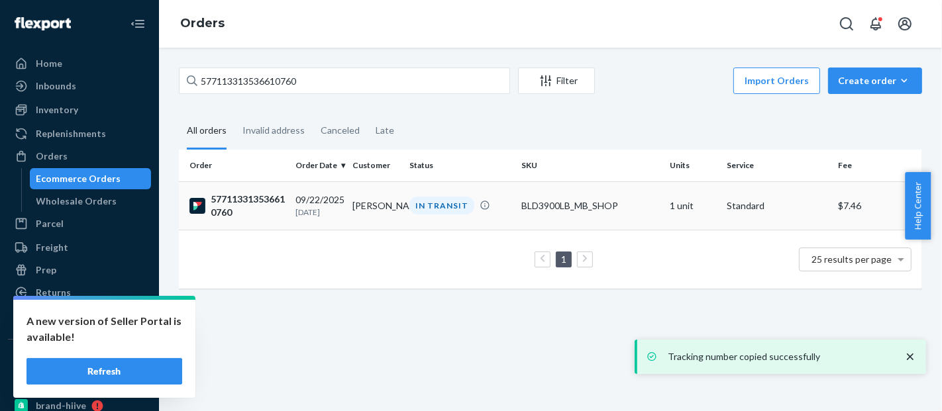
click at [550, 194] on td "BLD3900LB_MB_SHOP" at bounding box center [590, 206] width 148 height 48
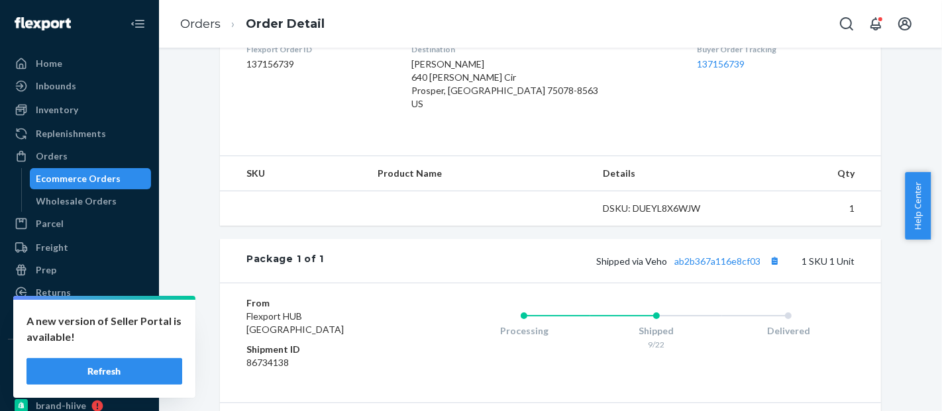
scroll to position [427, 0]
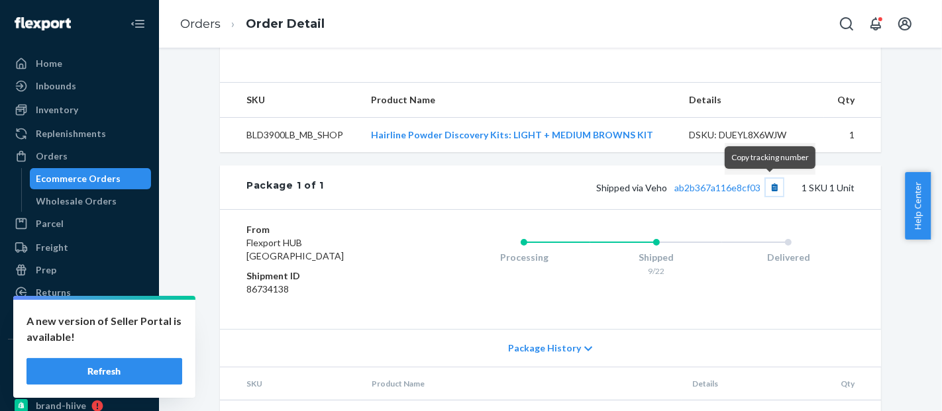
click at [770, 190] on button "Copy tracking number" at bounding box center [774, 187] width 17 height 17
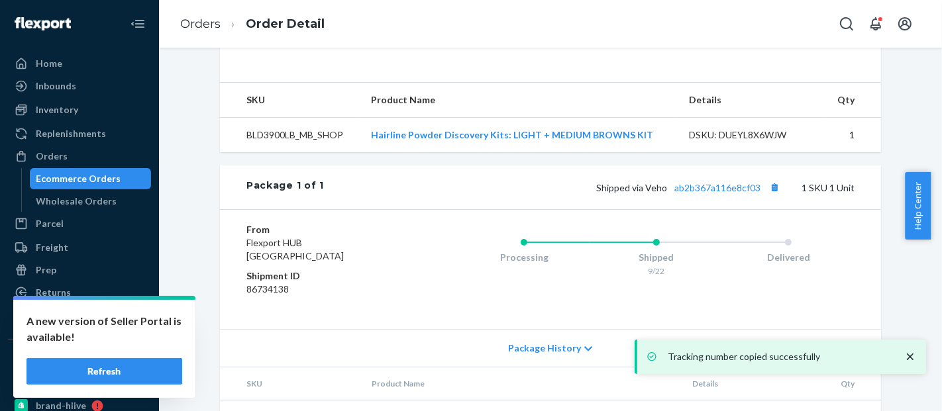
click at [87, 181] on div "Ecommerce Orders" at bounding box center [78, 178] width 85 height 13
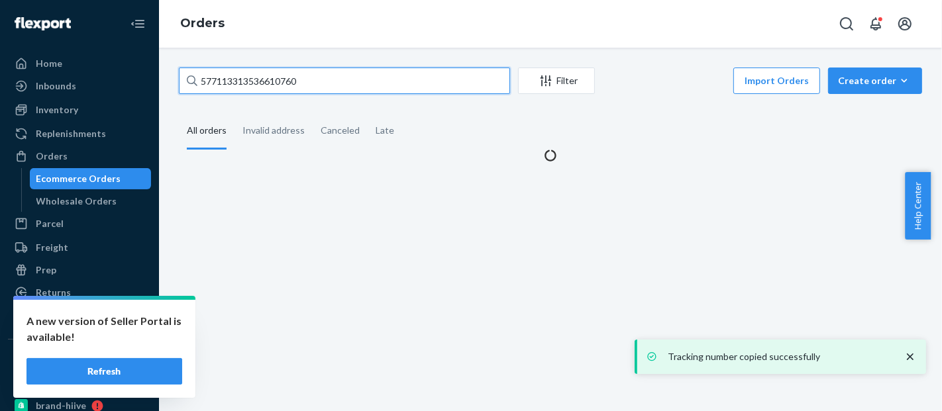
click at [261, 79] on input "577113313536610760" at bounding box center [344, 81] width 331 height 26
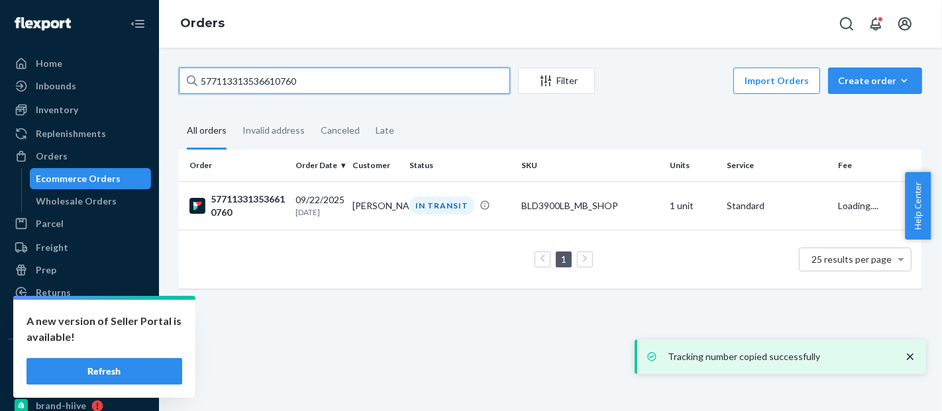
paste input "47198849304"
type input "577113347198849304"
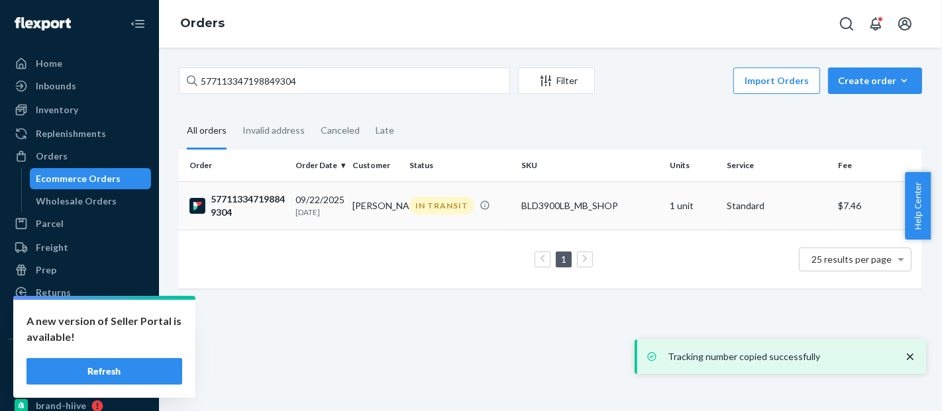
click at [592, 192] on td "BLD3900LB_MB_SHOP" at bounding box center [590, 206] width 148 height 48
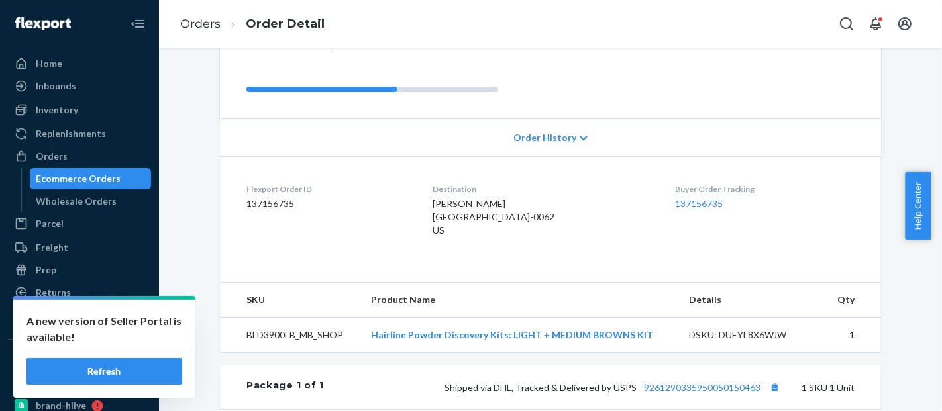
scroll to position [464, 0]
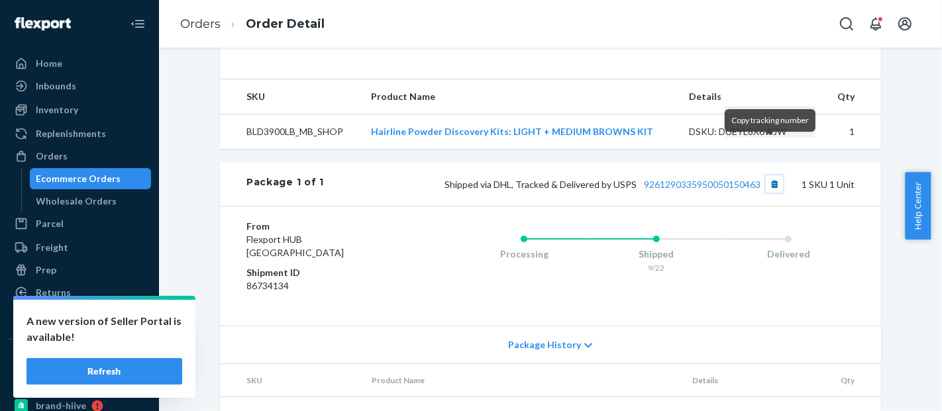
click at [771, 176] on button "Copy tracking number" at bounding box center [774, 184] width 17 height 17
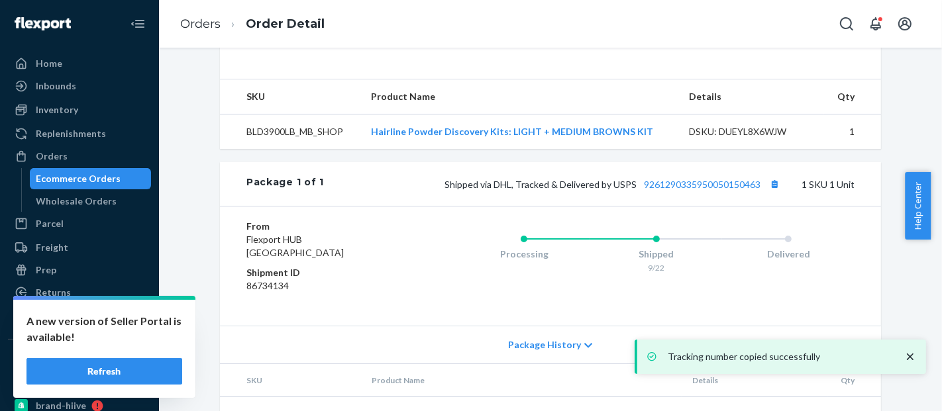
click at [79, 174] on div "Ecommerce Orders" at bounding box center [78, 178] width 85 height 13
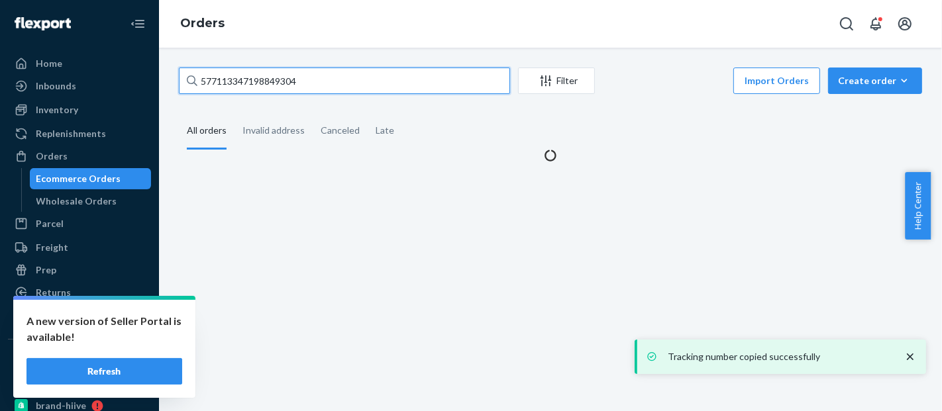
click at [227, 87] on input "577113347198849304" at bounding box center [344, 81] width 331 height 26
paste input "9261290335950050150463"
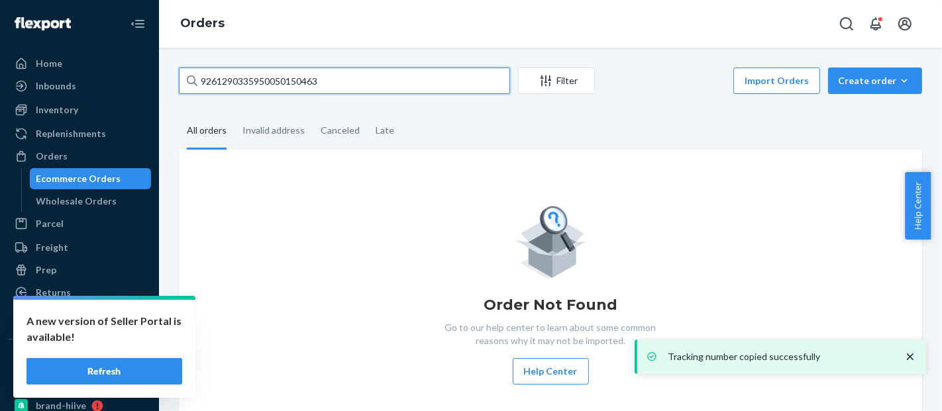
click at [246, 85] on input "9261290335950050150463" at bounding box center [344, 81] width 331 height 26
paste input "577113441061802819"
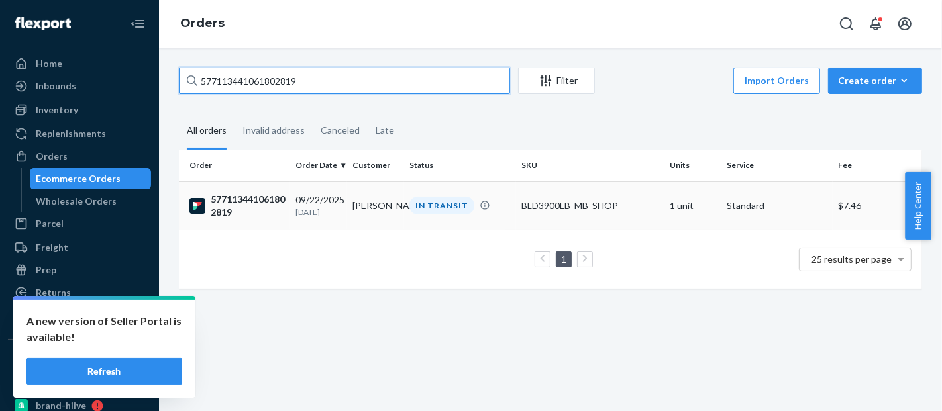
type input "577113441061802819"
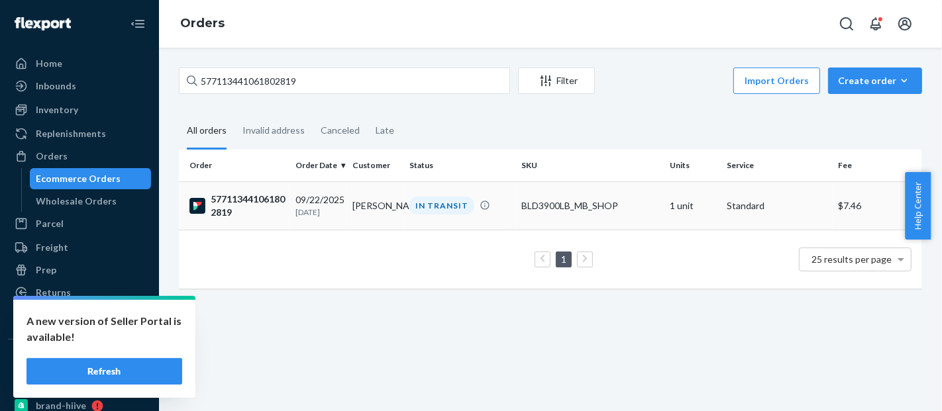
click at [611, 207] on div "BLD3900LB_MB_SHOP" at bounding box center [590, 205] width 138 height 13
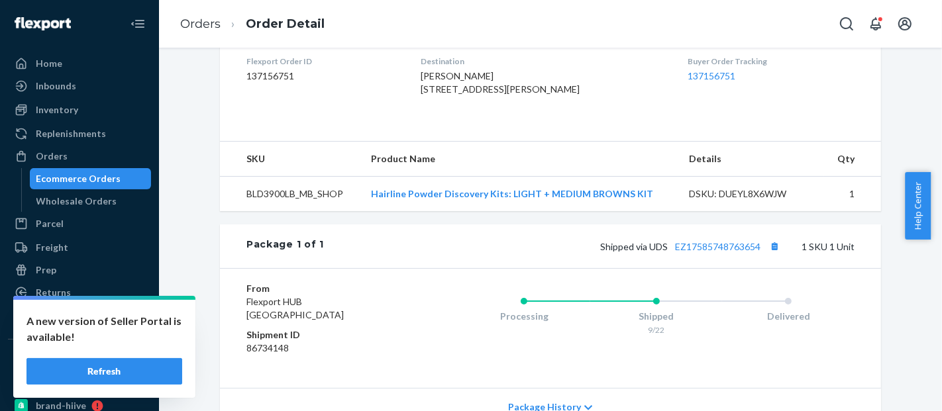
scroll to position [429, 0]
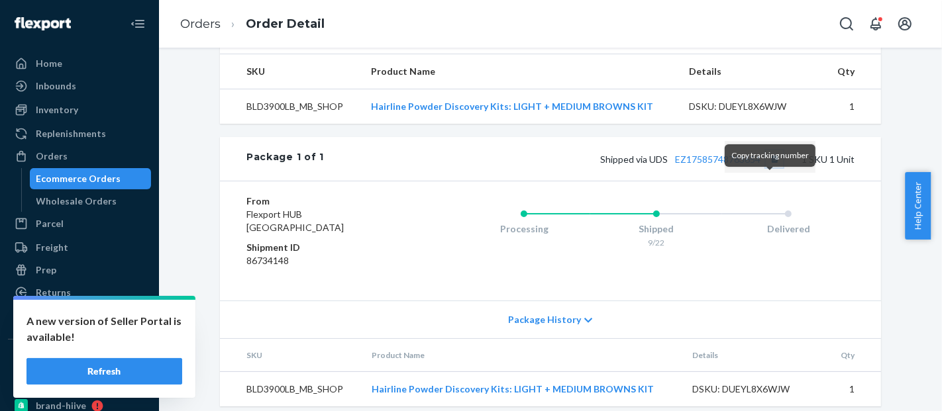
click at [770, 168] on button "Copy tracking number" at bounding box center [774, 158] width 17 height 17
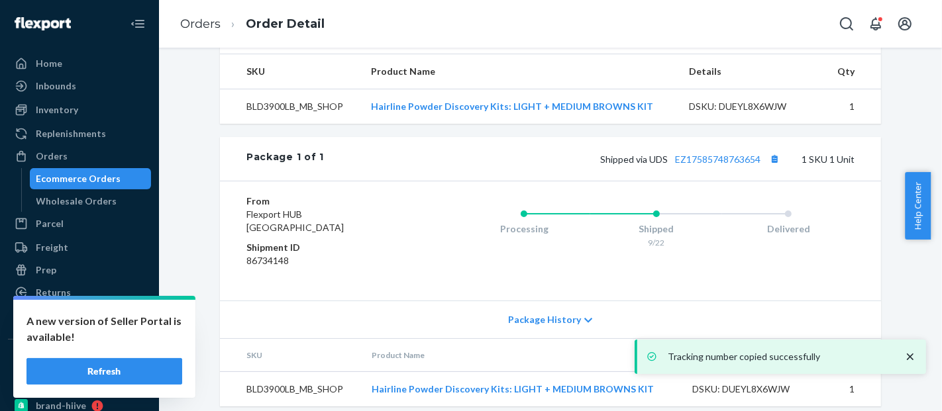
click at [94, 171] on div "Ecommerce Orders" at bounding box center [90, 179] width 119 height 19
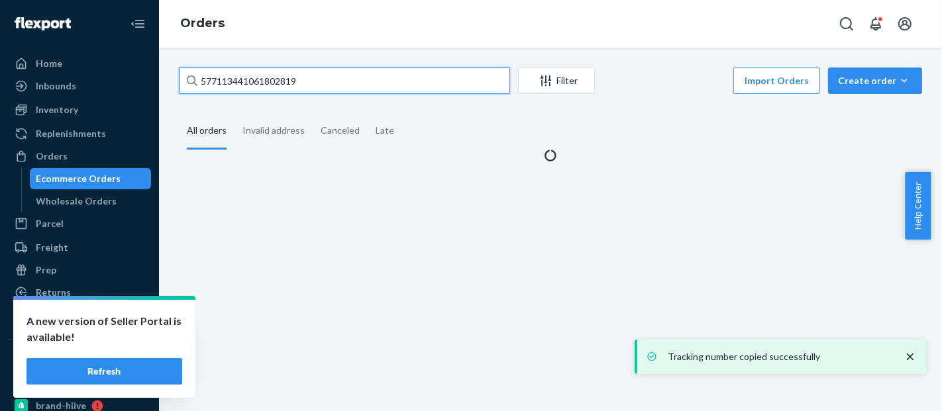
click at [227, 86] on input "577113441061802819" at bounding box center [344, 81] width 331 height 26
paste input "#BJJ8KSKNEE"
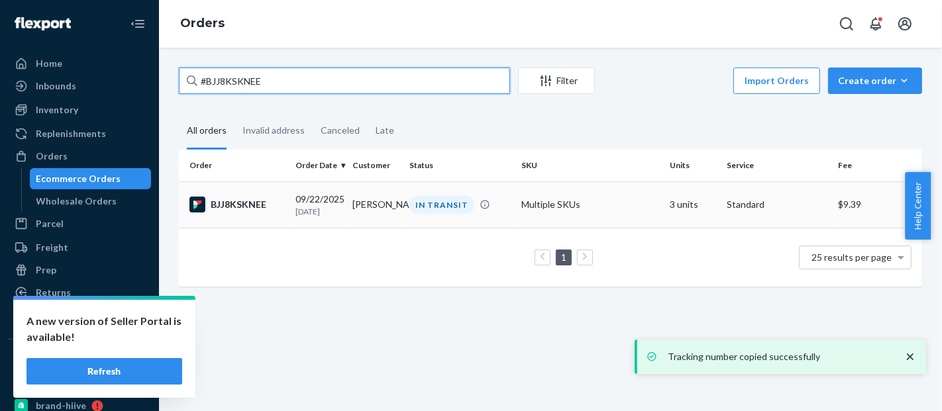
type input "#BJJ8KSKNEE"
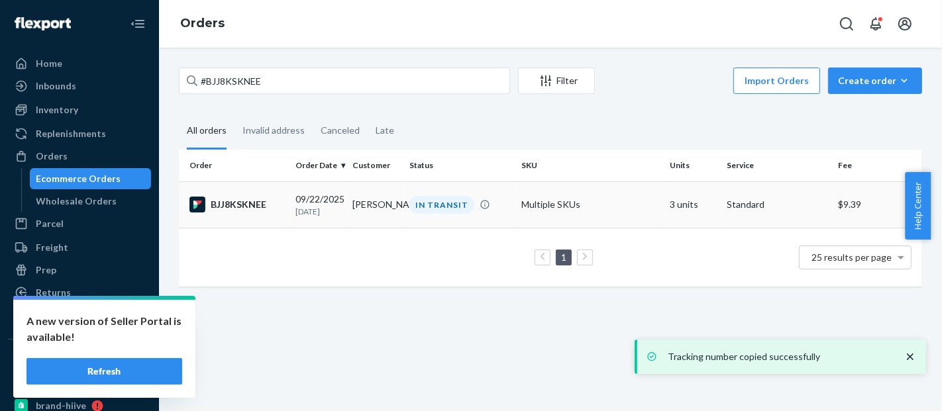
click at [517, 188] on td "Multiple SKUs" at bounding box center [590, 205] width 148 height 46
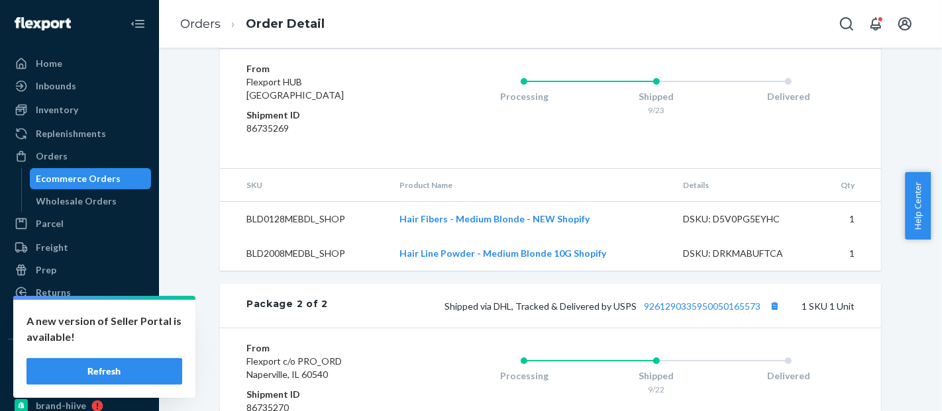
scroll to position [658, 0]
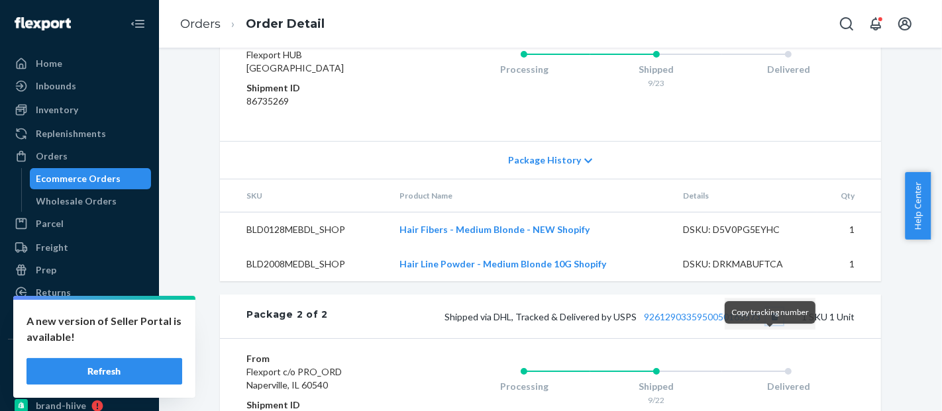
click at [774, 325] on button "Copy tracking number" at bounding box center [774, 316] width 17 height 17
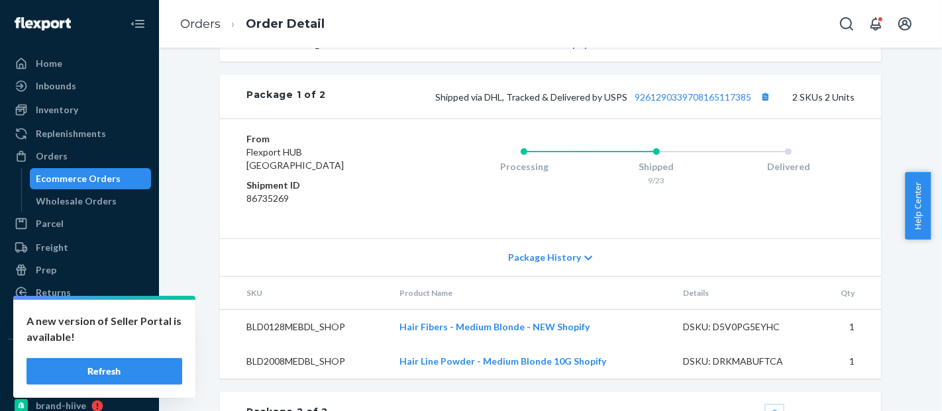
scroll to position [545, 0]
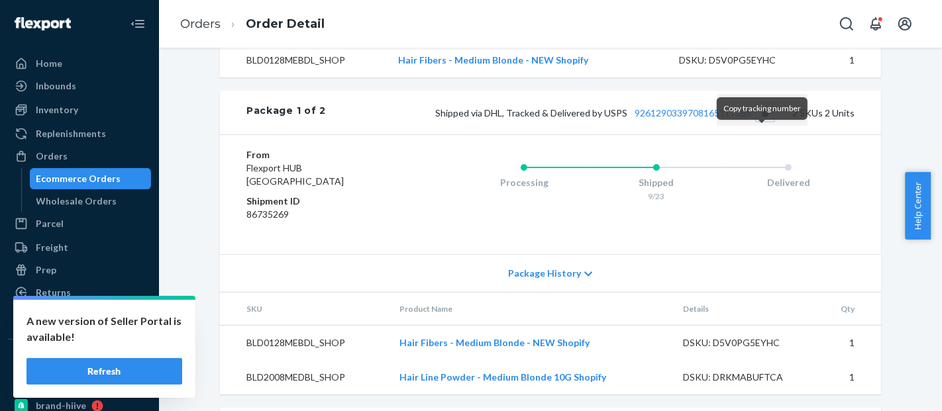
click at [760, 121] on button "Copy tracking number" at bounding box center [765, 112] width 17 height 17
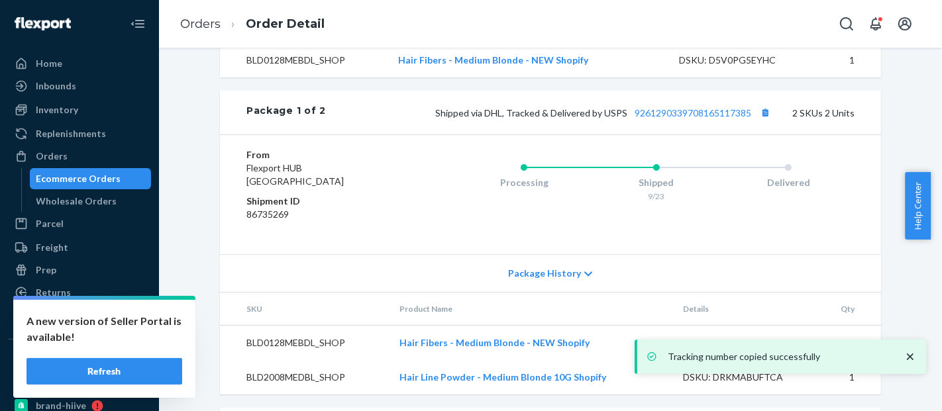
click at [89, 174] on div "Ecommerce Orders" at bounding box center [78, 178] width 85 height 13
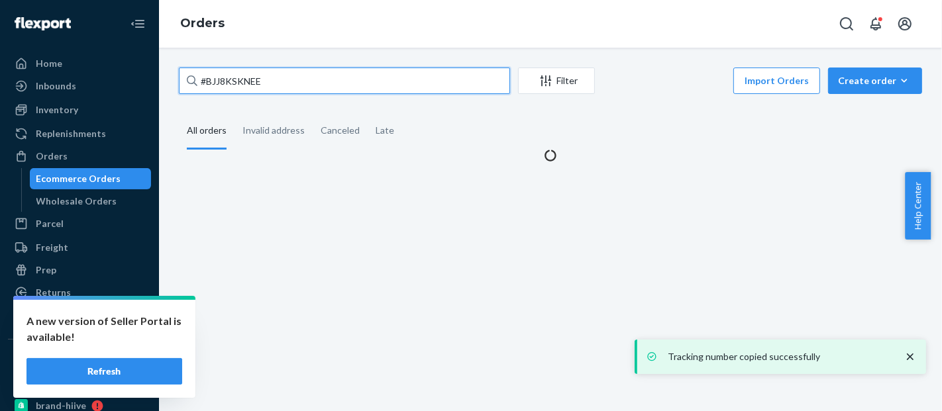
click at [242, 81] on input "#BJJ8KSKNEE" at bounding box center [344, 81] width 331 height 26
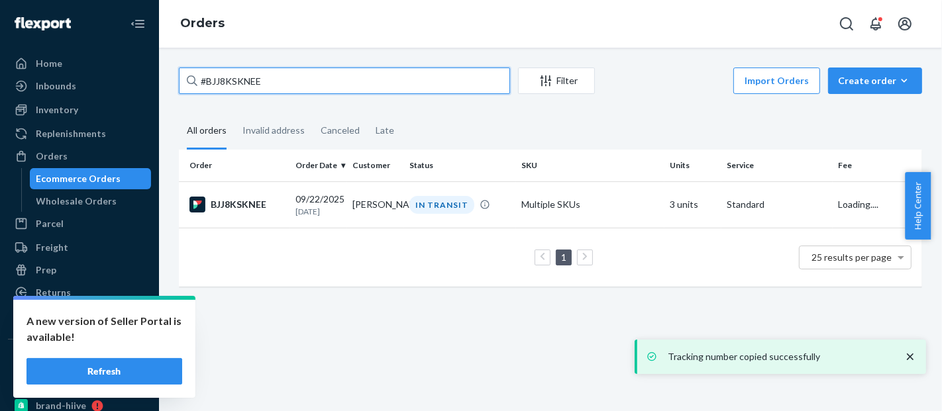
click at [242, 81] on input "#BJJ8KSKNEE" at bounding box center [344, 81] width 331 height 26
paste input "Z2YQNY2"
type input "#BJZ2YQNY2EE"
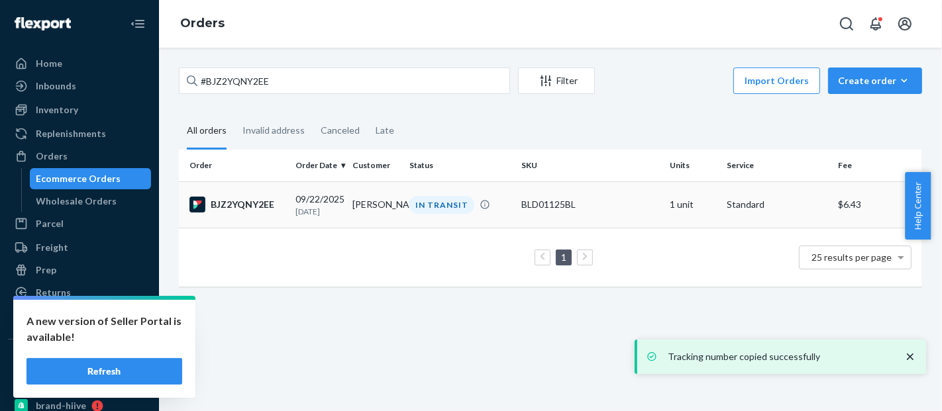
click at [541, 197] on td "BLD01125BL" at bounding box center [590, 205] width 148 height 46
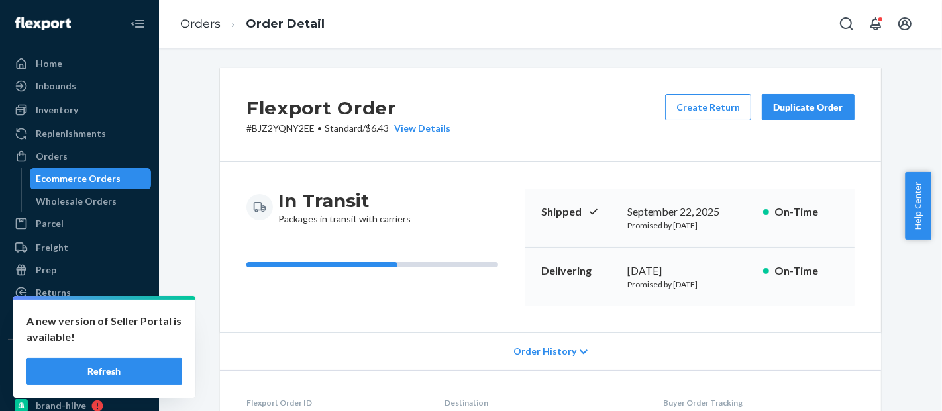
scroll to position [427, 0]
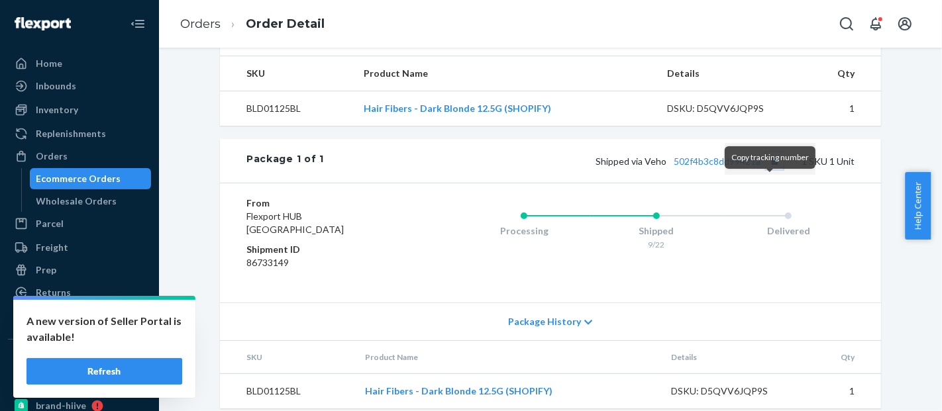
click at [772, 170] on button "Copy tracking number" at bounding box center [774, 160] width 17 height 17
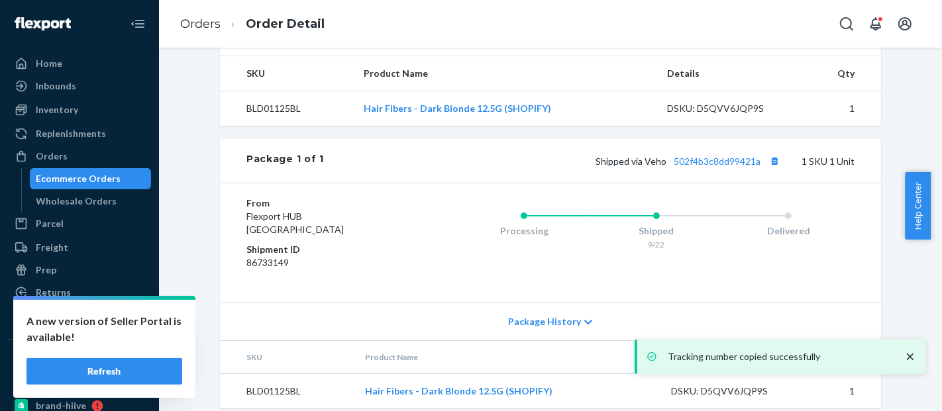
click at [64, 174] on div "Ecommerce Orders" at bounding box center [78, 178] width 85 height 13
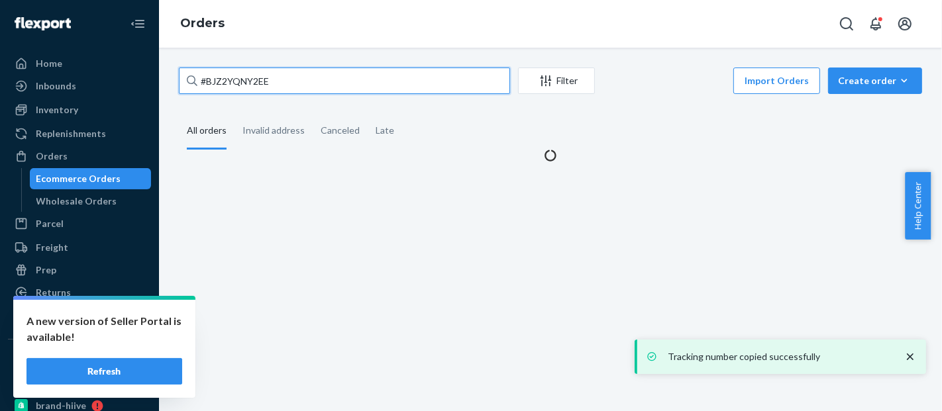
click at [217, 86] on input "#BJZ2YQNY2EE" at bounding box center [344, 81] width 331 height 26
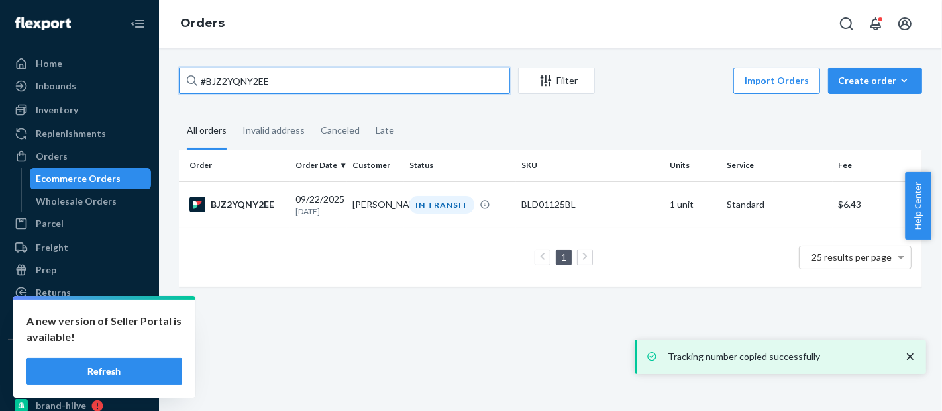
click at [217, 86] on input "#BJZ2YQNY2EE" at bounding box center [344, 81] width 331 height 26
paste input "SKCFXV12LG"
type input "#SKCFXV12LG"
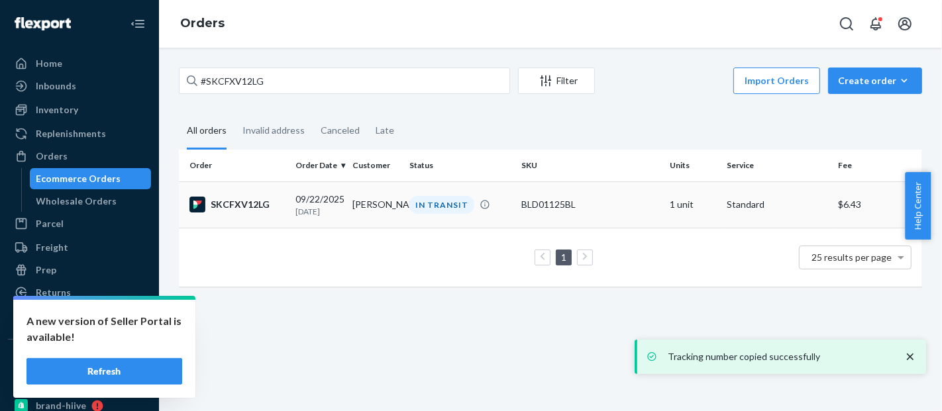
click at [552, 198] on div "BLD01125BL" at bounding box center [590, 204] width 138 height 13
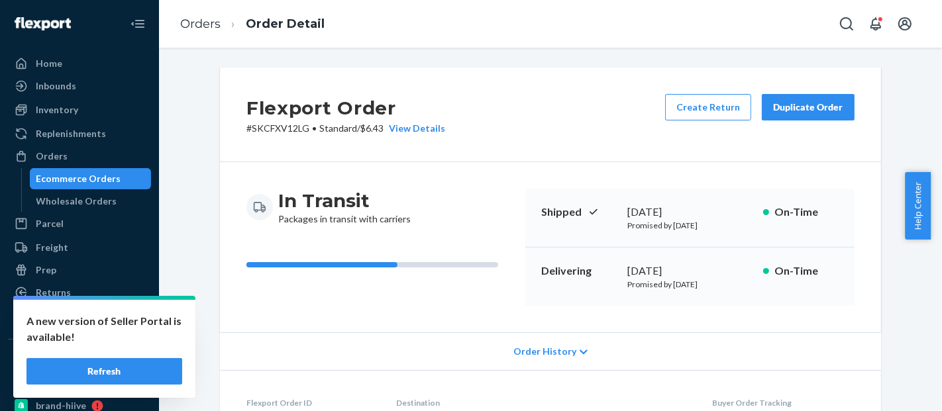
scroll to position [464, 0]
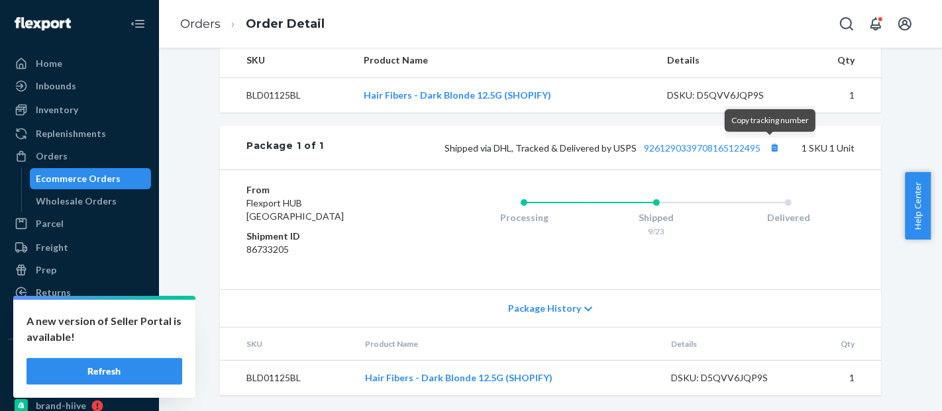
click at [758, 144] on span "Shipped via DHL, Tracked & Delivered by USPS 9261290339708165122495" at bounding box center [613, 147] width 339 height 11
click at [767, 144] on button "Copy tracking number" at bounding box center [774, 147] width 17 height 17
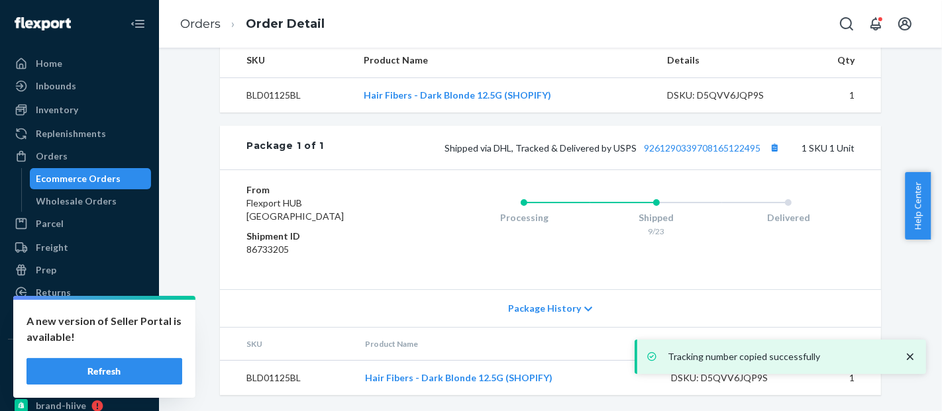
click at [87, 179] on div "Ecommerce Orders" at bounding box center [78, 178] width 85 height 13
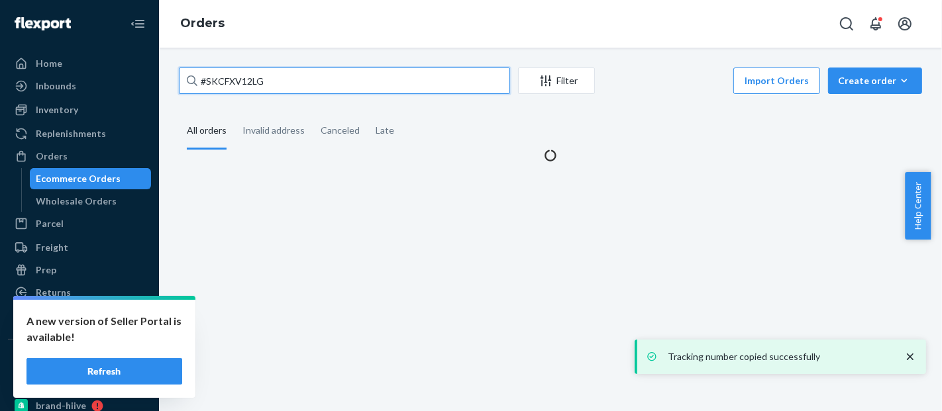
click at [235, 77] on input "#SKCFXV12LG" at bounding box center [344, 81] width 331 height 26
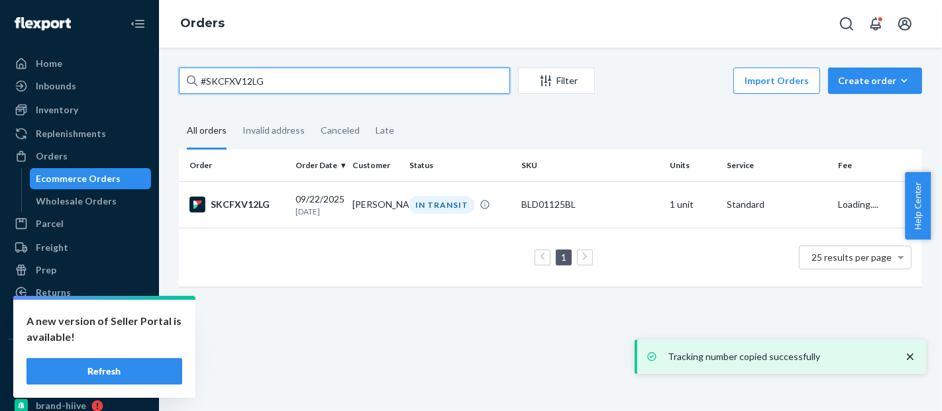
paste input "577113664428544194"
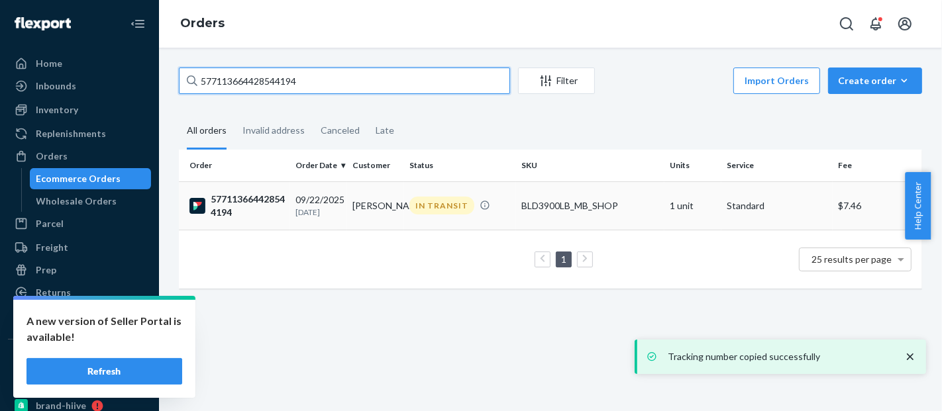
type input "577113664428544194"
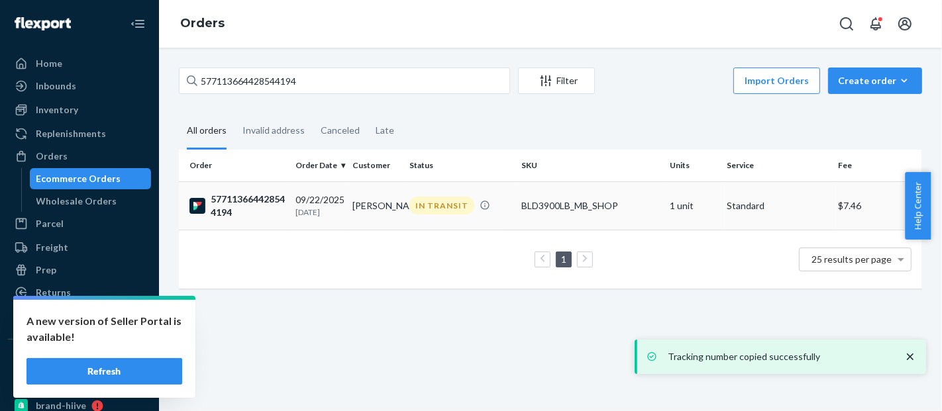
click at [559, 196] on td "BLD3900LB_MB_SHOP" at bounding box center [590, 206] width 148 height 48
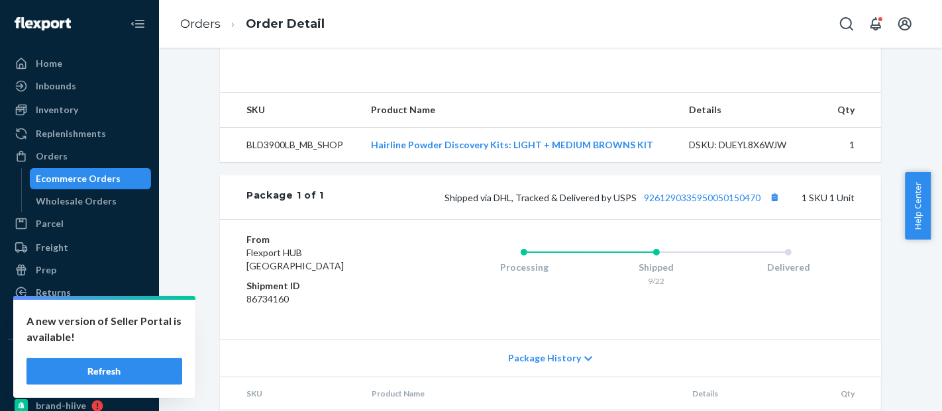
scroll to position [452, 0]
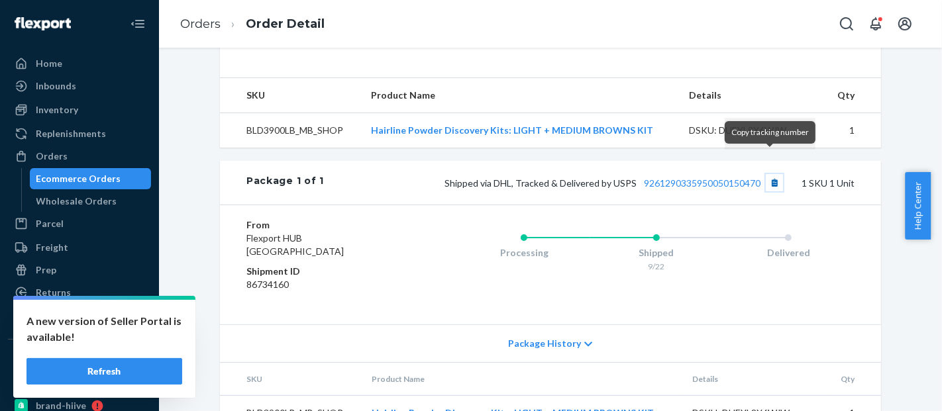
click at [768, 174] on button "Copy tracking number" at bounding box center [774, 182] width 17 height 17
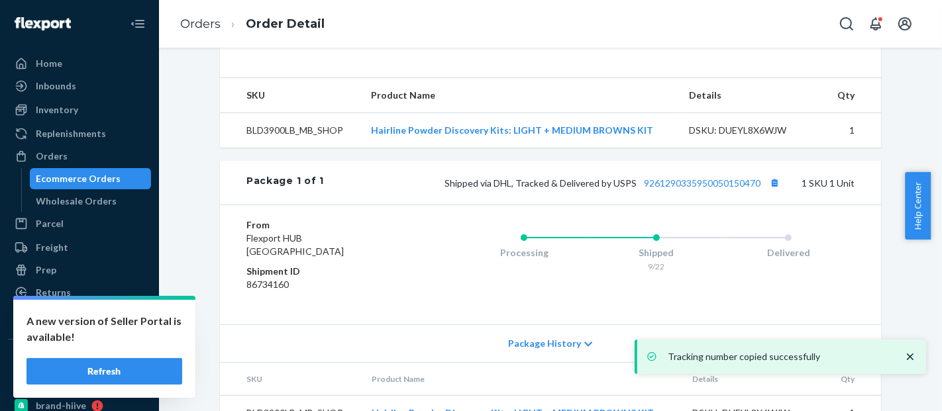
click at [98, 173] on div "Ecommerce Orders" at bounding box center [78, 178] width 85 height 13
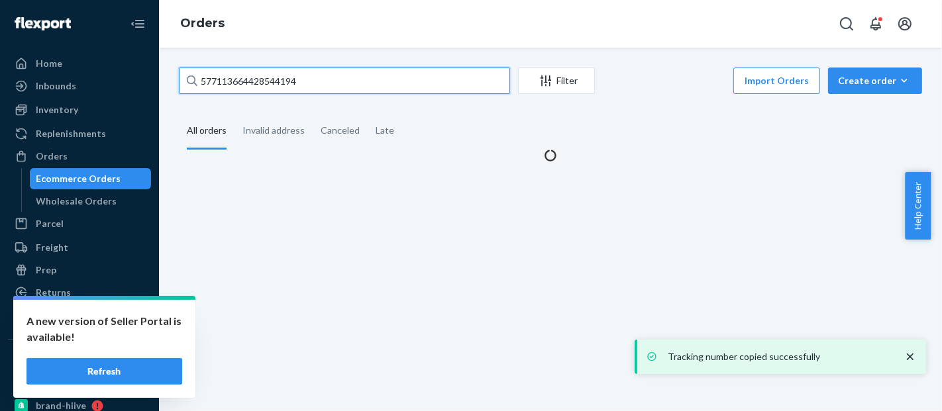
click at [250, 74] on input "577113664428544194" at bounding box center [344, 81] width 331 height 26
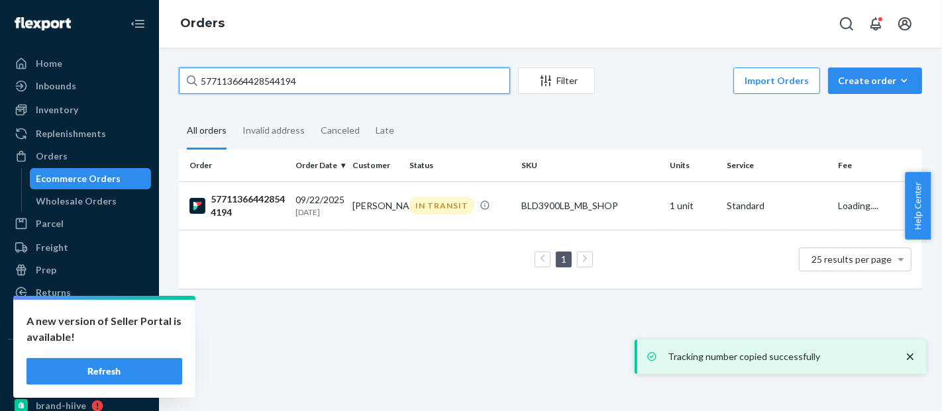
click at [250, 74] on input "577113664428544194" at bounding box center [344, 81] width 331 height 26
paste input "#S1ZP0E12LG"
type input "#S1ZP0E12LG"
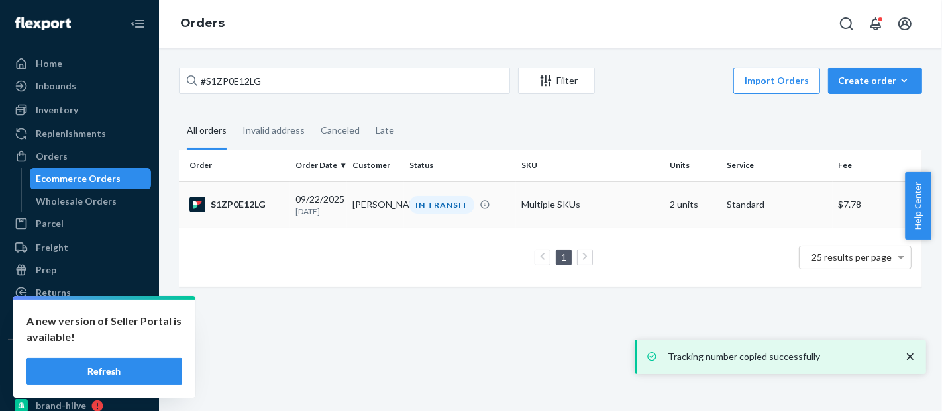
click at [581, 191] on td "Multiple SKUs" at bounding box center [590, 205] width 148 height 46
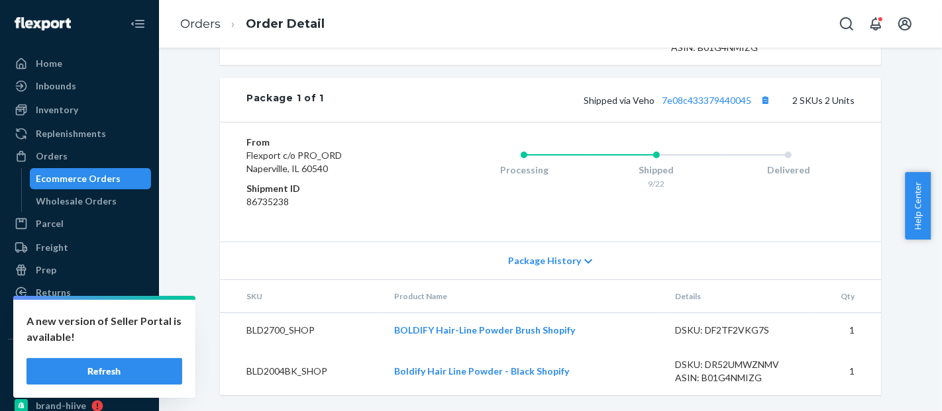
scroll to position [554, 0]
click at [763, 101] on button "Copy tracking number" at bounding box center [765, 99] width 17 height 17
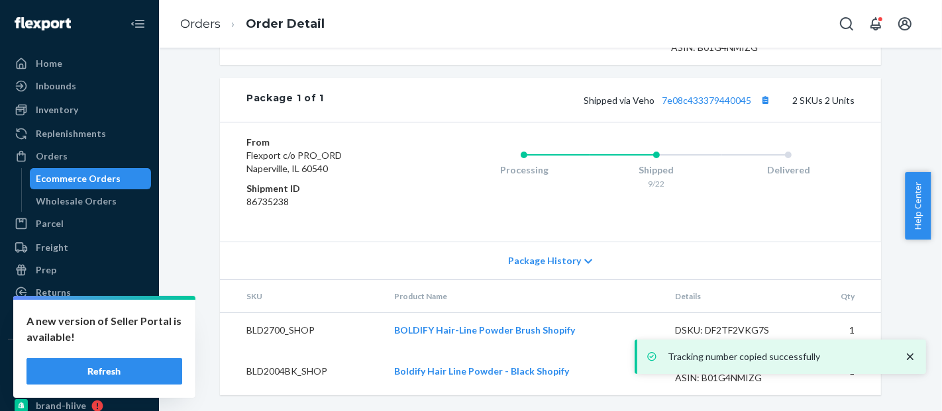
click at [93, 175] on div "Ecommerce Orders" at bounding box center [78, 178] width 85 height 13
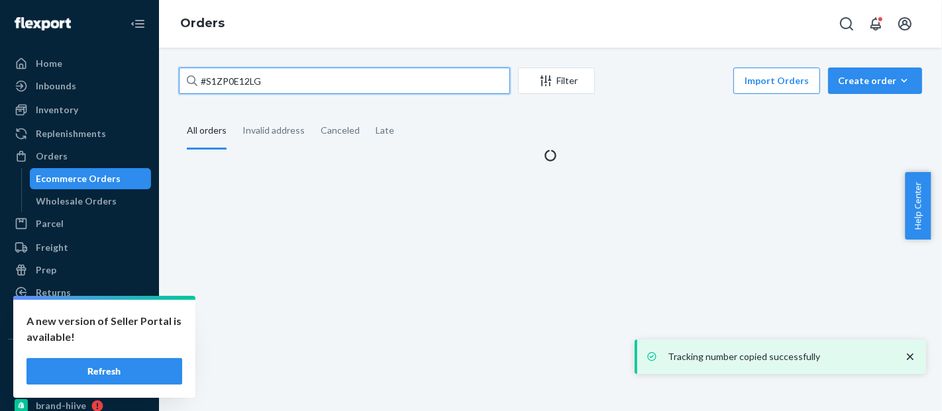
click at [238, 84] on input "#S1ZP0E12LG" at bounding box center [344, 81] width 331 height 26
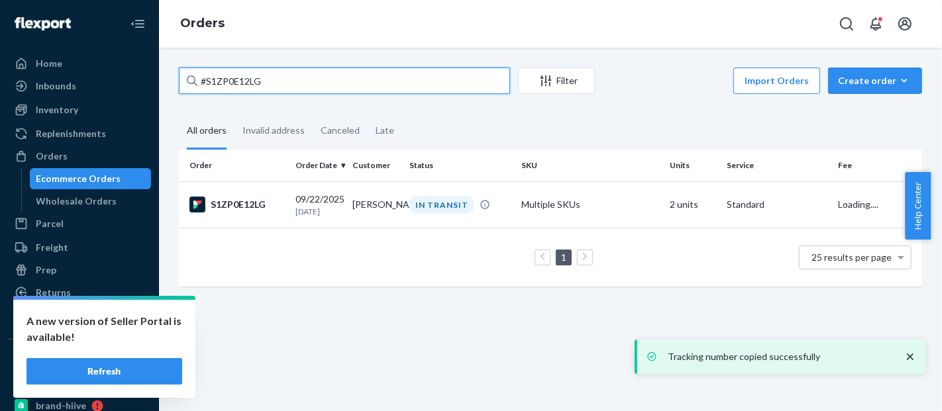
paste input "#RYRWC4Y2XX"
type input "#RYRWC4Y2XX"
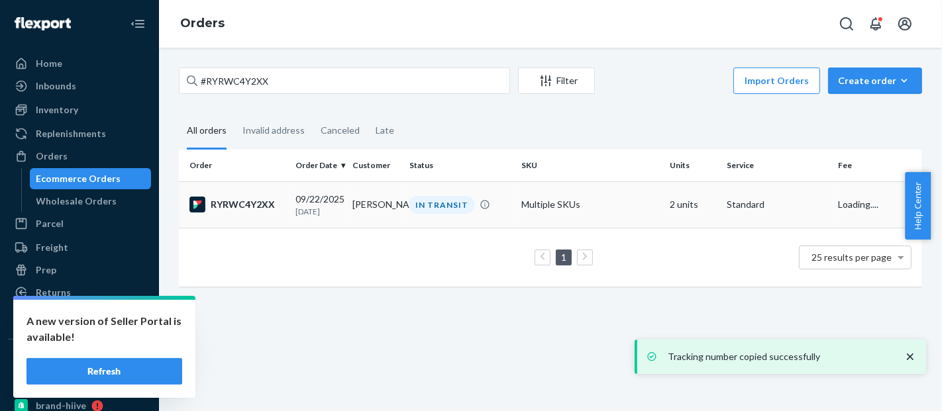
click at [565, 205] on td "Multiple SKUs" at bounding box center [590, 205] width 148 height 46
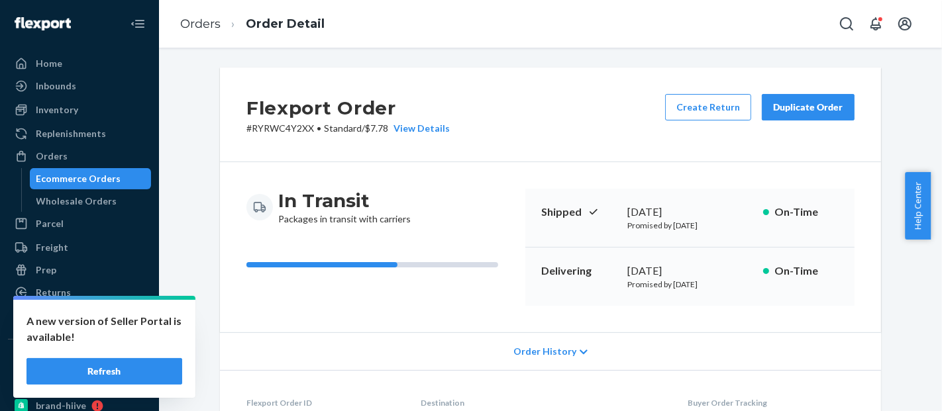
scroll to position [496, 0]
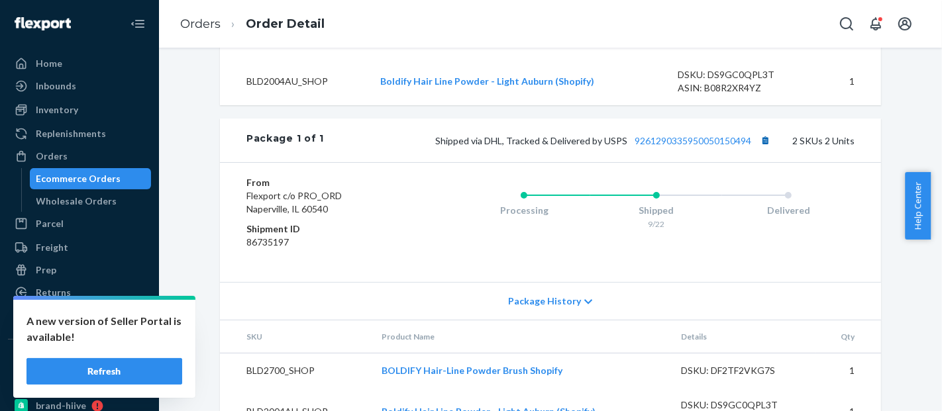
drag, startPoint x: 765, startPoint y: 154, endPoint x: 765, endPoint y: 162, distance: 7.9
click at [765, 156] on div "Package 1 of 1 Shipped via DHL, Tracked & Delivered by USPS 9261290335950050150…" at bounding box center [550, 141] width 661 height 44
click at [765, 149] on button "Copy tracking number" at bounding box center [765, 140] width 17 height 17
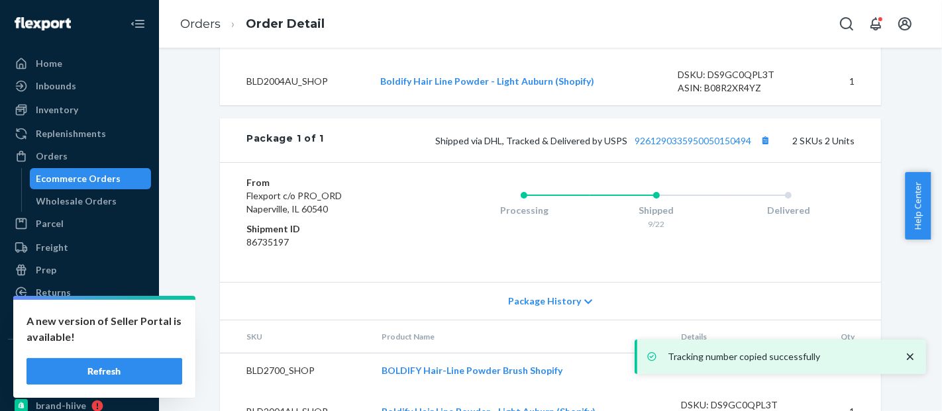
click at [78, 173] on div "Ecommerce Orders" at bounding box center [78, 178] width 85 height 13
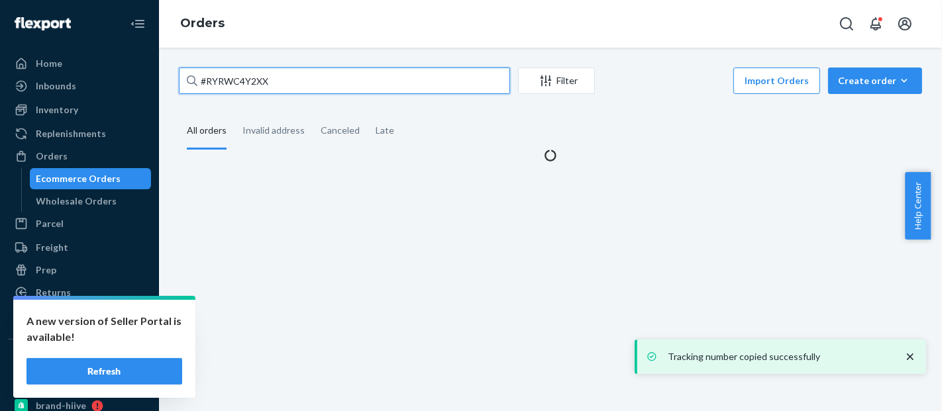
click at [254, 86] on input "#RYRWC4Y2XX" at bounding box center [344, 81] width 331 height 26
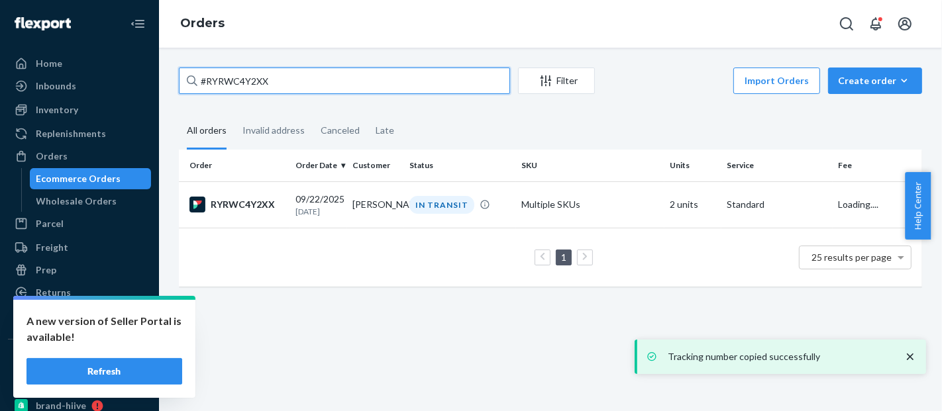
paste input "577113877119734148"
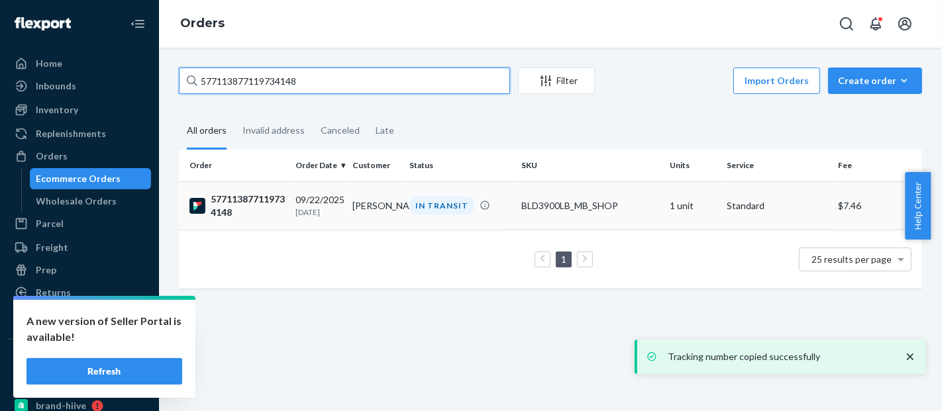
type input "577113877119734148"
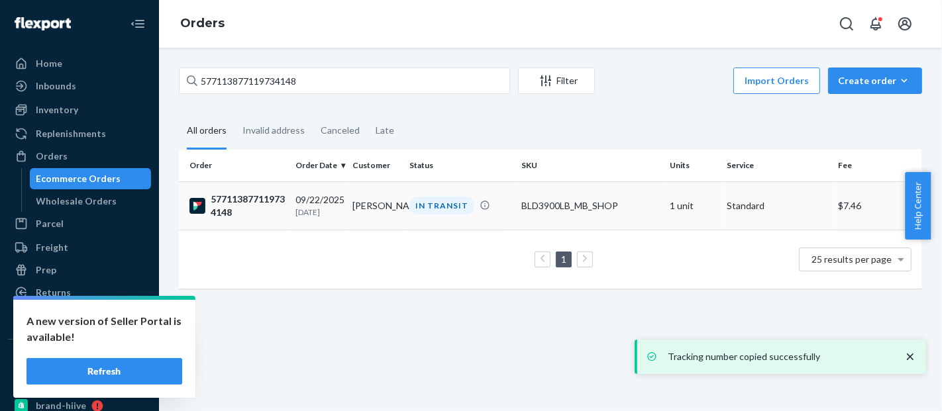
click at [550, 197] on td "BLD3900LB_MB_SHOP" at bounding box center [590, 206] width 148 height 48
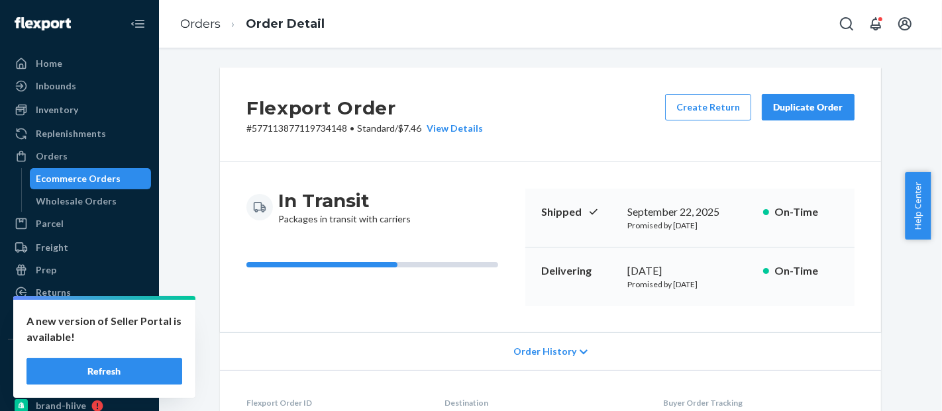
scroll to position [464, 0]
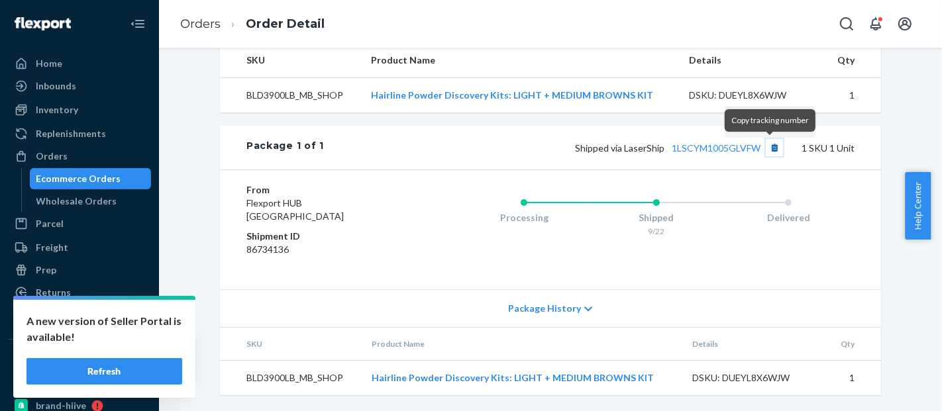
click at [770, 148] on button "Copy tracking number" at bounding box center [774, 147] width 17 height 17
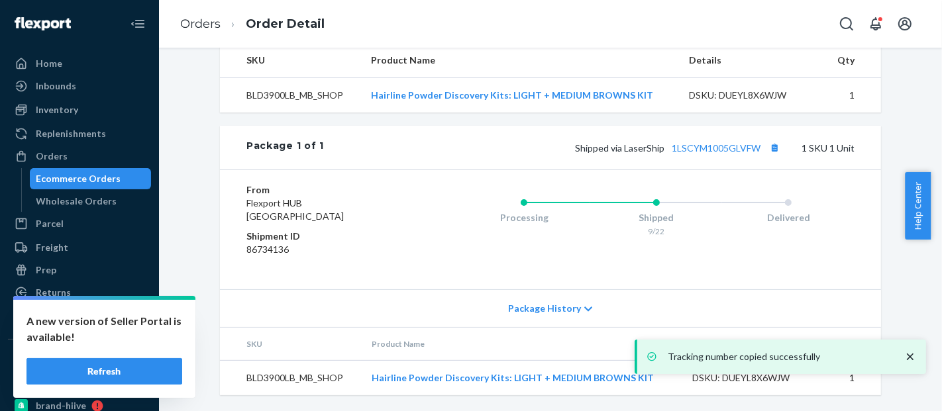
click at [76, 181] on div "Ecommerce Orders" at bounding box center [78, 178] width 85 height 13
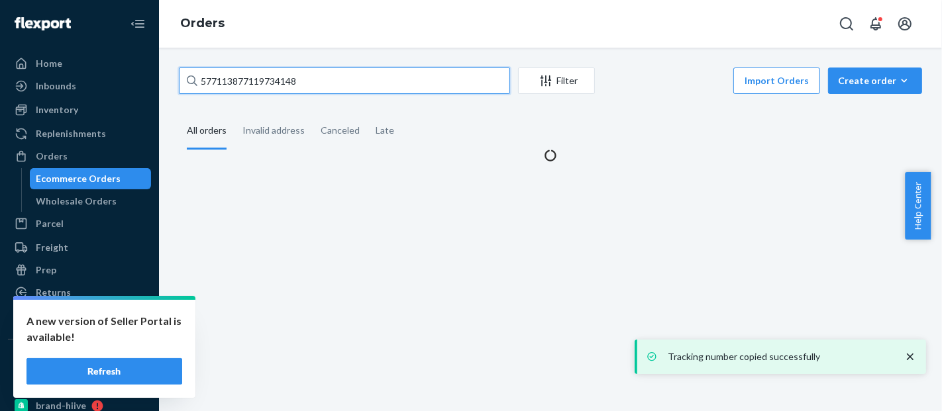
click at [241, 83] on input "577113877119734148" at bounding box center [344, 81] width 331 height 26
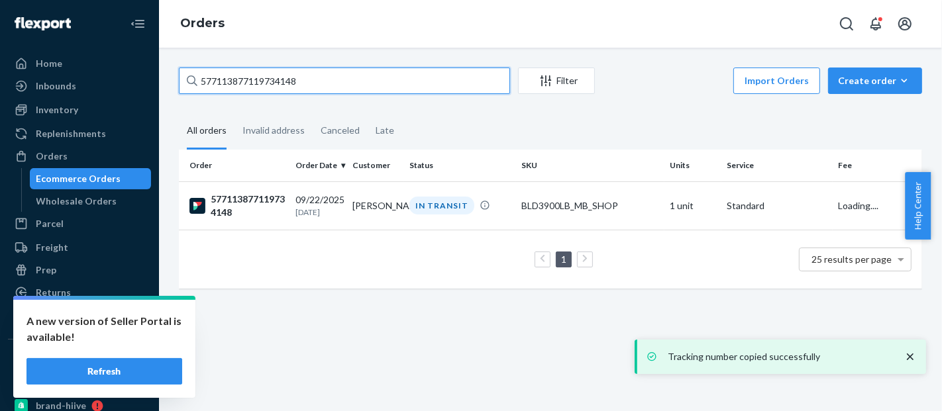
paste input "#RJUKCEKHLX"
type input "#RJUKCEKHLX"
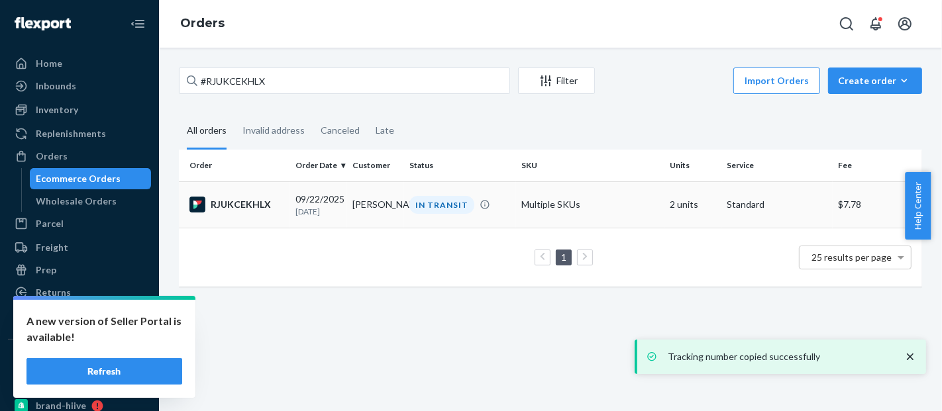
click at [562, 194] on td "Multiple SKUs" at bounding box center [590, 205] width 148 height 46
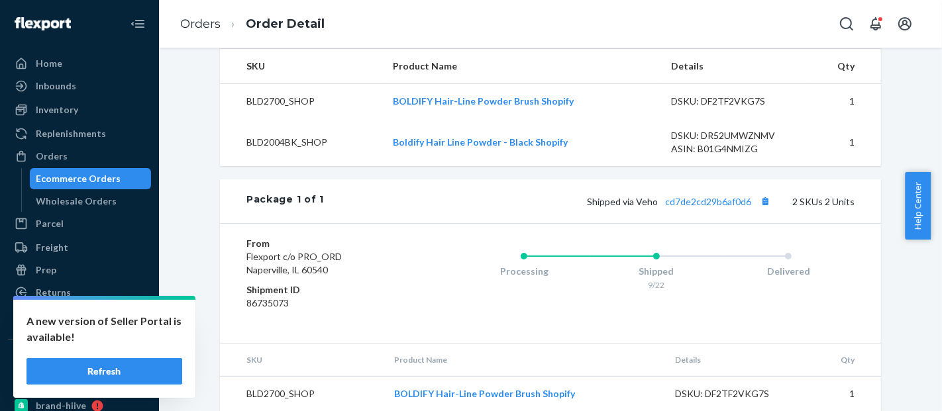
scroll to position [522, 0]
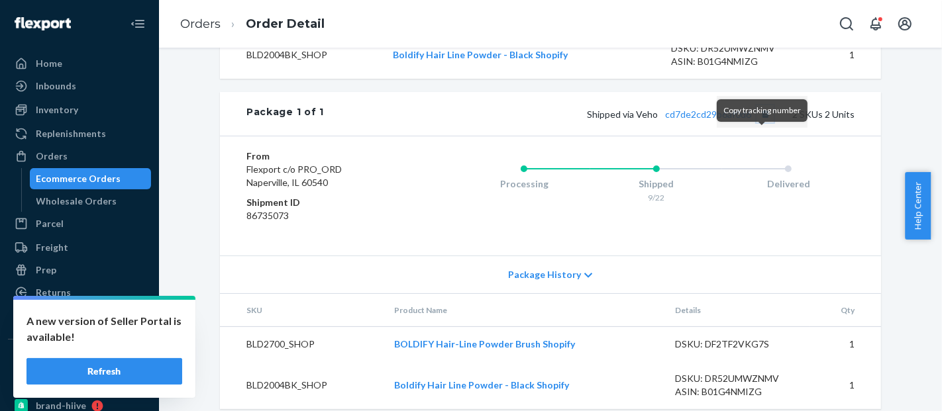
click at [764, 123] on button "Copy tracking number" at bounding box center [765, 113] width 17 height 17
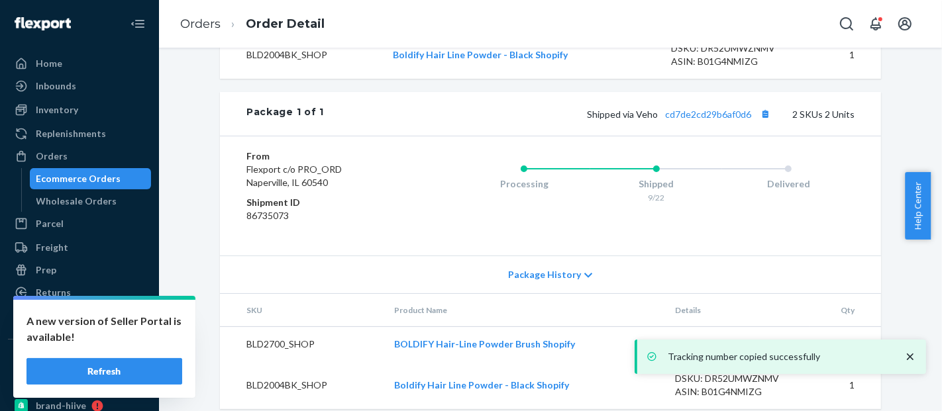
click at [74, 179] on div "Ecommerce Orders" at bounding box center [78, 178] width 85 height 13
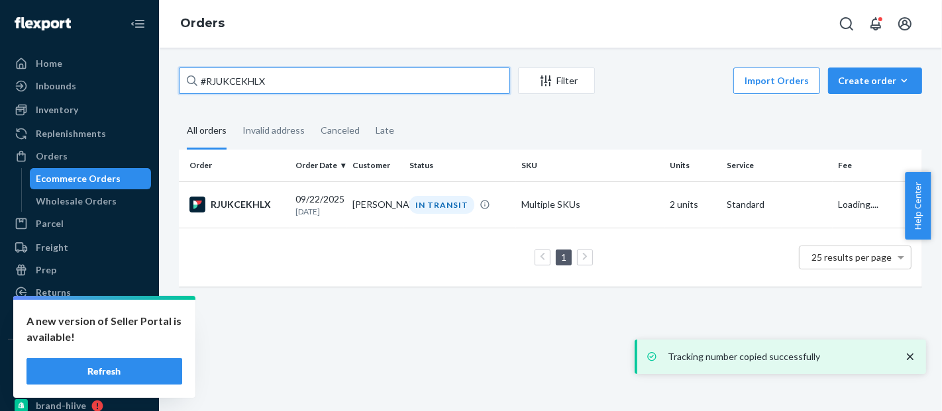
click at [259, 76] on input "#RJUKCEKHLX" at bounding box center [344, 81] width 331 height 26
paste input "577114117911253355"
type input "577114117911253355"
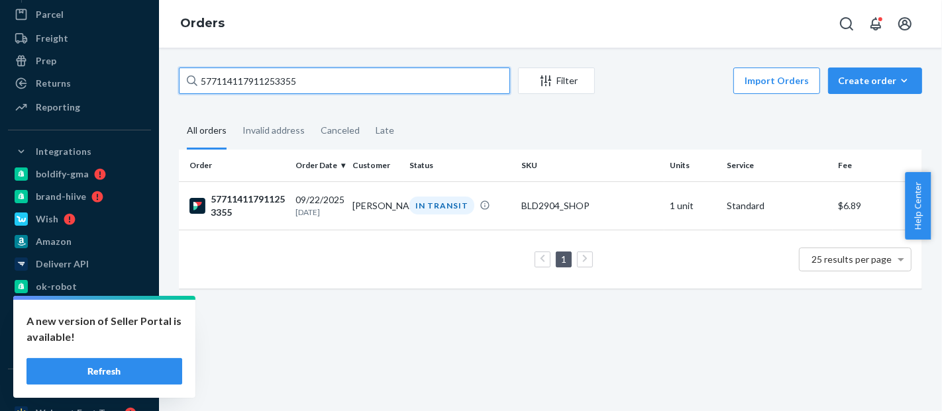
scroll to position [225, 0]
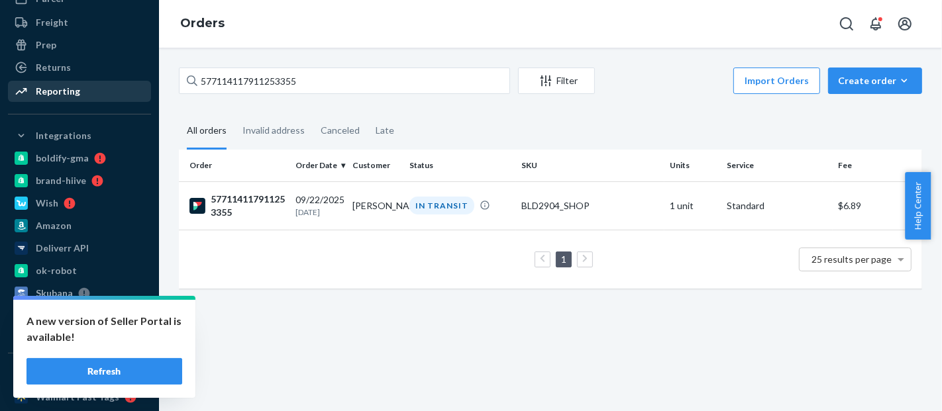
click at [54, 89] on div "Reporting" at bounding box center [58, 91] width 44 height 13
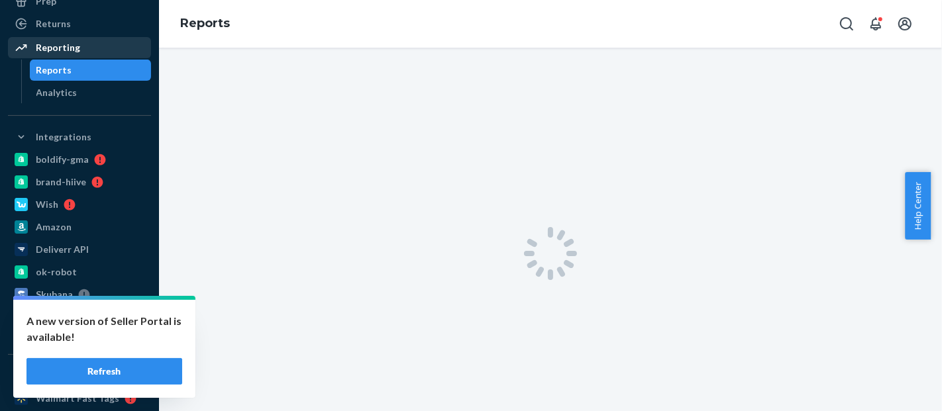
scroll to position [182, 0]
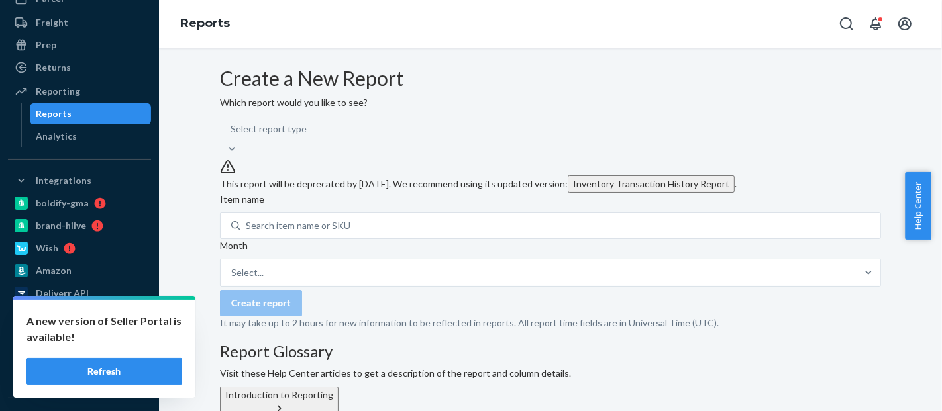
click at [422, 156] on div "Select report type" at bounding box center [550, 136] width 661 height 40
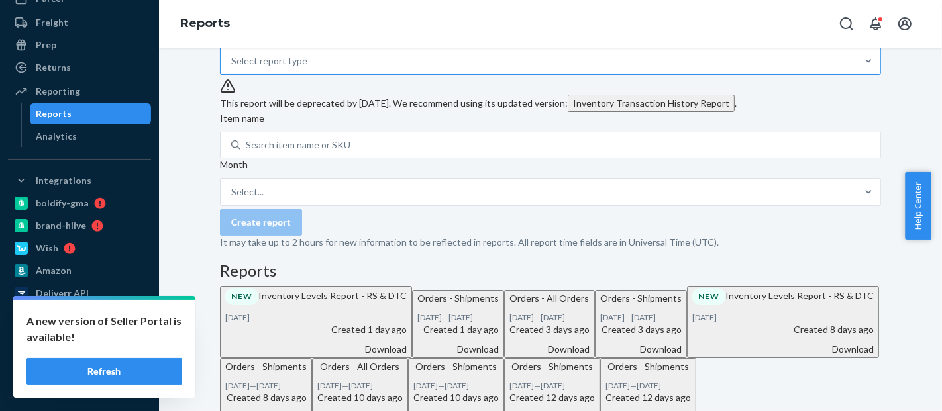
click at [409, 74] on div "Select report type" at bounding box center [539, 61] width 636 height 26
click at [233, 68] on input "Select report type" at bounding box center [231, 60] width 1 height 13
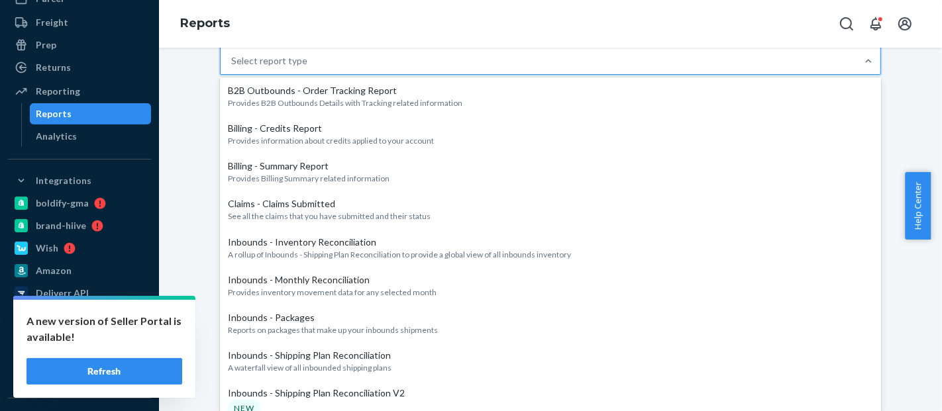
scroll to position [1090, 0]
click at [233, 68] on input "option Orders - Shipments focused, 20 of 33. 33 results available. Use Up and D…" at bounding box center [231, 60] width 1 height 13
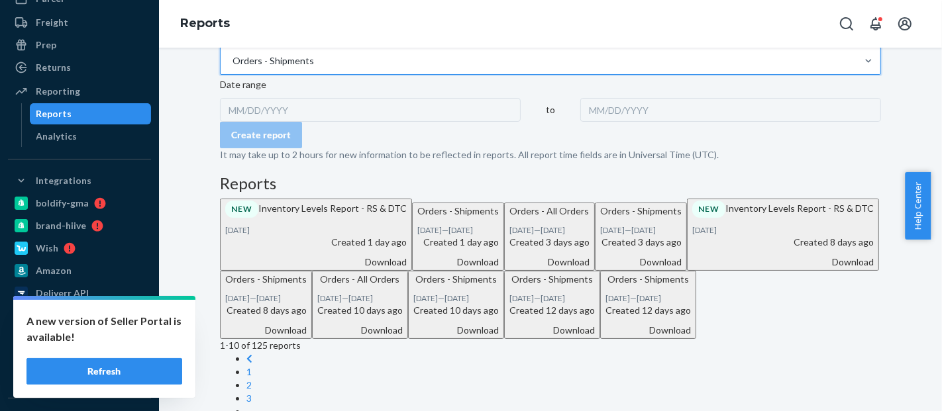
click at [282, 122] on div "MM/DD/YYYY" at bounding box center [370, 110] width 301 height 24
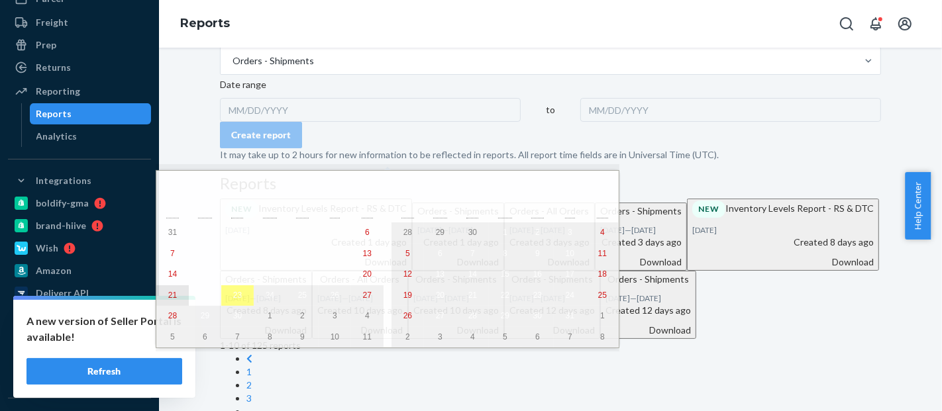
click at [174, 300] on abbr "21" at bounding box center [172, 295] width 9 height 9
click at [233, 299] on abbr "23" at bounding box center [237, 295] width 9 height 9
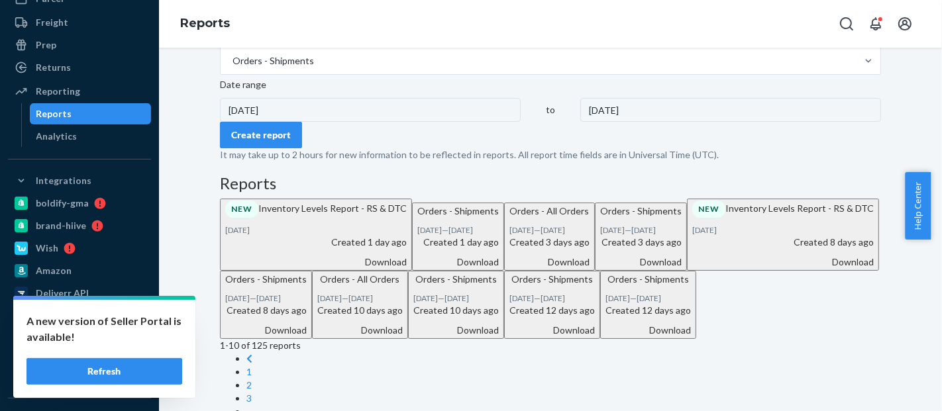
click at [291, 142] on div "Create report" at bounding box center [261, 135] width 60 height 13
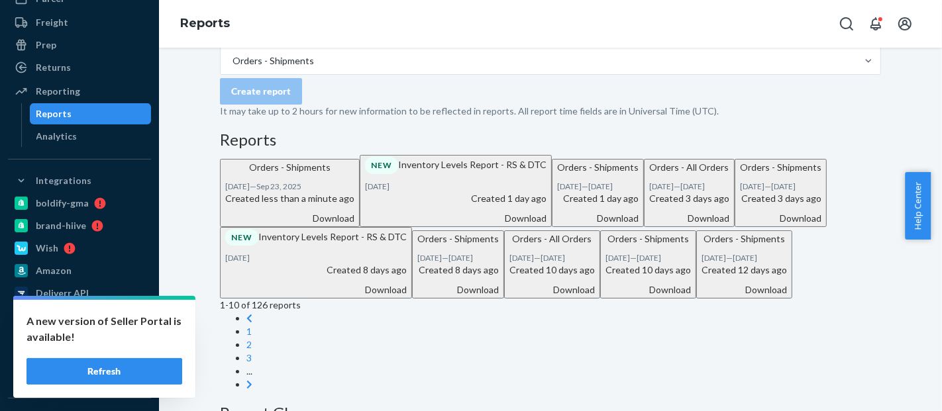
click at [354, 225] on div "Download" at bounding box center [289, 218] width 129 height 13
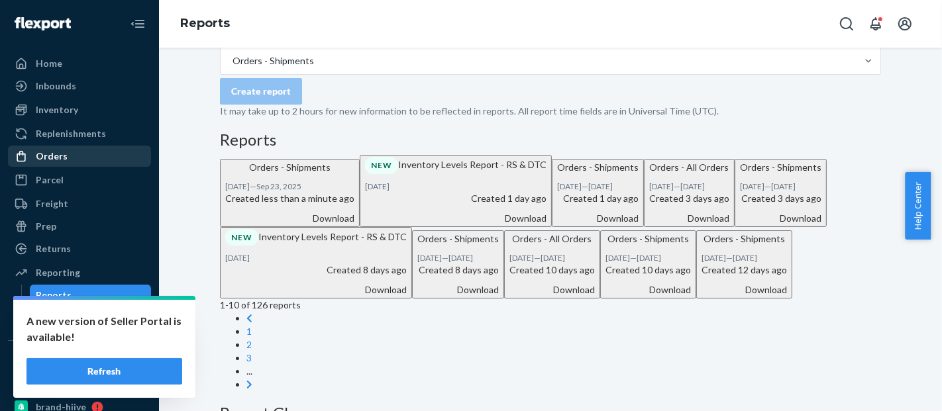
click at [68, 155] on div "Orders" at bounding box center [79, 156] width 140 height 19
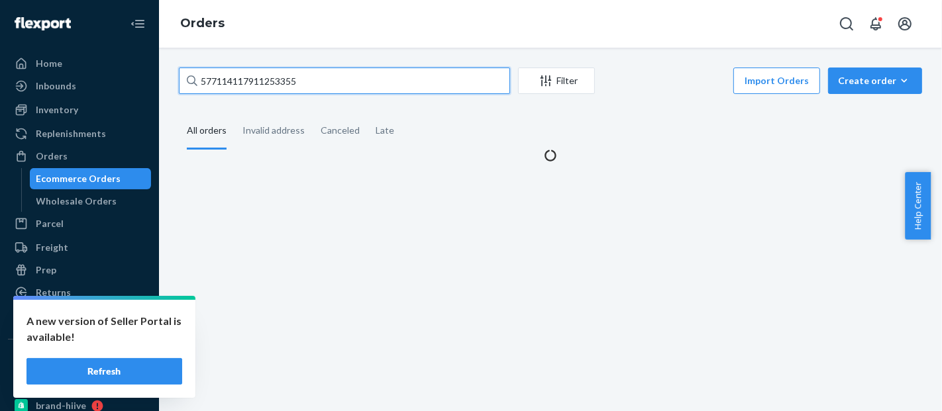
click at [296, 85] on input "577114117911253355" at bounding box center [344, 81] width 331 height 26
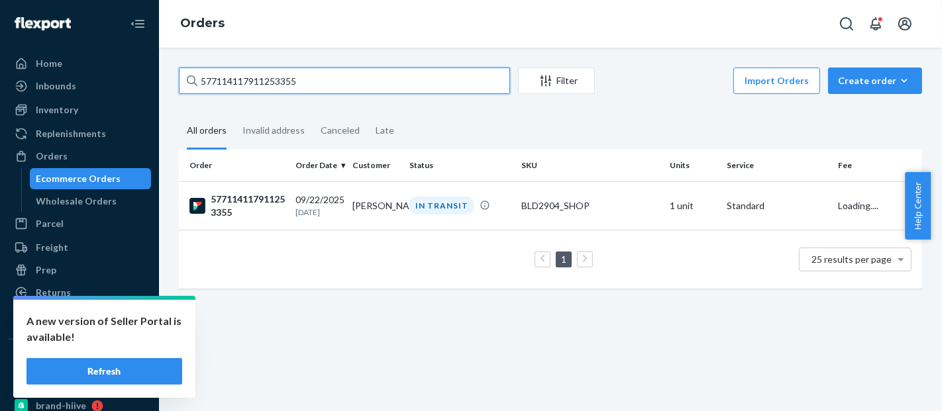
paste input "220210983830"
type input "577114220210983830"
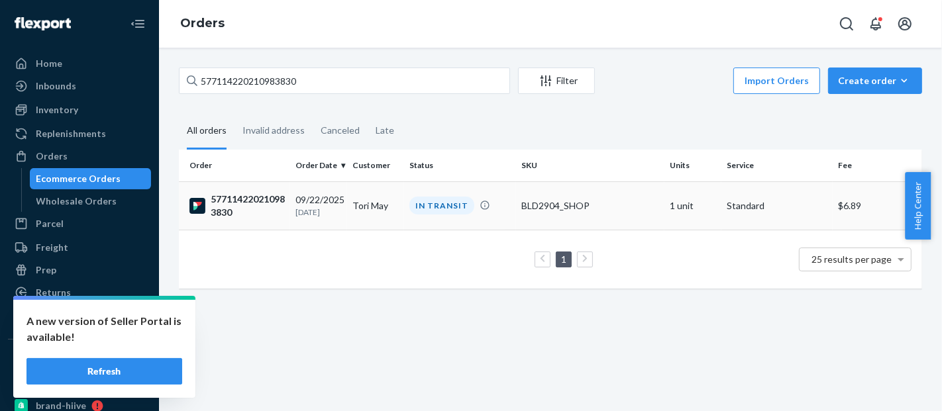
click at [535, 190] on td "BLD2904_SHOP" at bounding box center [590, 206] width 148 height 48
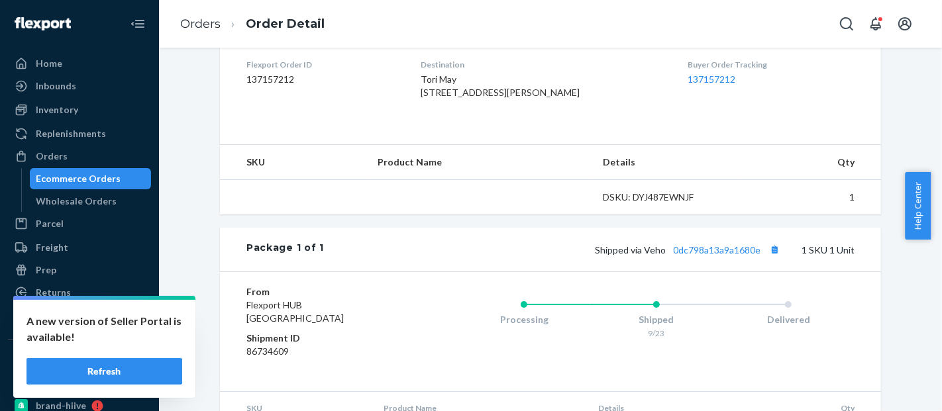
scroll to position [373, 0]
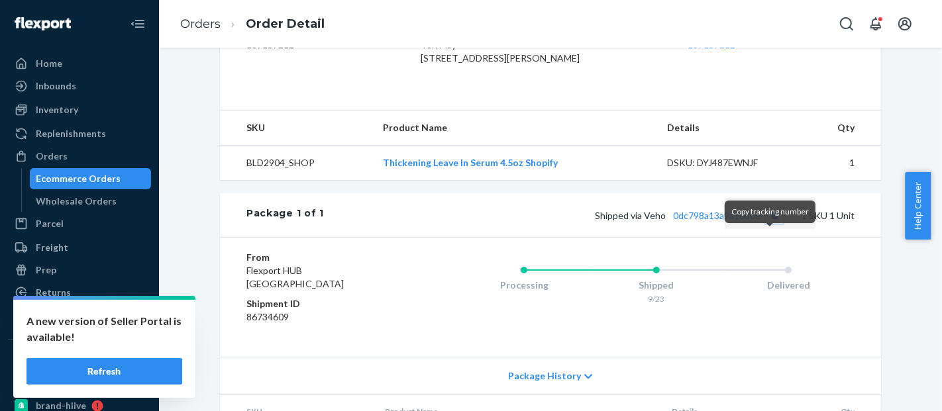
click at [770, 224] on button "Copy tracking number" at bounding box center [774, 215] width 17 height 17
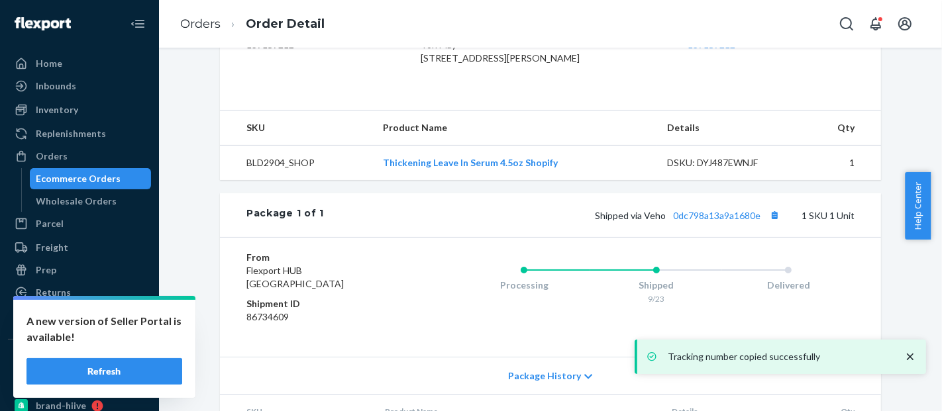
drag, startPoint x: 104, startPoint y: 185, endPoint x: 145, endPoint y: 160, distance: 48.5
click at [104, 184] on div "Ecommerce Orders" at bounding box center [90, 179] width 119 height 19
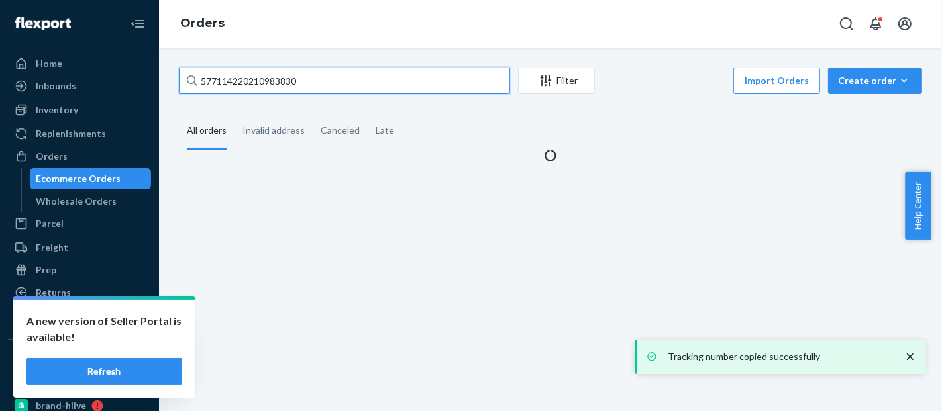
click at [258, 78] on input "577114220210983830" at bounding box center [344, 81] width 331 height 26
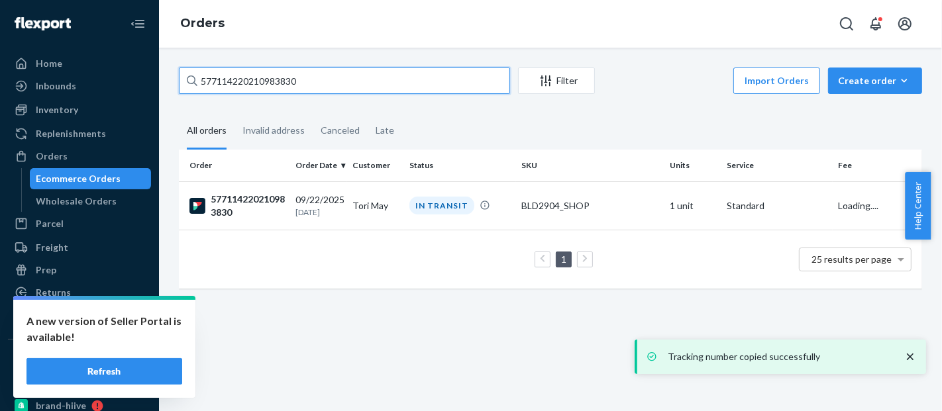
click at [258, 78] on input "577114220210983830" at bounding box center [344, 81] width 331 height 26
paste input "2219268384"
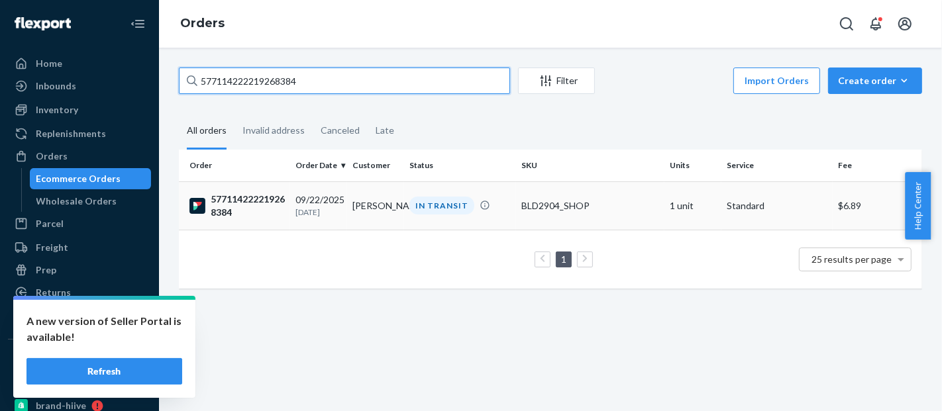
type input "577114222219268384"
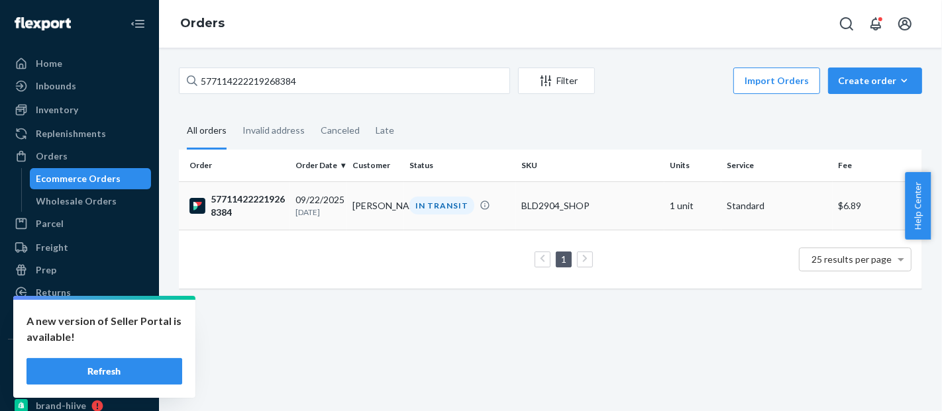
click at [637, 199] on div "BLD2904_SHOP" at bounding box center [590, 205] width 138 height 13
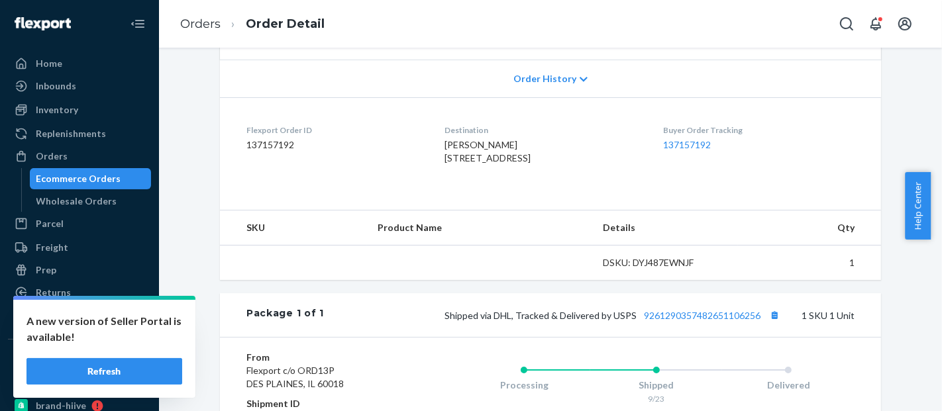
scroll to position [427, 0]
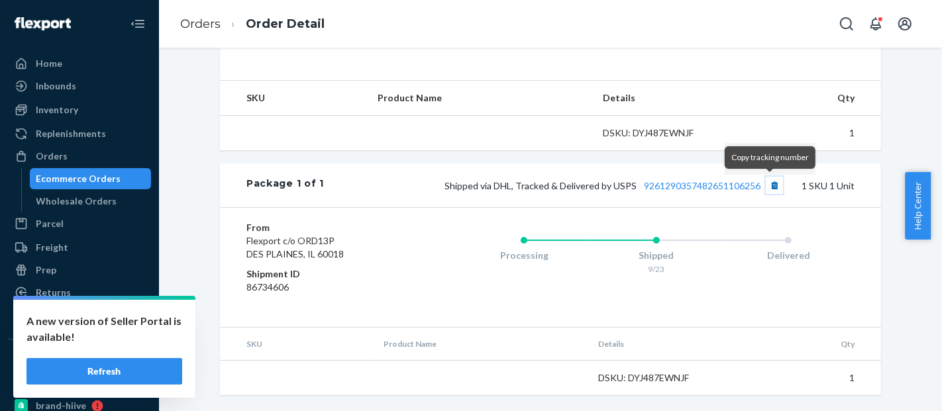
click at [768, 186] on button "Copy tracking number" at bounding box center [774, 185] width 17 height 17
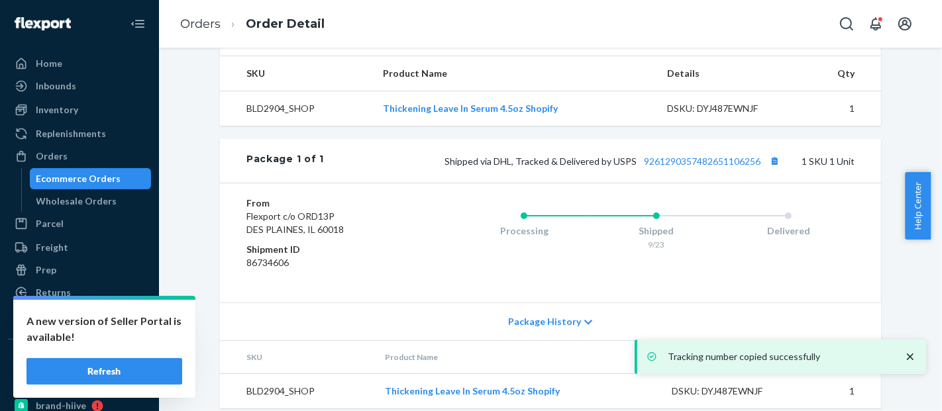
click at [90, 174] on div "Ecommerce Orders" at bounding box center [78, 178] width 85 height 13
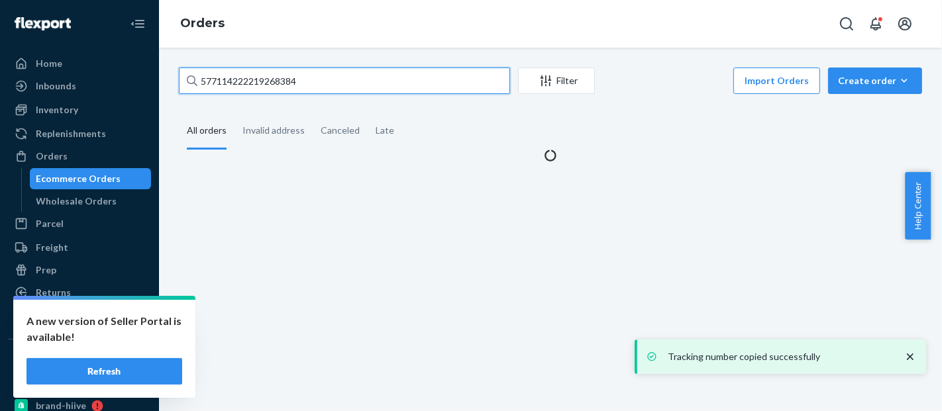
click at [253, 74] on input "577114222219268384" at bounding box center [344, 81] width 331 height 26
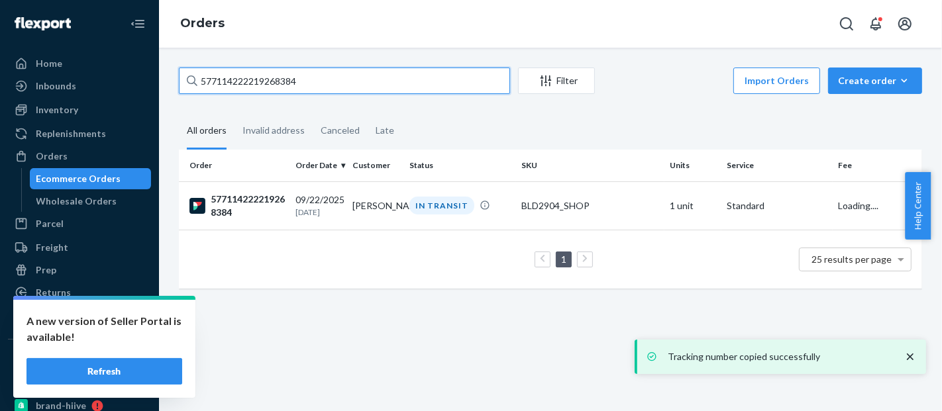
paste input "5732841116"
type input "577114257328411164"
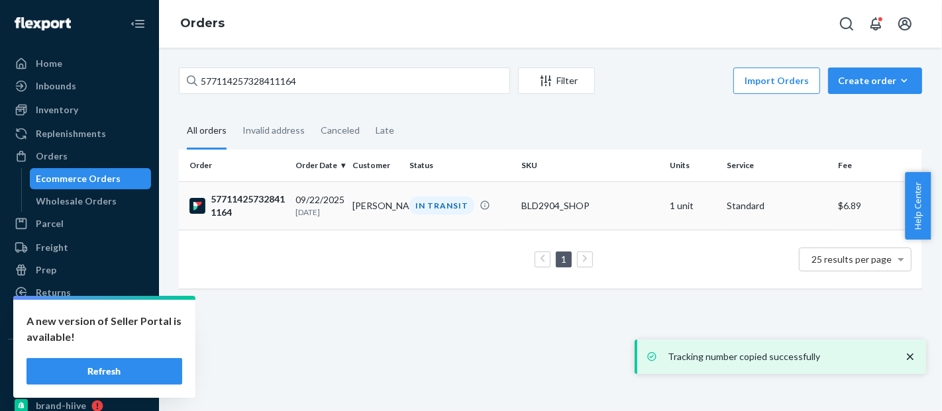
click at [557, 197] on td "BLD2904_SHOP" at bounding box center [590, 206] width 148 height 48
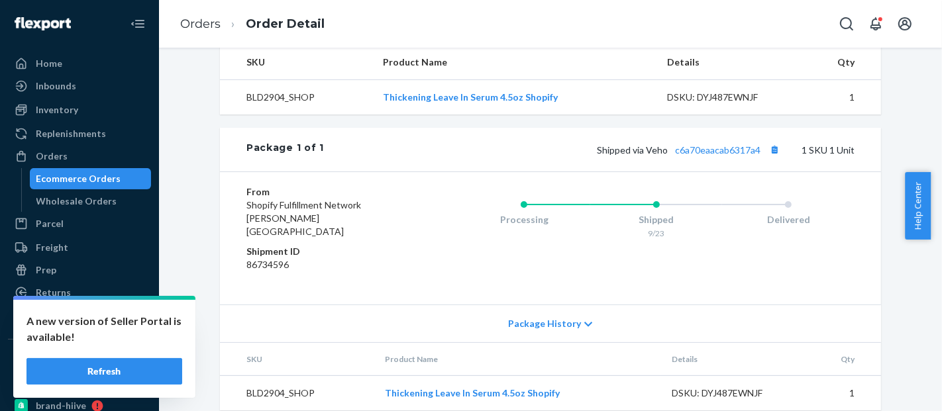
scroll to position [464, 0]
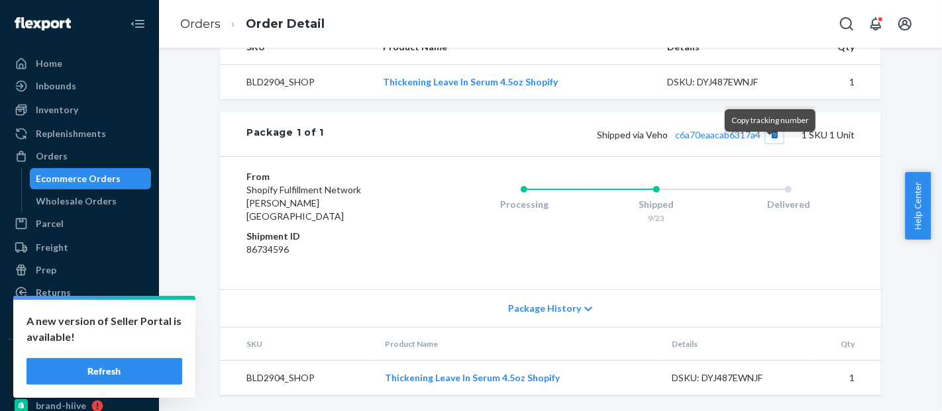
click at [772, 143] on button "Copy tracking number" at bounding box center [774, 134] width 17 height 17
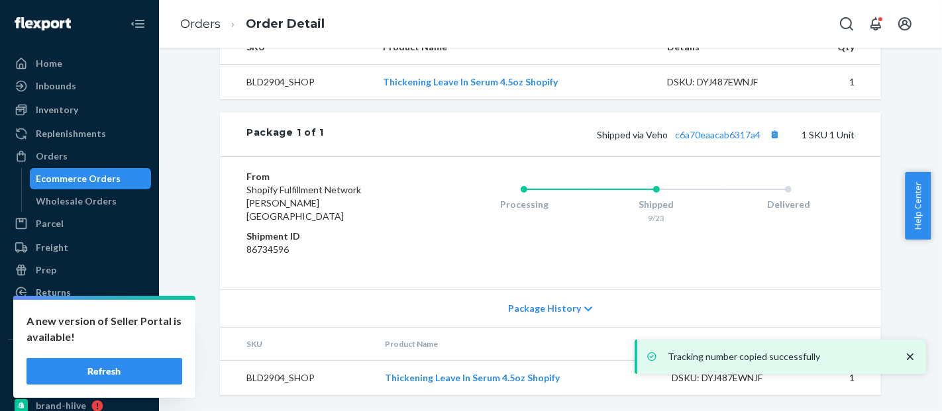
click at [102, 176] on div "Ecommerce Orders" at bounding box center [78, 178] width 85 height 13
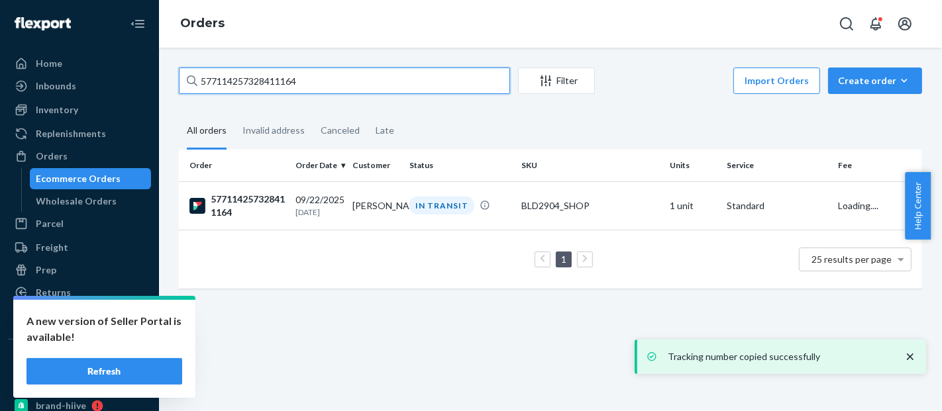
click at [277, 84] on input "577114257328411164" at bounding box center [344, 81] width 331 height 26
paste input "750091718"
type input "577114275009171864"
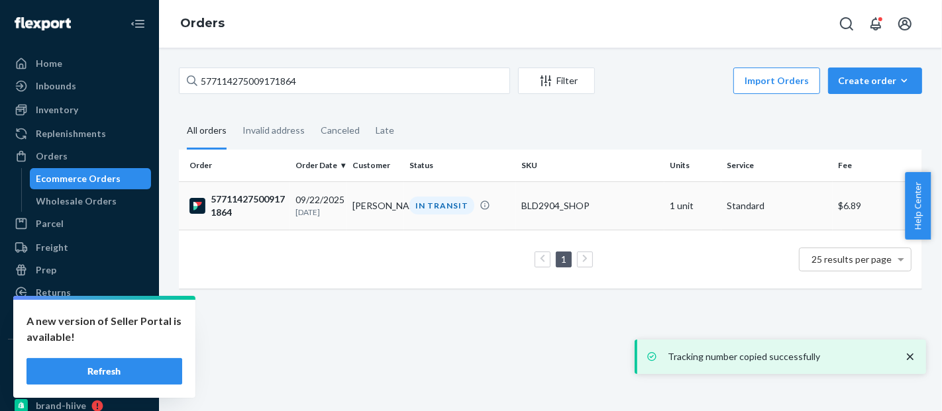
click at [594, 195] on td "BLD2904_SHOP" at bounding box center [590, 206] width 148 height 48
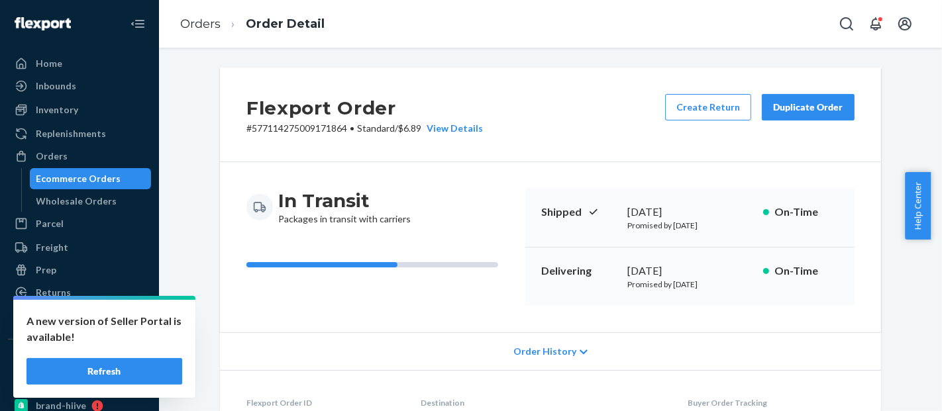
scroll to position [464, 0]
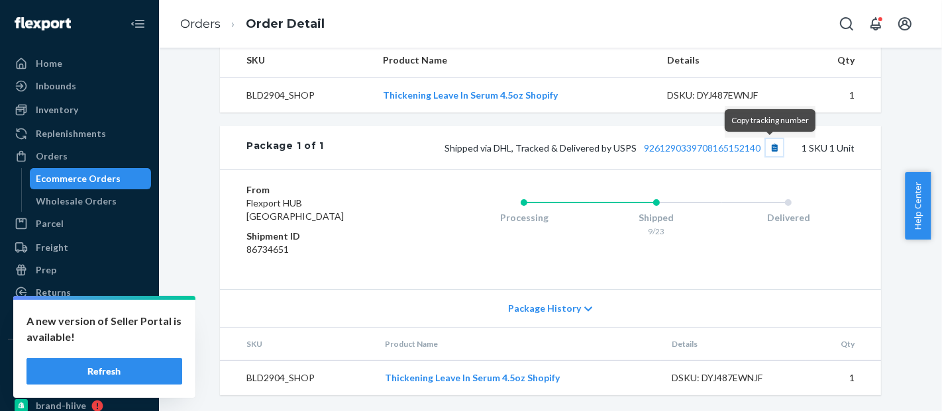
click at [774, 155] on button "Copy tracking number" at bounding box center [774, 147] width 17 height 17
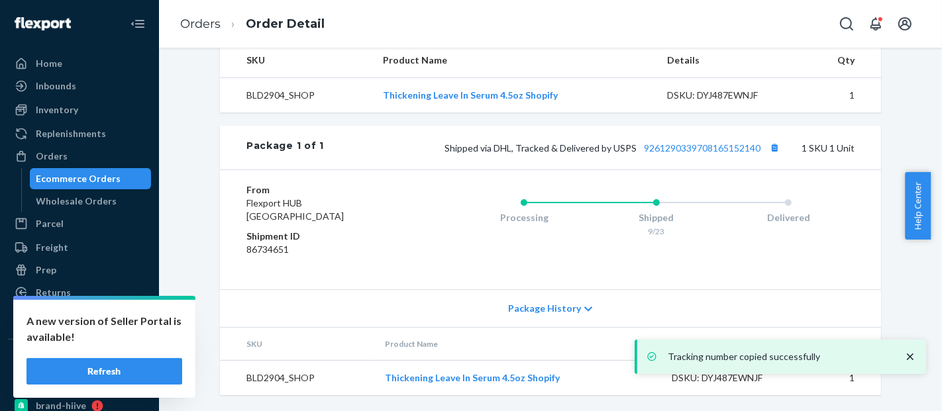
click at [72, 172] on div "Ecommerce Orders" at bounding box center [78, 178] width 85 height 13
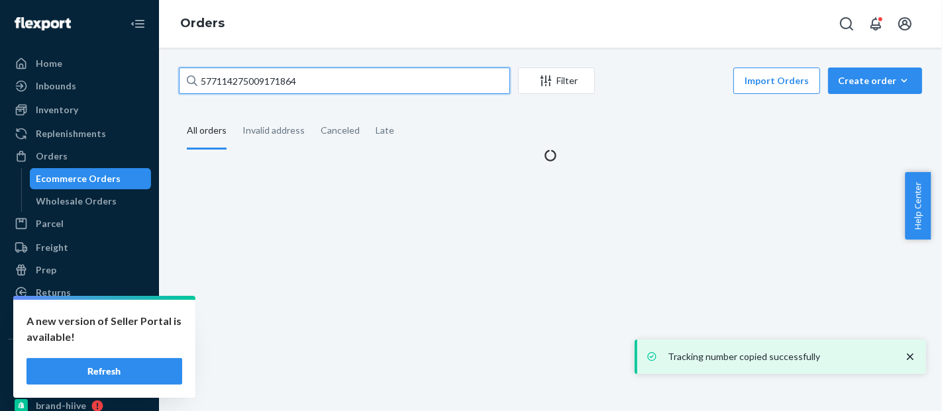
click at [250, 86] on input "577114275009171864" at bounding box center [344, 81] width 331 height 26
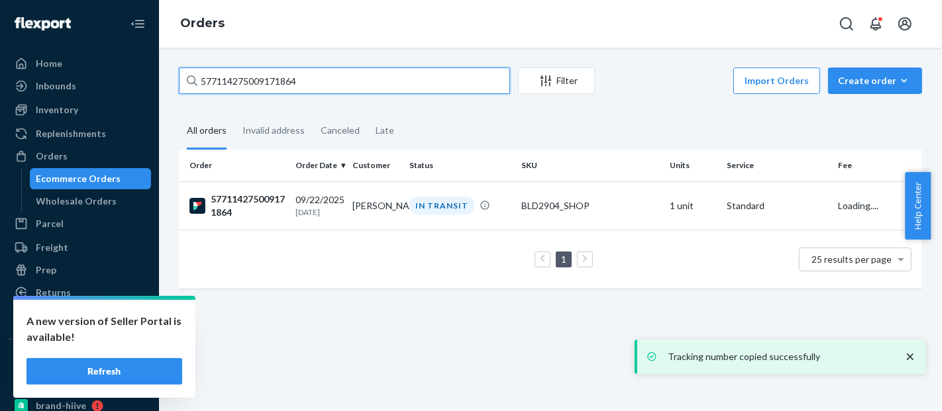
click at [250, 86] on input "577114275009171864" at bounding box center [344, 81] width 331 height 26
paste input "665212023690"
type input "577114665212023690"
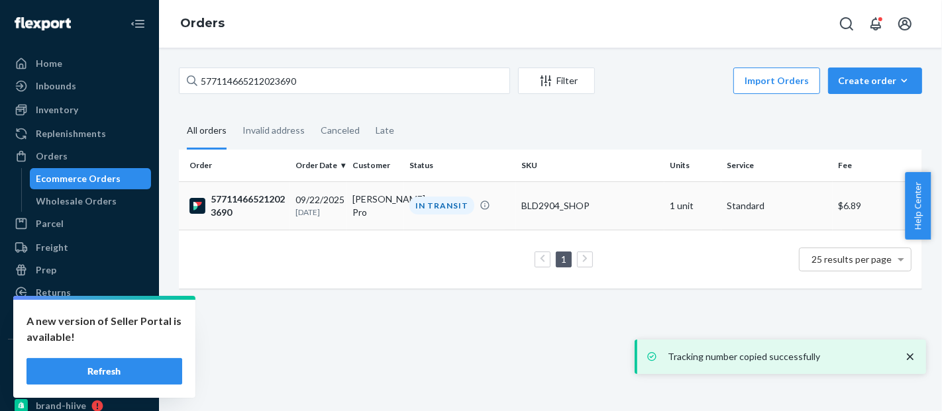
click at [538, 191] on td "BLD2904_SHOP" at bounding box center [590, 206] width 148 height 48
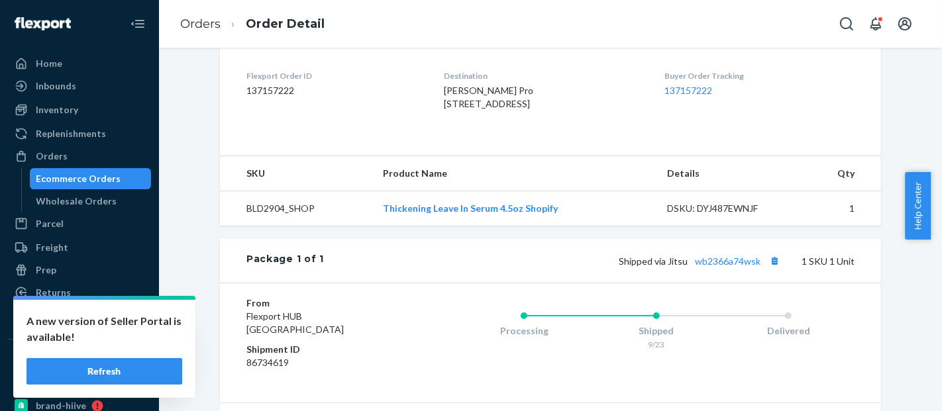
scroll to position [464, 0]
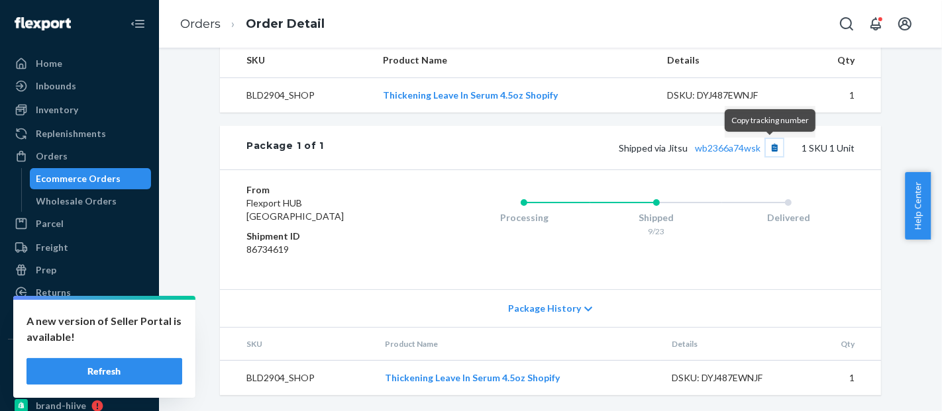
click at [774, 149] on button "Copy tracking number" at bounding box center [774, 147] width 17 height 17
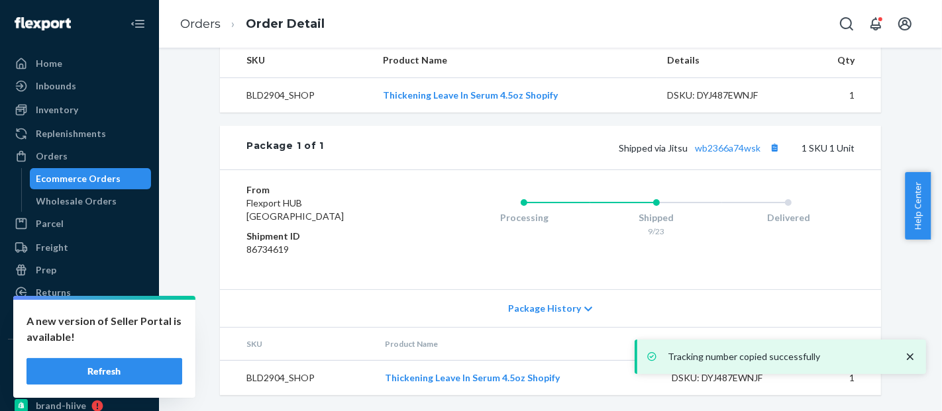
click at [96, 175] on div "Ecommerce Orders" at bounding box center [78, 178] width 85 height 13
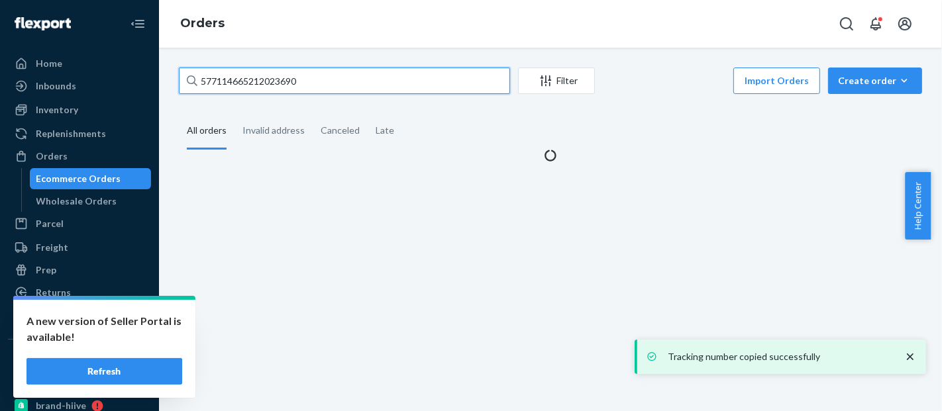
click at [272, 79] on input "577114665212023690" at bounding box center [344, 81] width 331 height 26
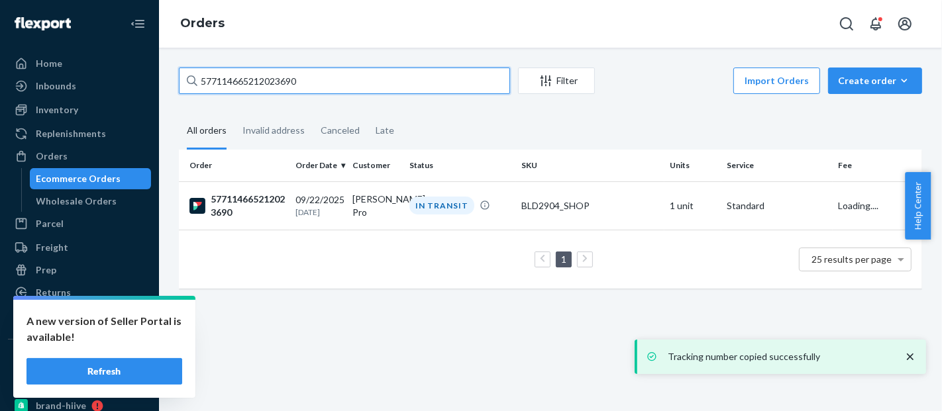
paste input "8298178755"
type input "577114668298178755"
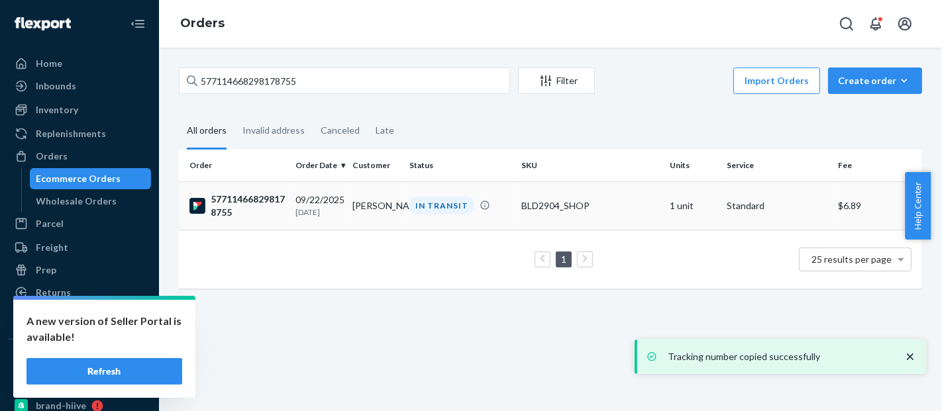
click at [561, 196] on td "BLD2904_SHOP" at bounding box center [590, 206] width 148 height 48
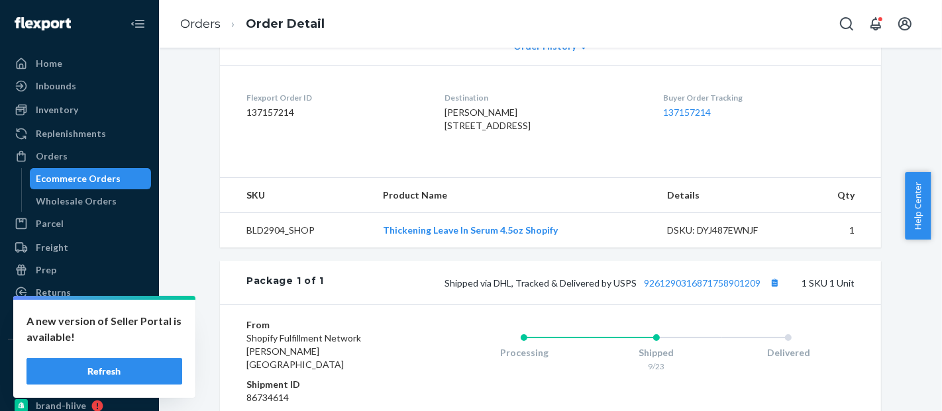
scroll to position [464, 0]
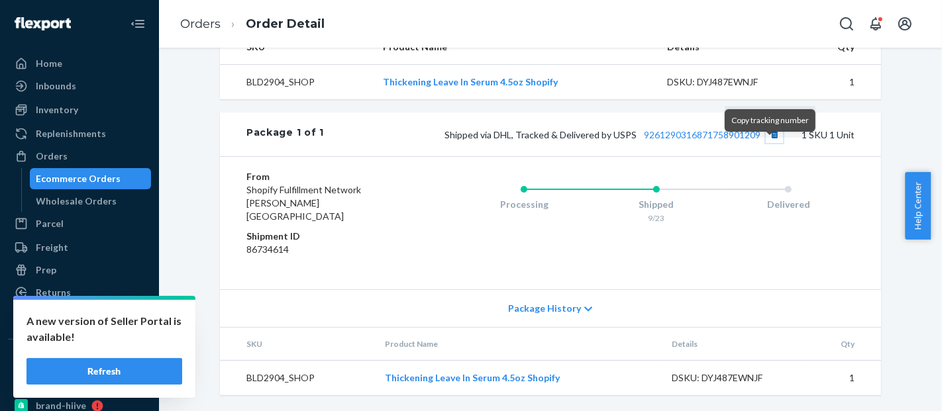
click at [769, 143] on button "Copy tracking number" at bounding box center [774, 134] width 17 height 17
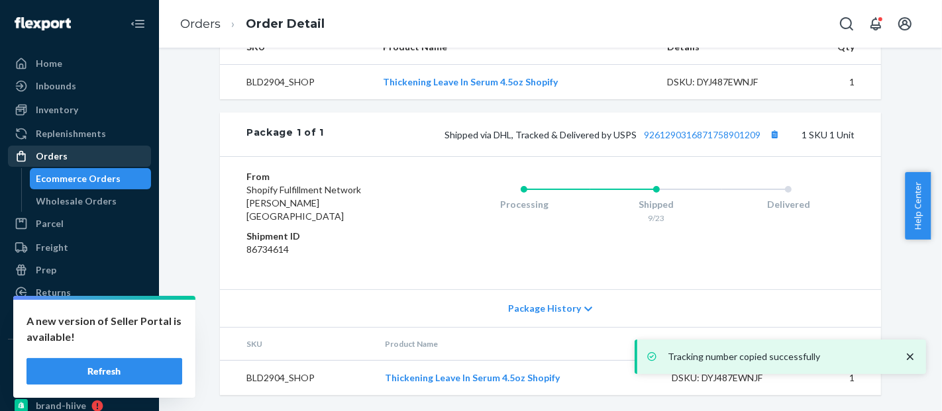
click at [85, 164] on div "Orders" at bounding box center [79, 156] width 140 height 19
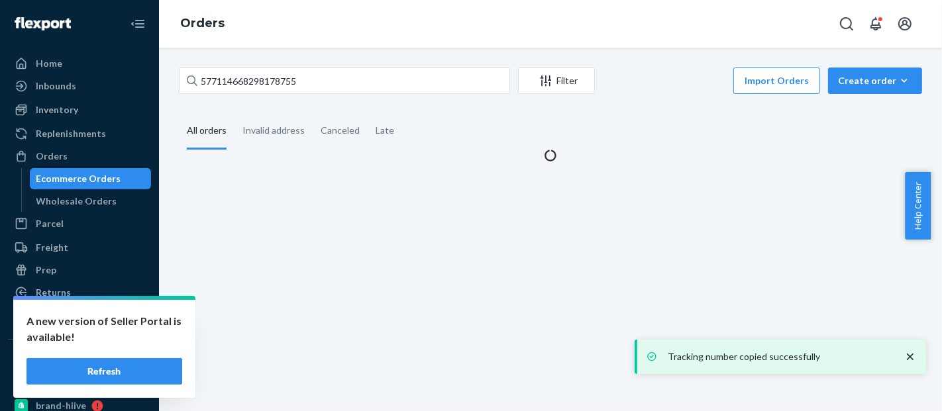
click at [99, 177] on div "Ecommerce Orders" at bounding box center [78, 178] width 85 height 13
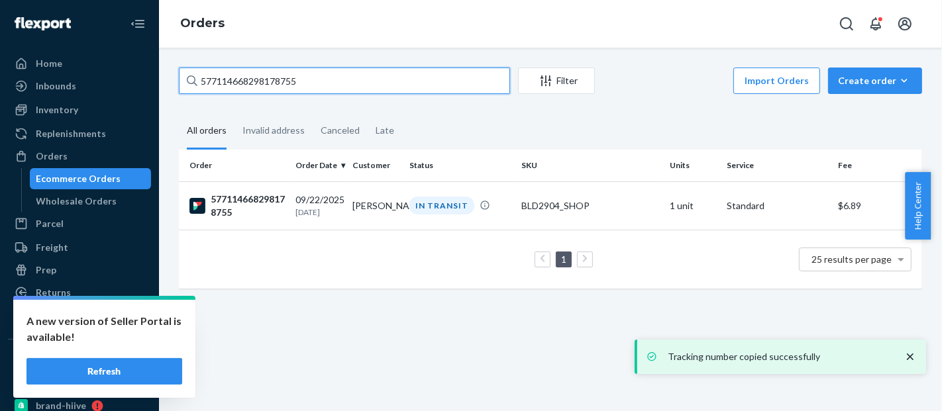
click at [260, 76] on input "577114668298178755" at bounding box center [344, 81] width 331 height 26
paste input "738942841551"
type input "577114738942841551"
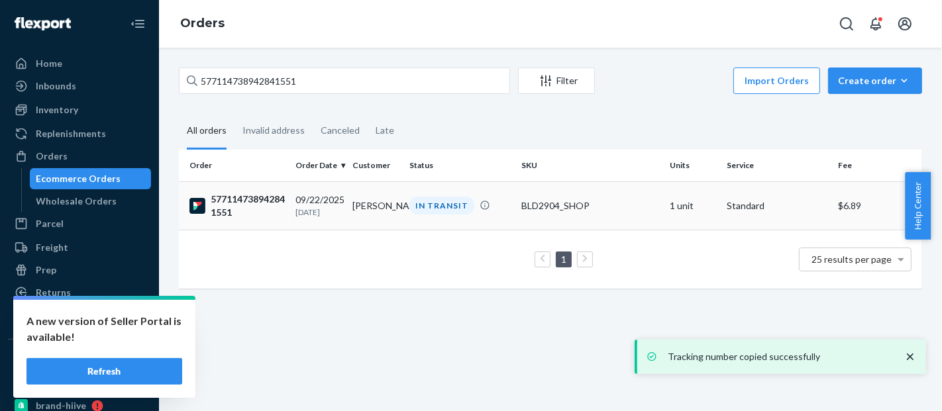
click at [571, 194] on td "BLD2904_SHOP" at bounding box center [590, 206] width 148 height 48
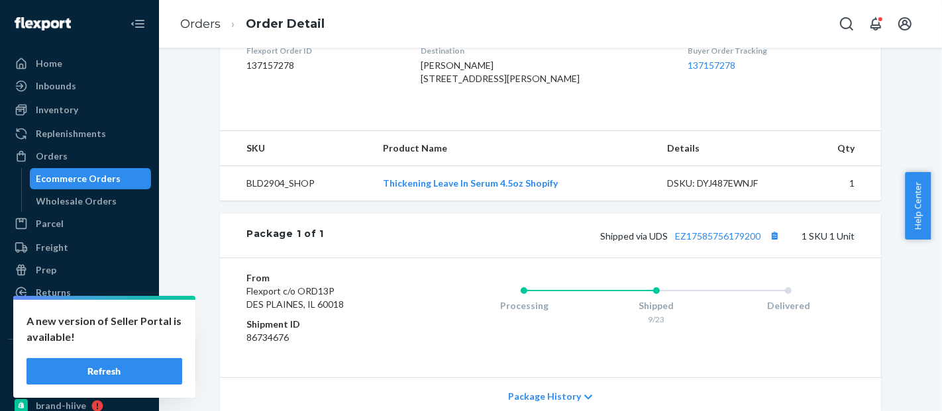
scroll to position [464, 0]
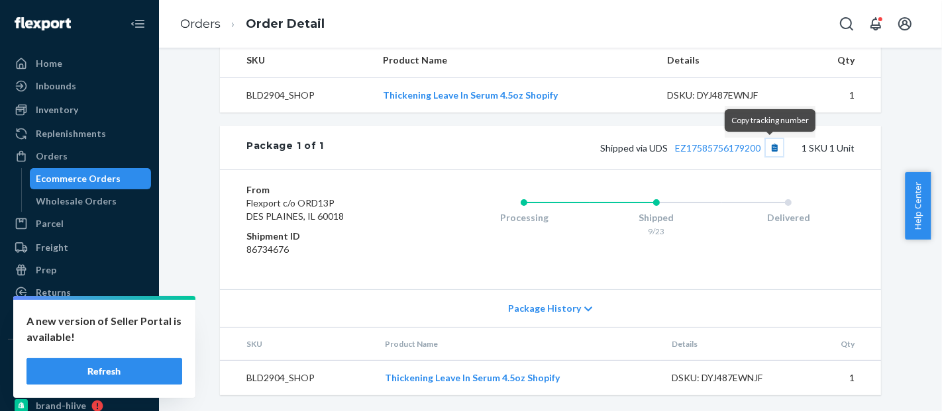
click at [770, 151] on button "Copy tracking number" at bounding box center [774, 147] width 17 height 17
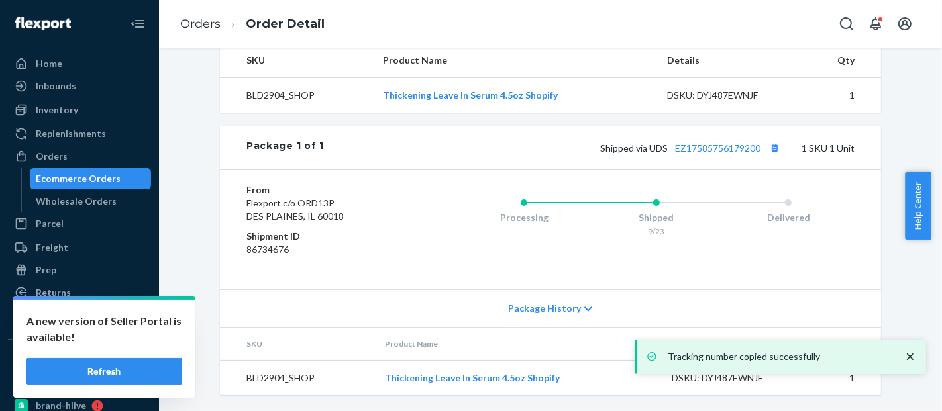
click at [97, 170] on div "Ecommerce Orders" at bounding box center [90, 179] width 119 height 19
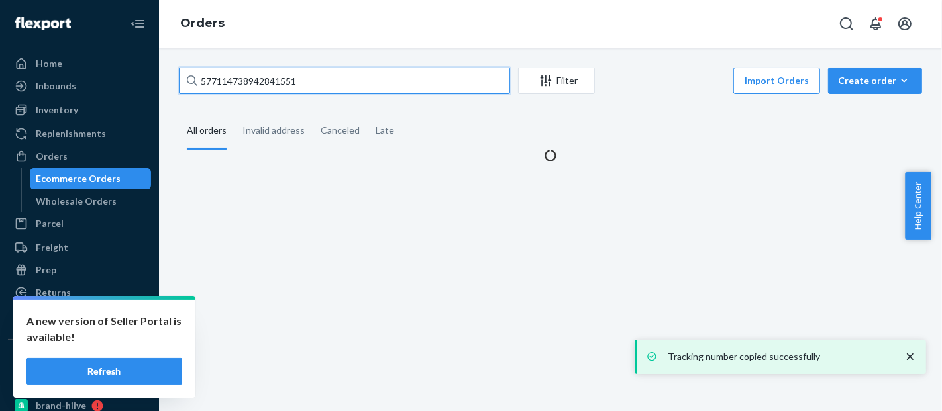
click at [222, 86] on input "577114738942841551" at bounding box center [344, 81] width 331 height 26
paste input "#H12CPV1HGX"
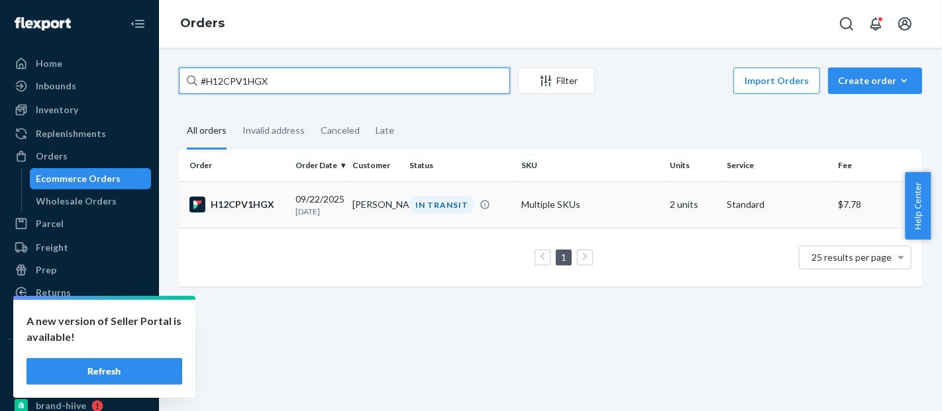
type input "#H12CPV1HGX"
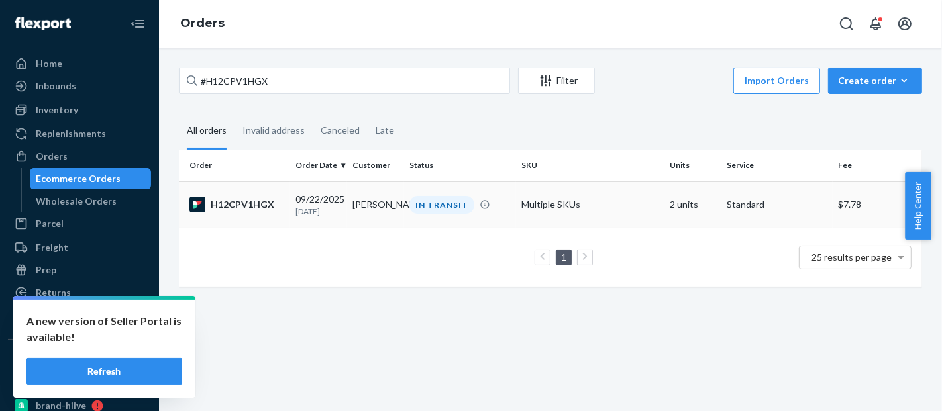
click at [549, 199] on td "Multiple SKUs" at bounding box center [590, 205] width 148 height 46
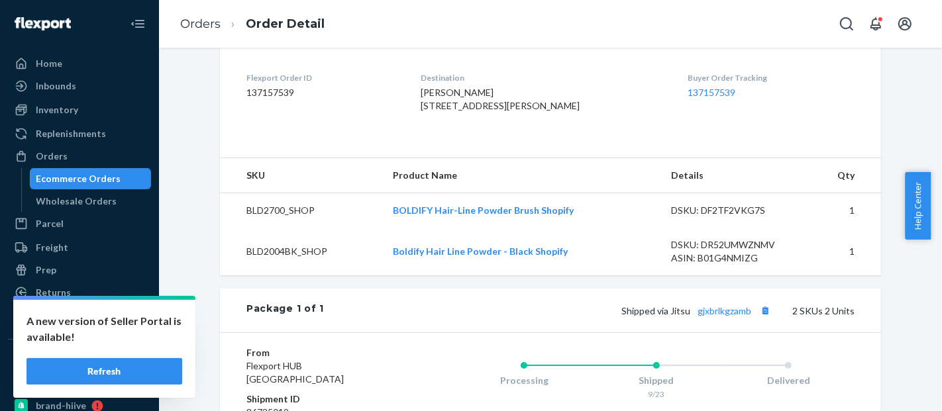
scroll to position [560, 0]
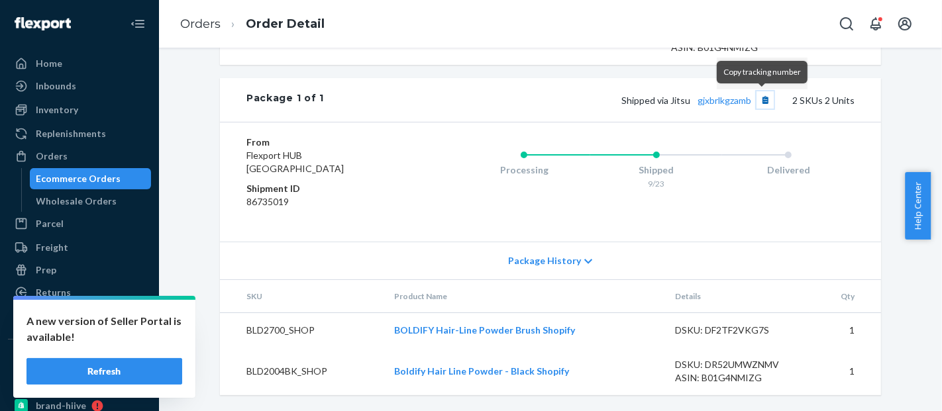
click at [759, 100] on button "Copy tracking number" at bounding box center [765, 99] width 17 height 17
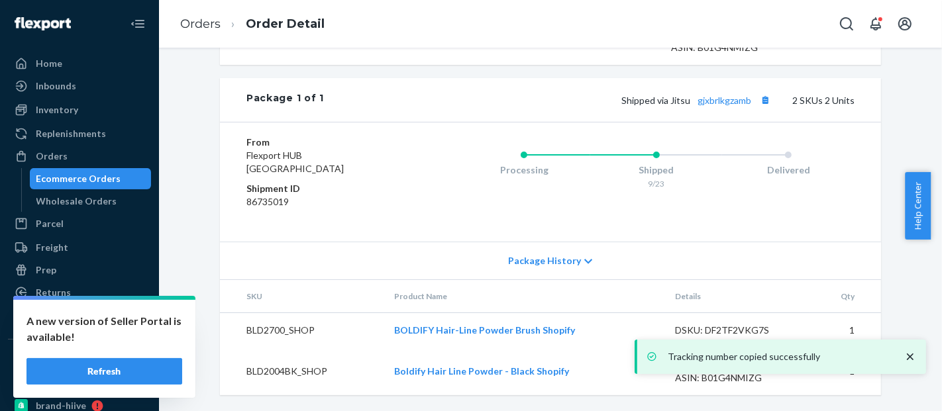
click at [113, 178] on div "Ecommerce Orders" at bounding box center [78, 178] width 85 height 13
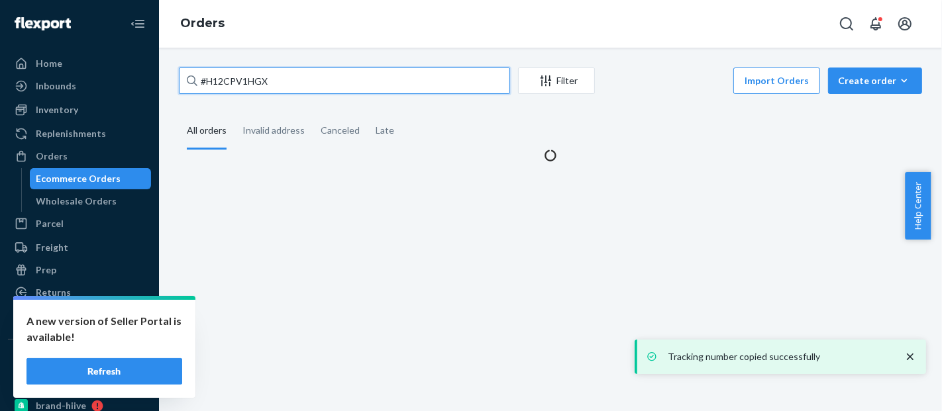
click at [238, 78] on input "#H12CPV1HGX" at bounding box center [344, 81] width 331 height 26
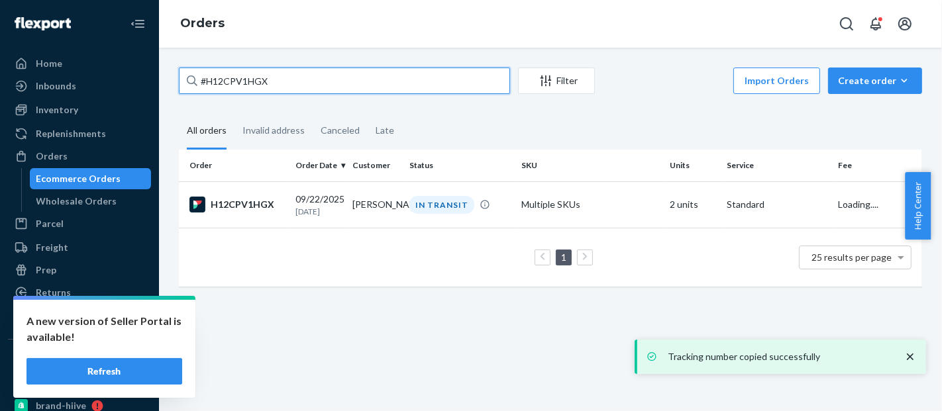
click at [238, 78] on input "#H12CPV1HGX" at bounding box center [344, 81] width 331 height 26
paste input "SK-JIQVYNEG"
type input "#SK-JIQVYNEG"
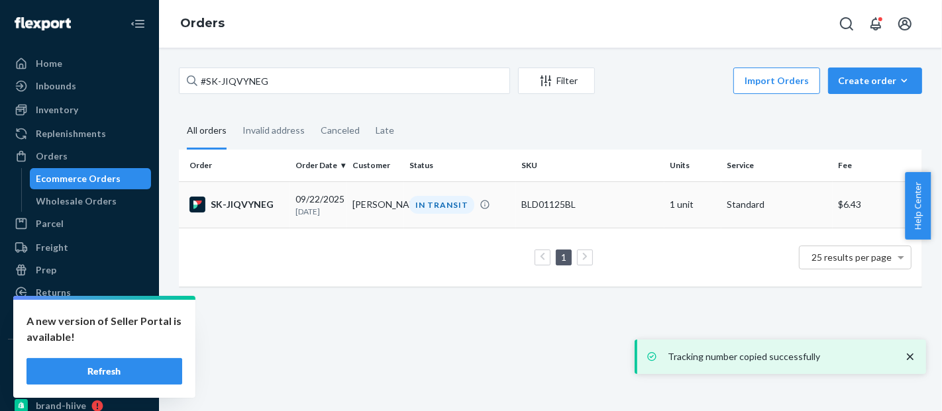
click at [649, 203] on div "BLD01125BL" at bounding box center [590, 204] width 138 height 13
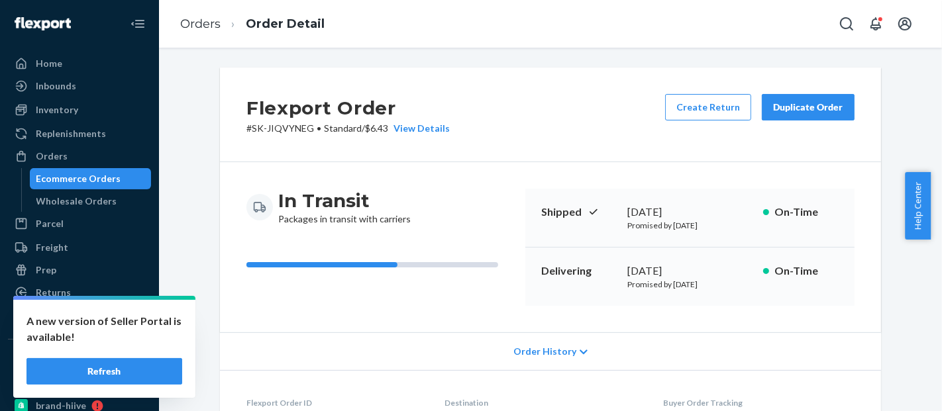
scroll to position [427, 0]
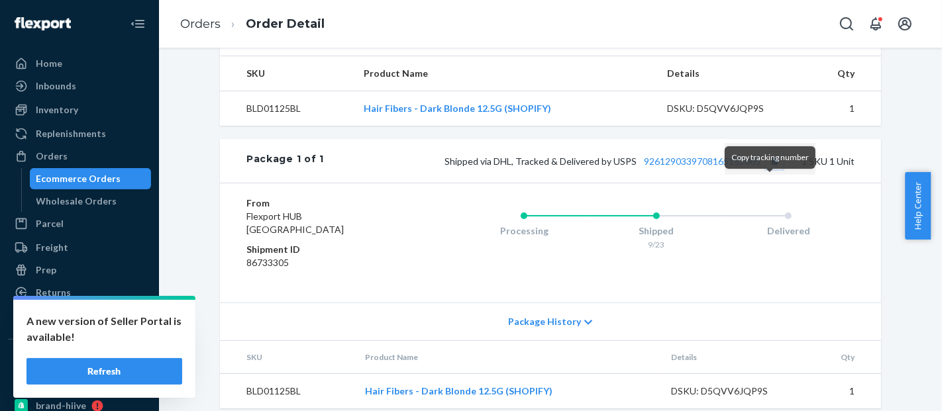
click at [770, 170] on button "Copy tracking number" at bounding box center [774, 160] width 17 height 17
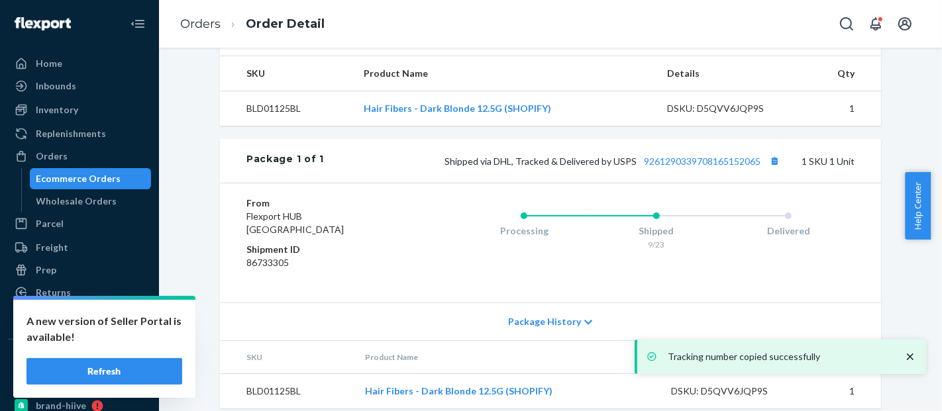
click at [78, 179] on div "Ecommerce Orders" at bounding box center [78, 178] width 85 height 13
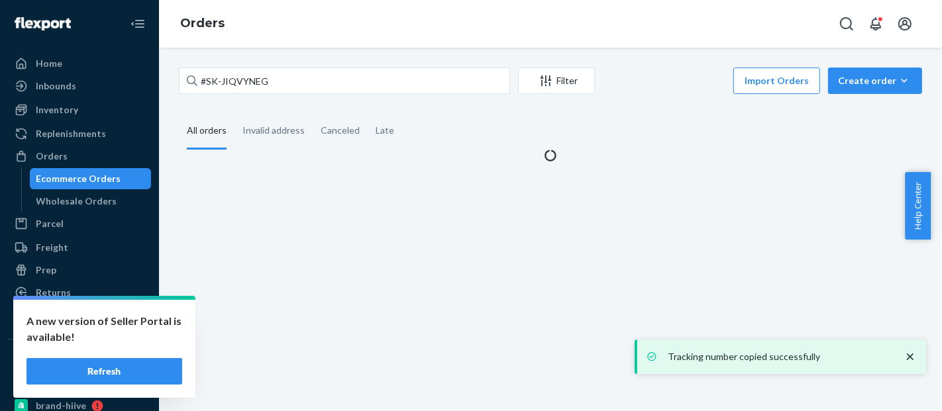
click at [196, 85] on icon at bounding box center [192, 81] width 11 height 11
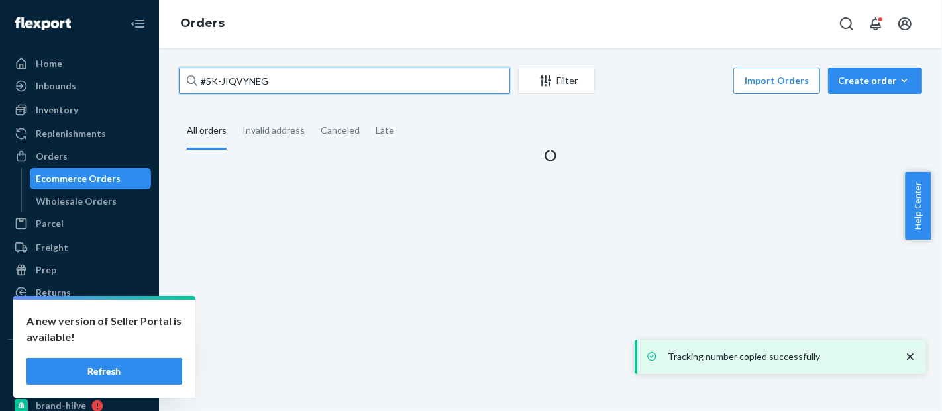
click at [196, 85] on input "#SK-JIQVYNEG" at bounding box center [344, 81] width 331 height 26
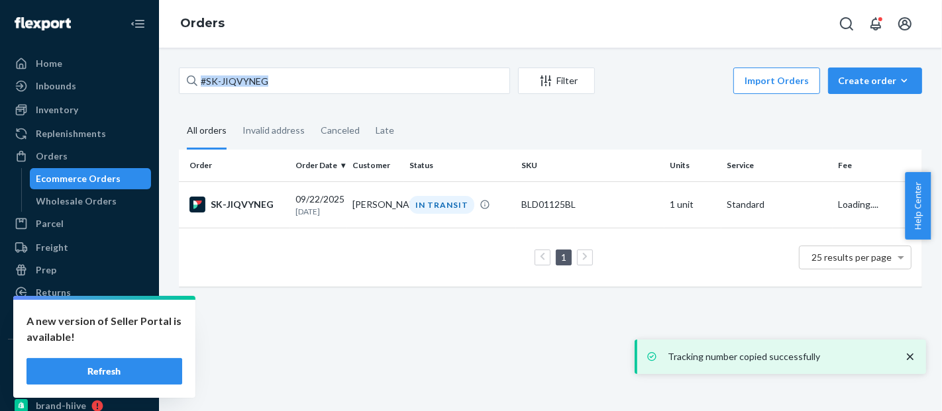
click at [196, 85] on icon at bounding box center [192, 81] width 11 height 11
click at [196, 85] on input "#SK-JIQVYNEG" at bounding box center [344, 81] width 331 height 26
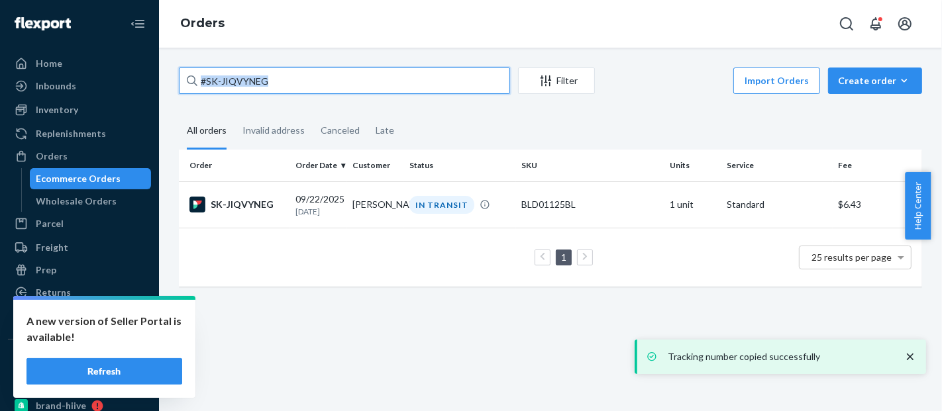
click at [241, 87] on input "#SK-JIQVYNEG" at bounding box center [344, 81] width 331 height 26
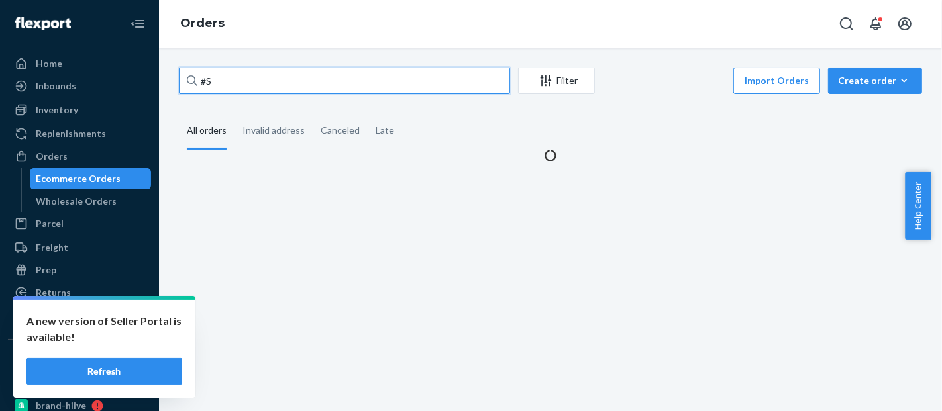
type input "#"
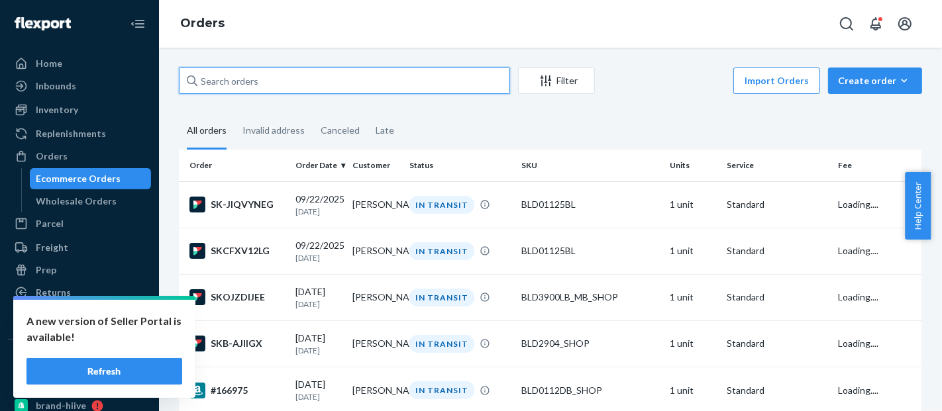
paste input "#RJJI6EYNXE"
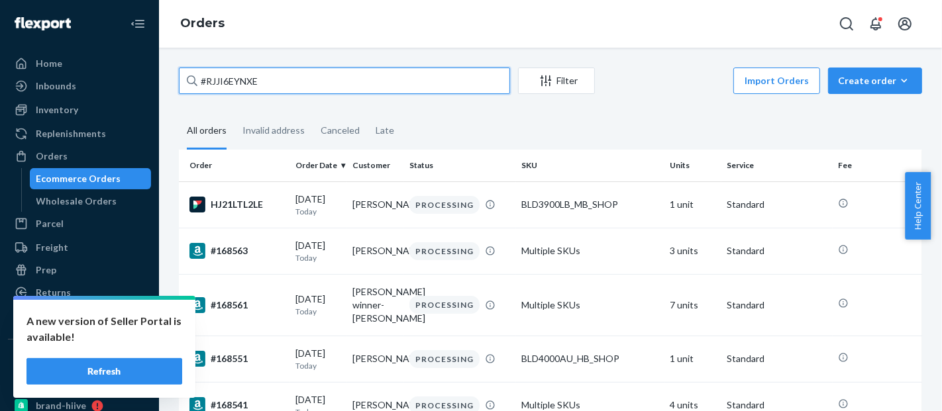
click at [268, 80] on input "#RJJI6EYNXE" at bounding box center [344, 81] width 331 height 26
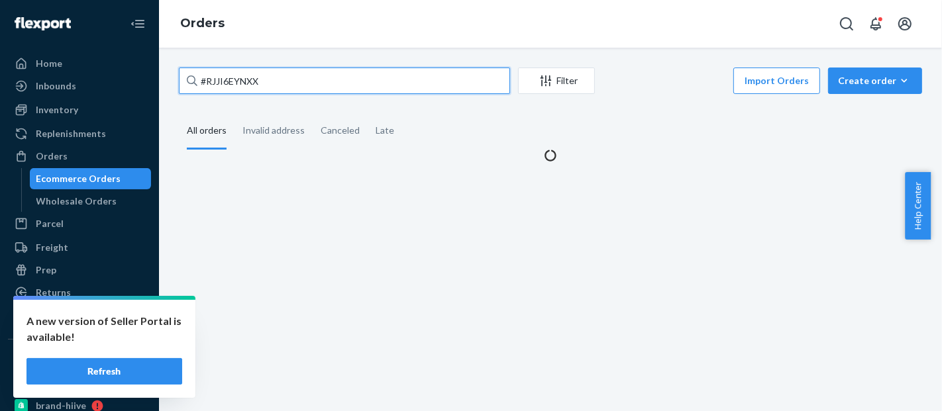
type input "#RJJI6EYNX"
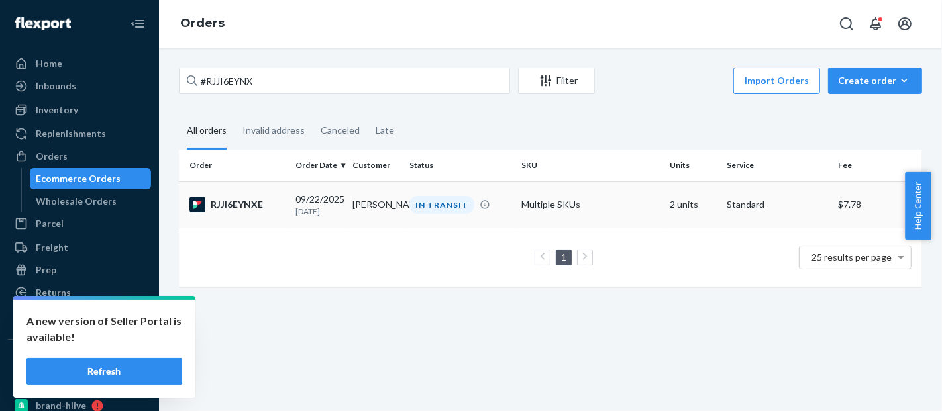
click at [566, 198] on td "Multiple SKUs" at bounding box center [590, 205] width 148 height 46
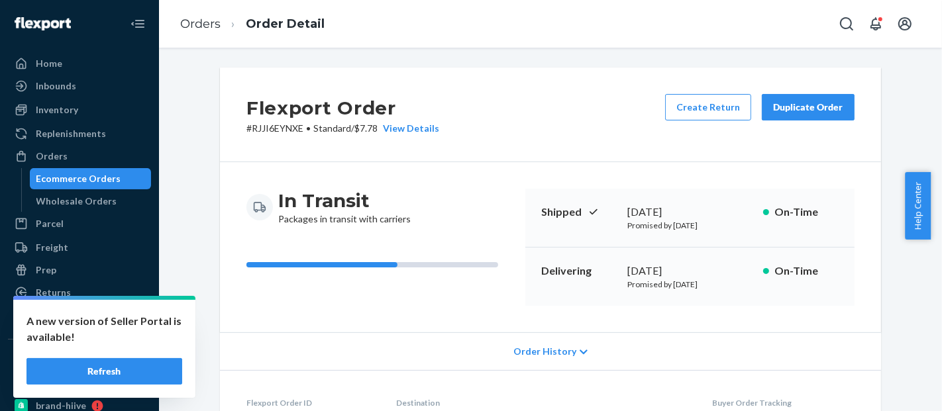
scroll to position [560, 0]
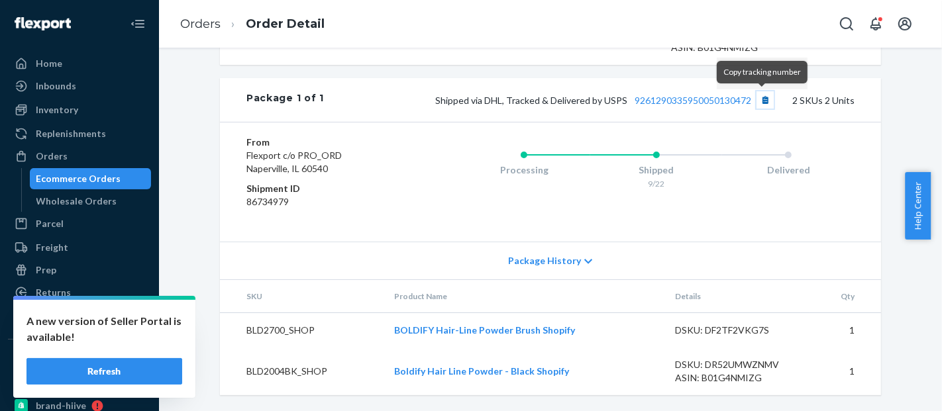
click at [762, 101] on button "Copy tracking number" at bounding box center [765, 99] width 17 height 17
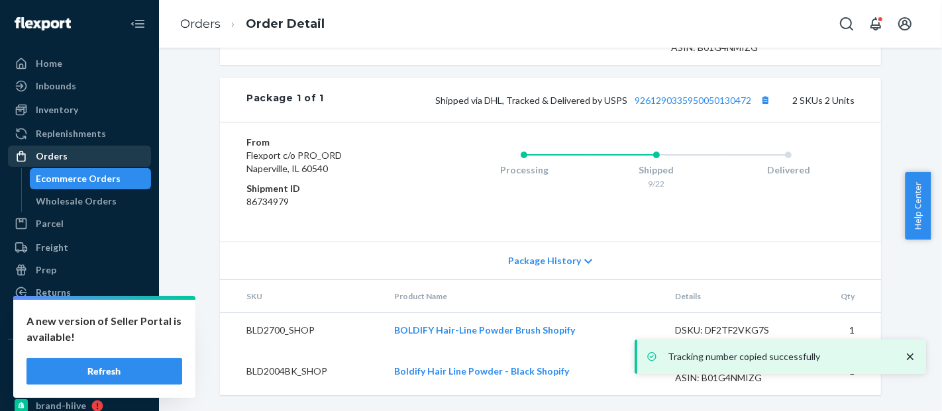
click at [68, 158] on div "Orders" at bounding box center [79, 156] width 140 height 19
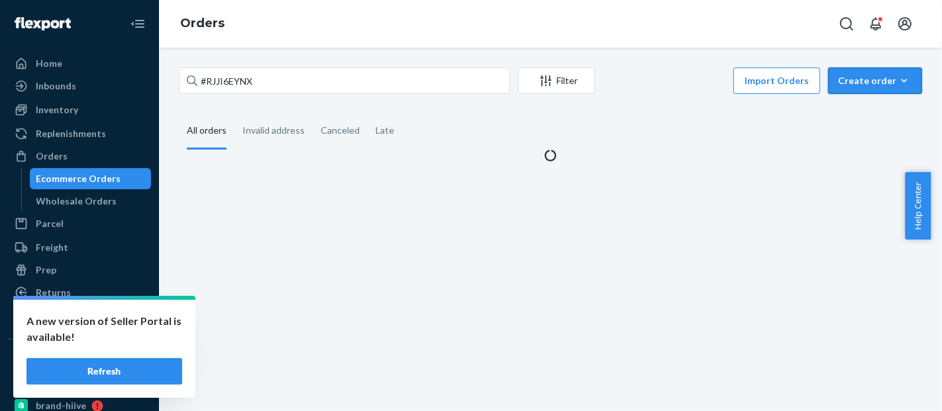
drag, startPoint x: 874, startPoint y: 88, endPoint x: 874, endPoint y: 120, distance: 31.8
click at [874, 90] on button "Create order Ecommerce order Removal order" at bounding box center [875, 81] width 94 height 26
click at [0, 0] on button "Ecommerce order" at bounding box center [0, 0] width 0 height 0
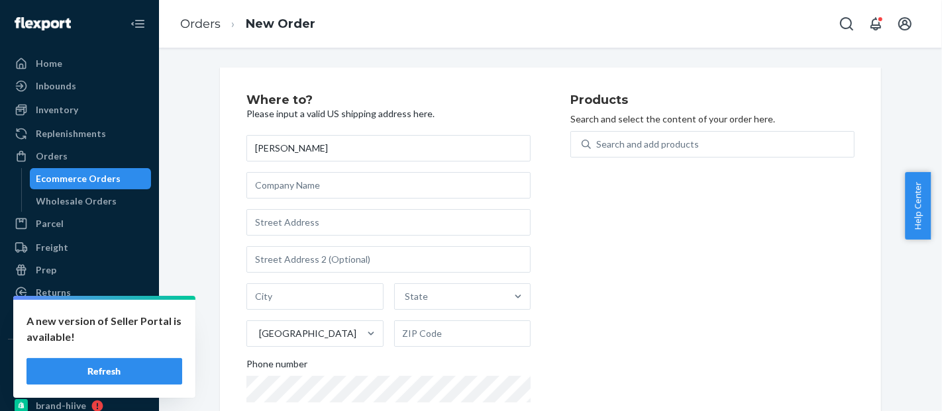
type input "[PERSON_NAME]"
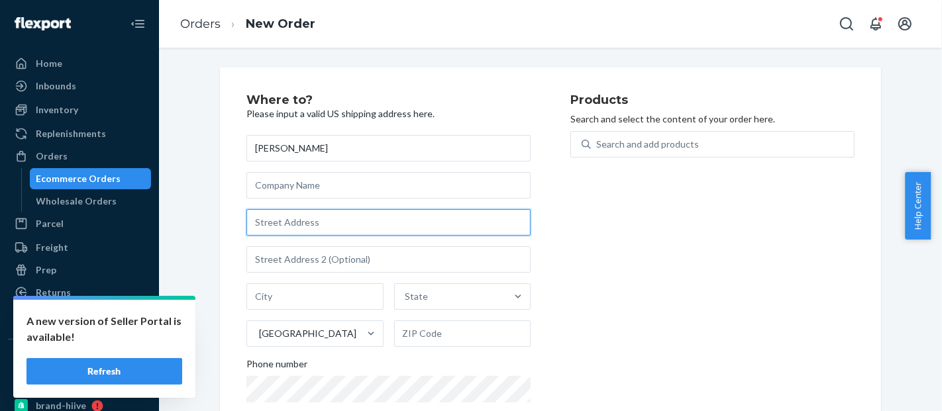
paste input "[STREET_ADDRESS]"
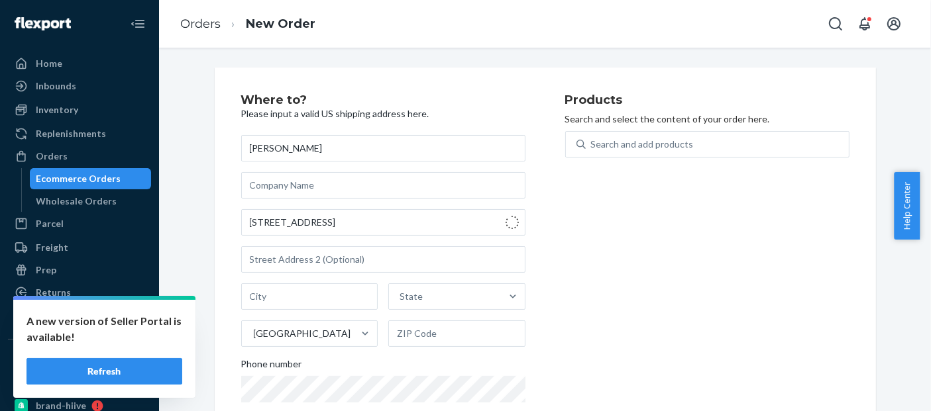
type input "[STREET_ADDRESS]"
type input "Mound"
type input "55364"
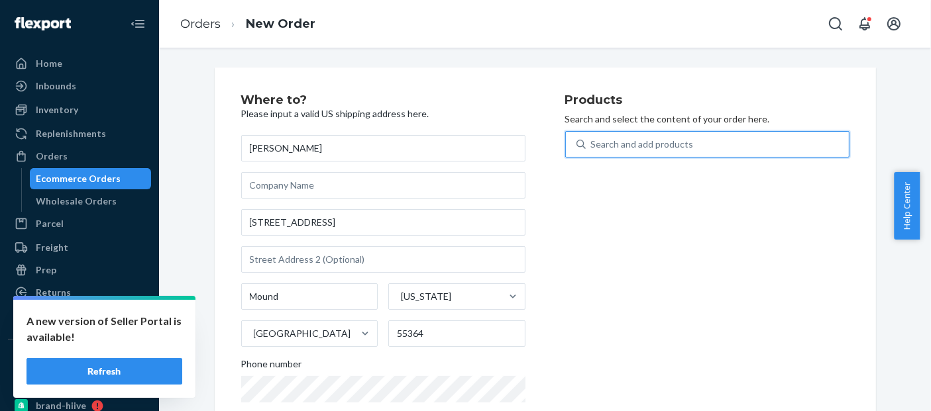
click at [670, 152] on div "Search and add products" at bounding box center [717, 144] width 263 height 24
click at [592, 151] on input "0 results available. Use Up and Down to choose options, press Enter to select t…" at bounding box center [591, 144] width 1 height 13
paste input "BLD2904_SHOP"
type input "BLD2904_SHOP"
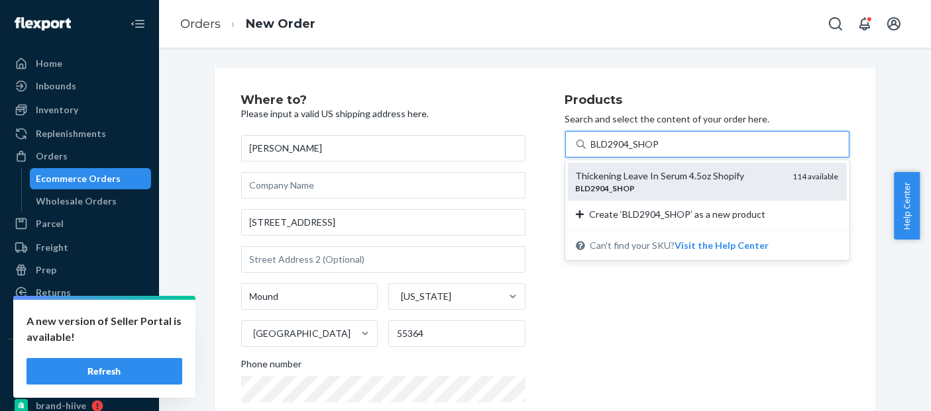
click at [656, 171] on div "Thickening Leave In Serum 4.5oz Shopify" at bounding box center [679, 176] width 207 height 13
click at [656, 151] on input "BLD2904_SHOP" at bounding box center [625, 144] width 69 height 13
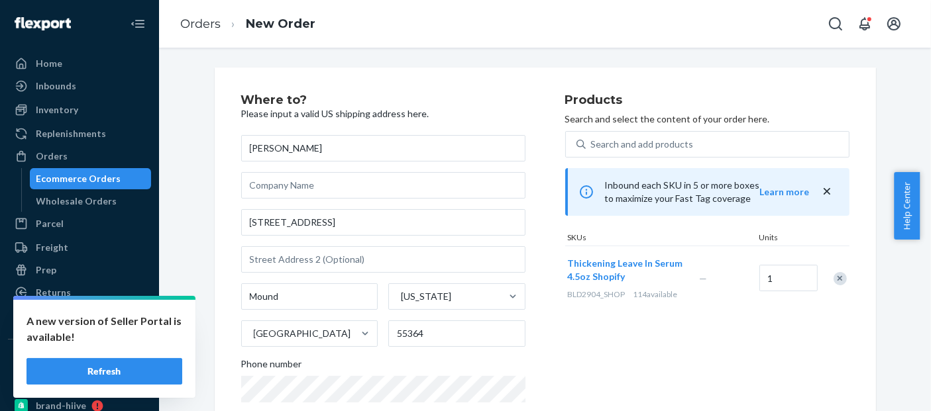
click at [535, 248] on div "Where to? Please input a valid US shipping address here. [PERSON_NAME] [STREET_…" at bounding box center [403, 272] width 324 height 356
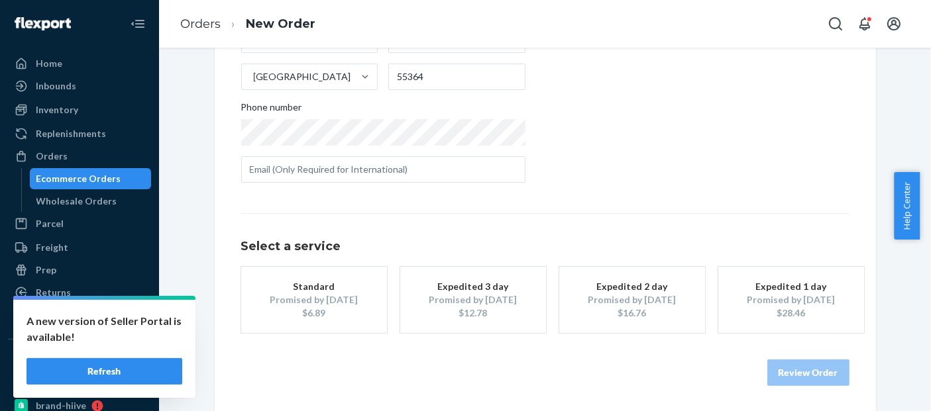
scroll to position [3, 0]
click at [327, 300] on div "Promised by [DATE]" at bounding box center [314, 299] width 106 height 13
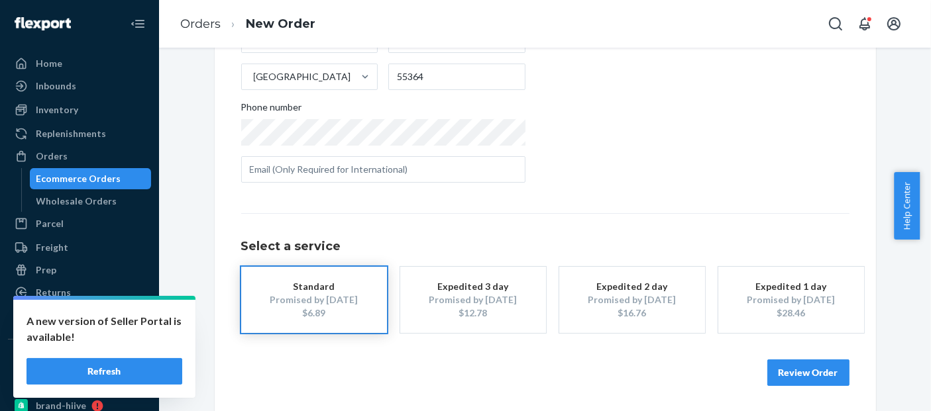
click at [808, 374] on button "Review Order" at bounding box center [808, 373] width 82 height 26
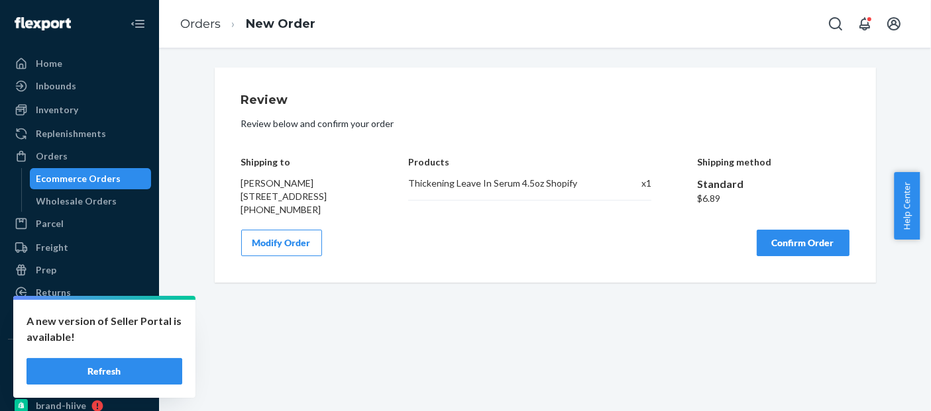
scroll to position [0, 0]
click at [780, 252] on button "Confirm Order" at bounding box center [803, 243] width 93 height 26
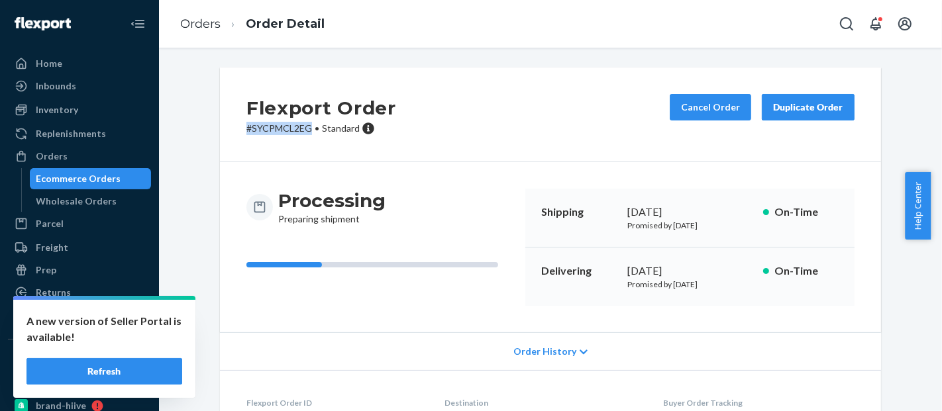
drag, startPoint x: 305, startPoint y: 129, endPoint x: 201, endPoint y: 134, distance: 103.5
click at [201, 134] on div "Flexport Order # SYCPMCL2EG • Standard Cancel Order Duplicate Order Processing …" at bounding box center [550, 318] width 763 height 501
copy p "# SYCPMCL2EG"
